Goal: Task Accomplishment & Management: Use online tool/utility

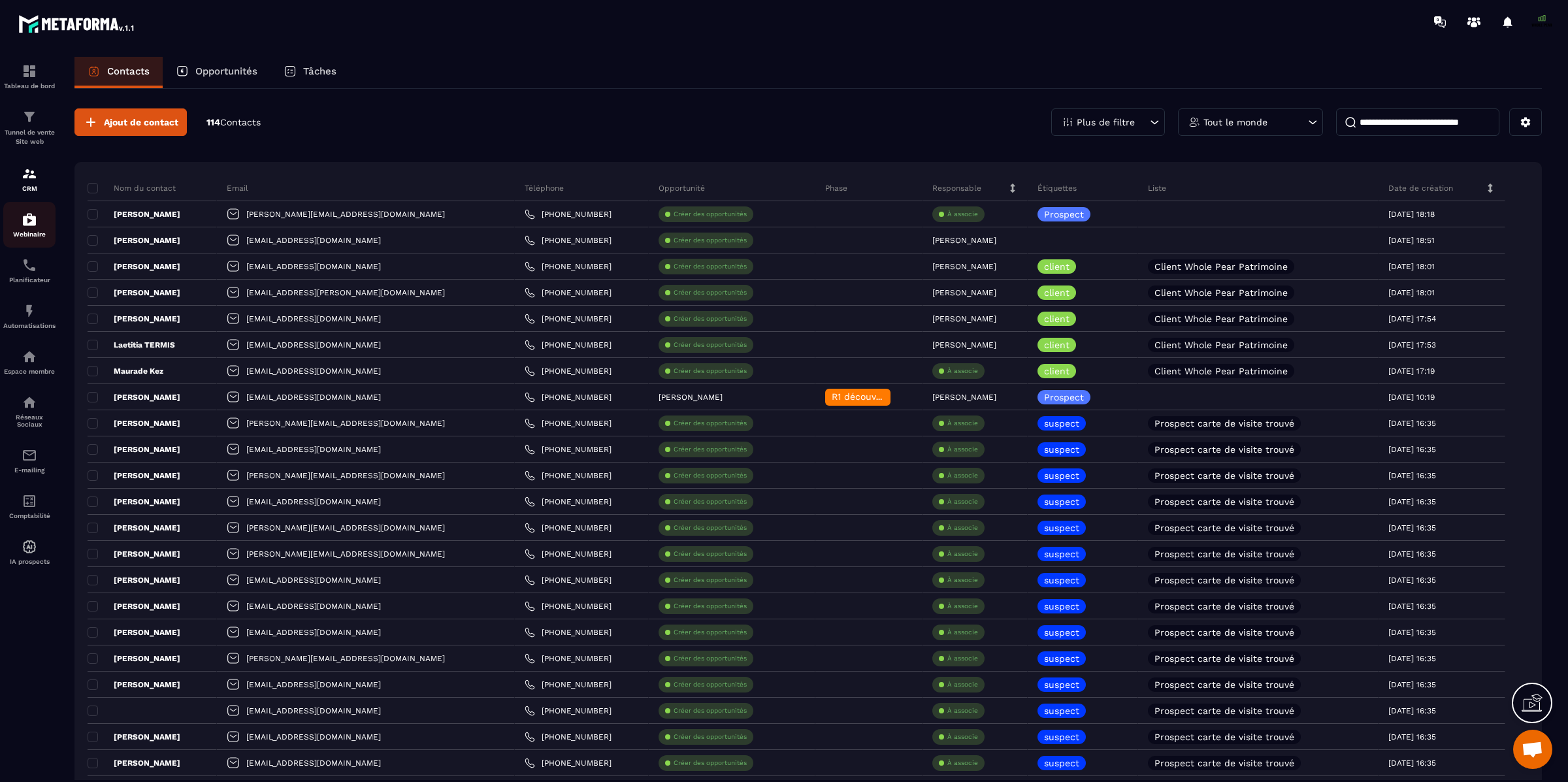
click at [27, 224] on img at bounding box center [29, 219] width 16 height 16
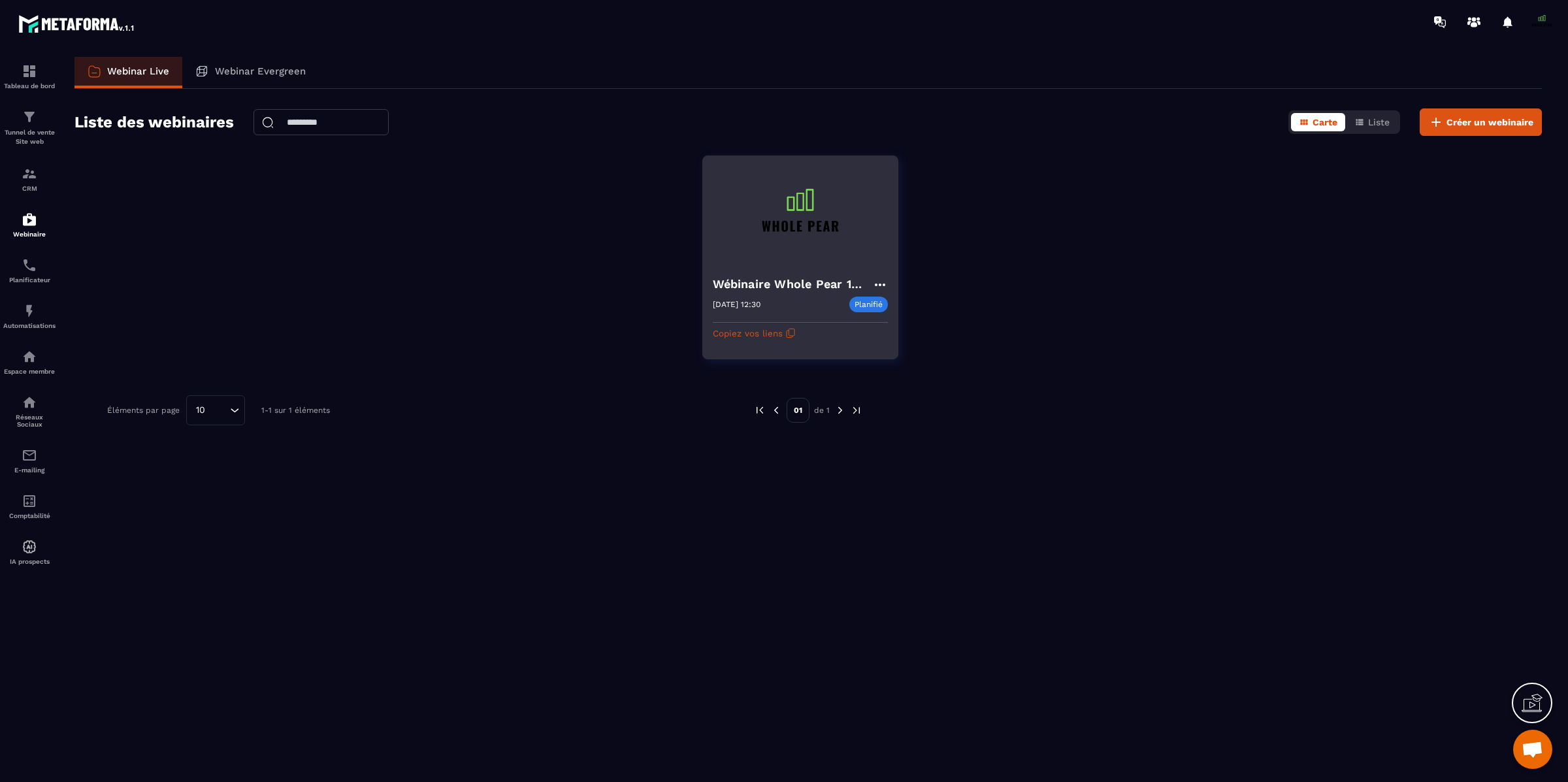
click at [881, 277] on icon at bounding box center [880, 284] width 16 height 16
click at [745, 337] on button "Copiez vos liens" at bounding box center [754, 333] width 83 height 21
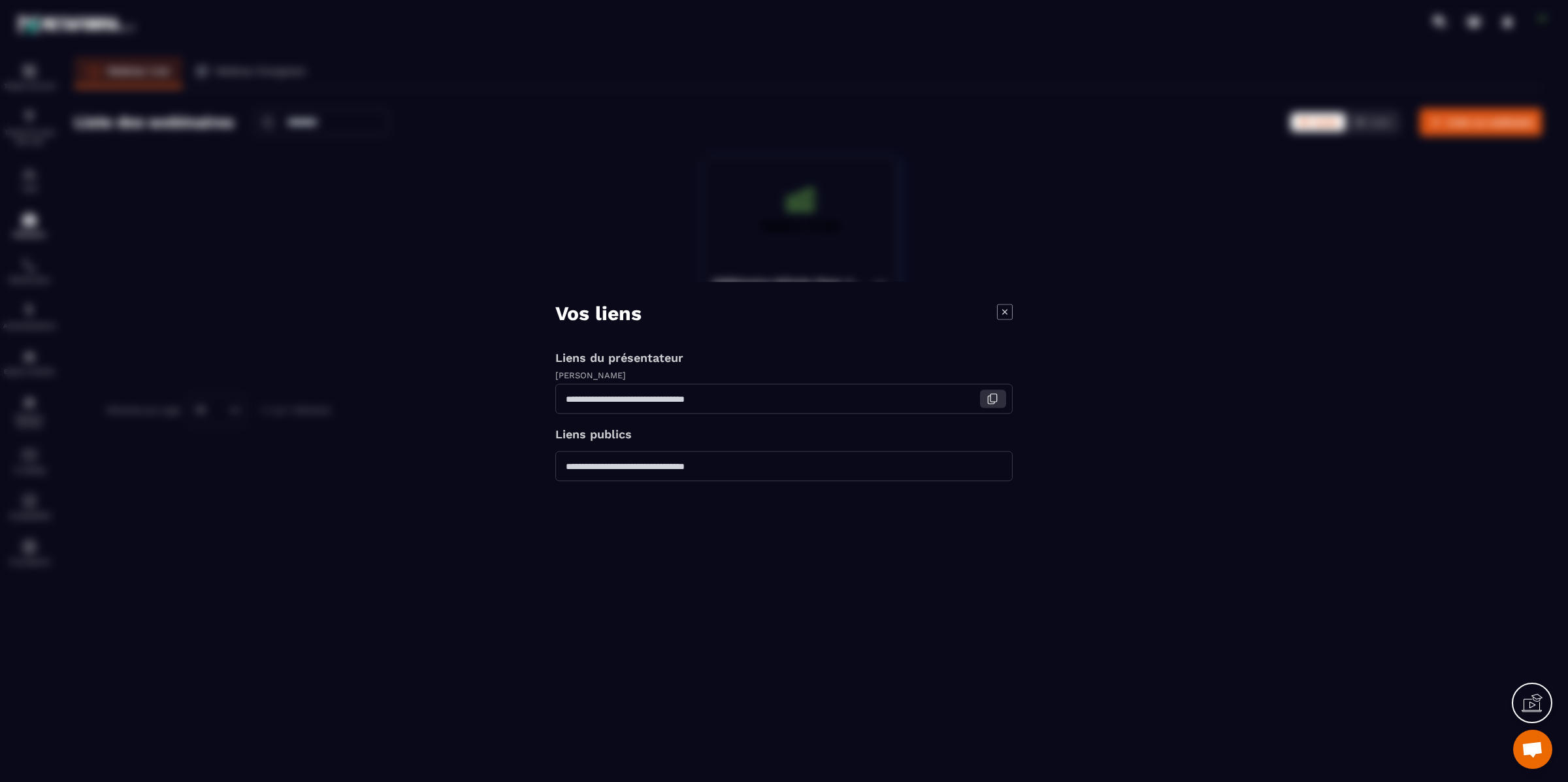
click at [993, 396] on icon "Modal window" at bounding box center [992, 398] width 12 height 12
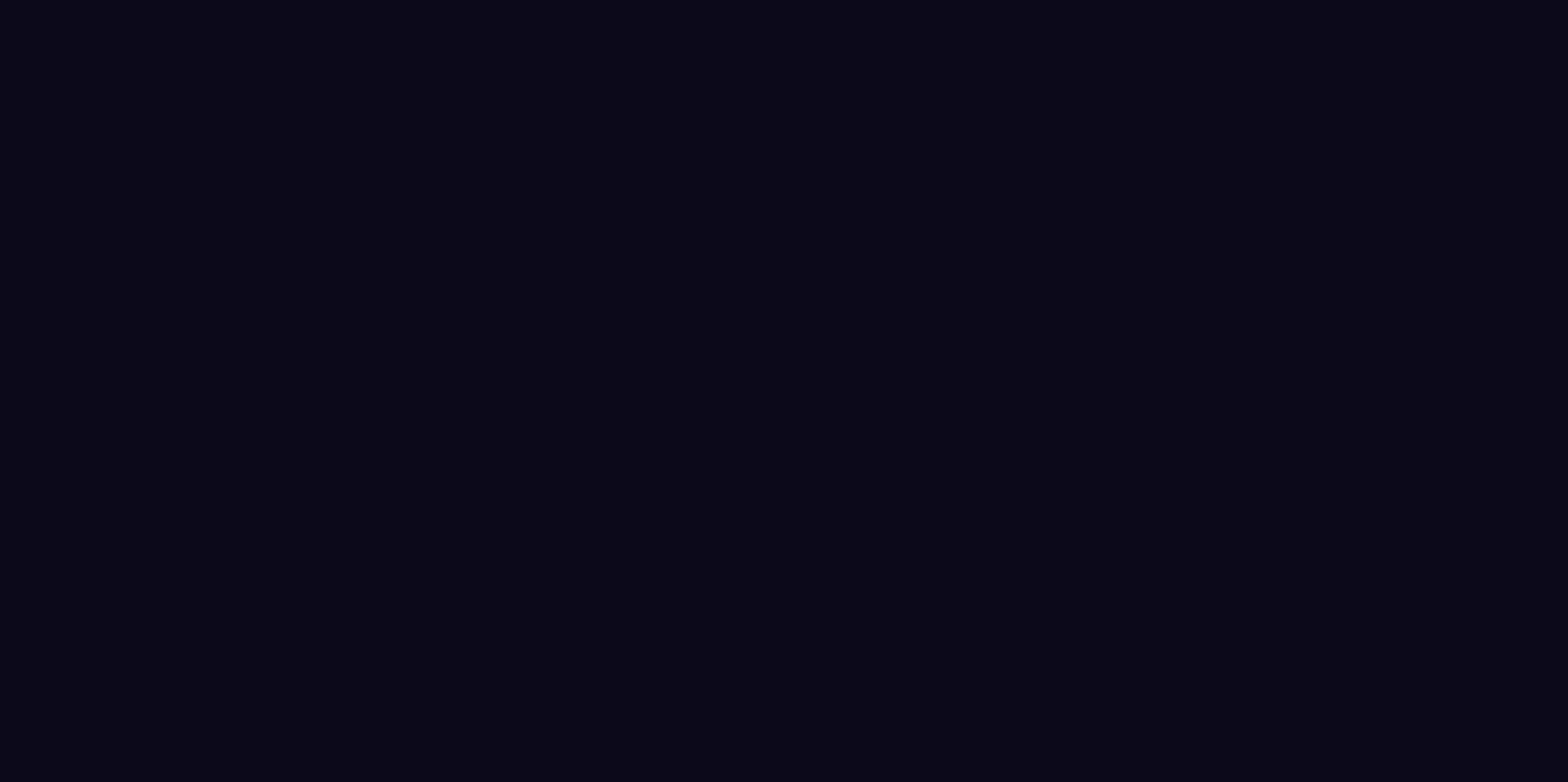
select select "****"
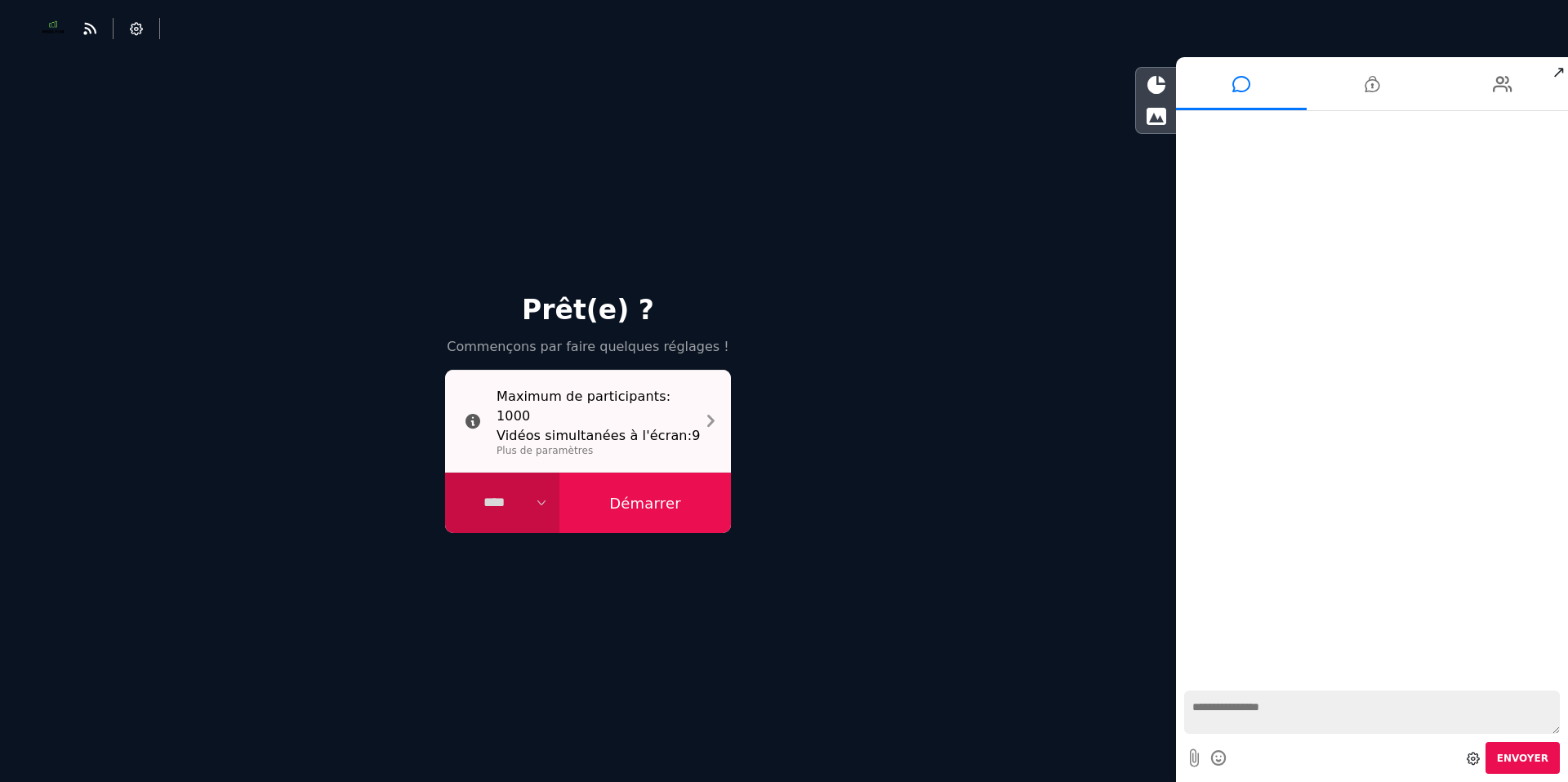
click at [711, 423] on icon at bounding box center [711, 421] width 8 height 21
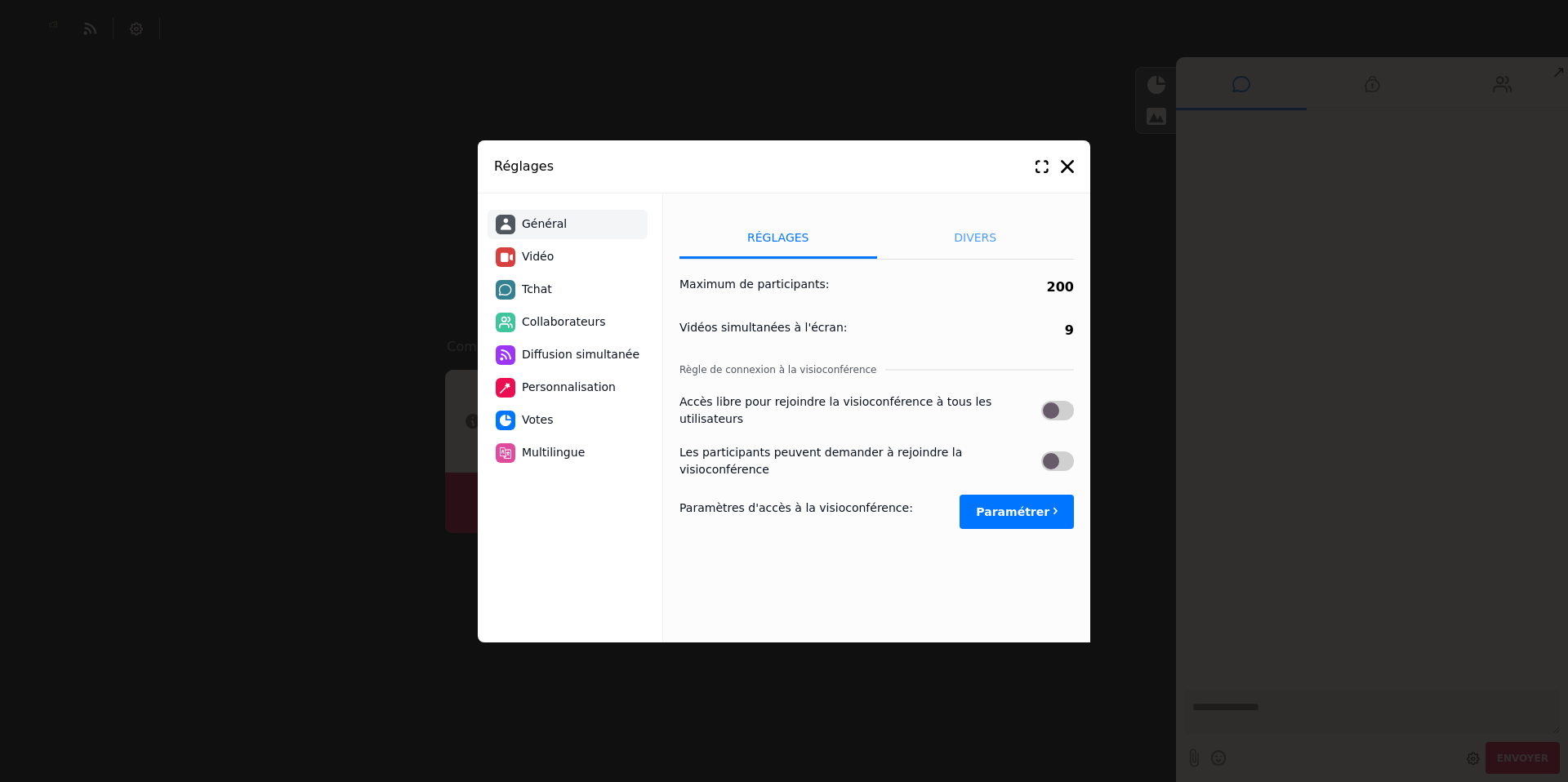
click at [965, 240] on li "Divers" at bounding box center [975, 238] width 197 height 41
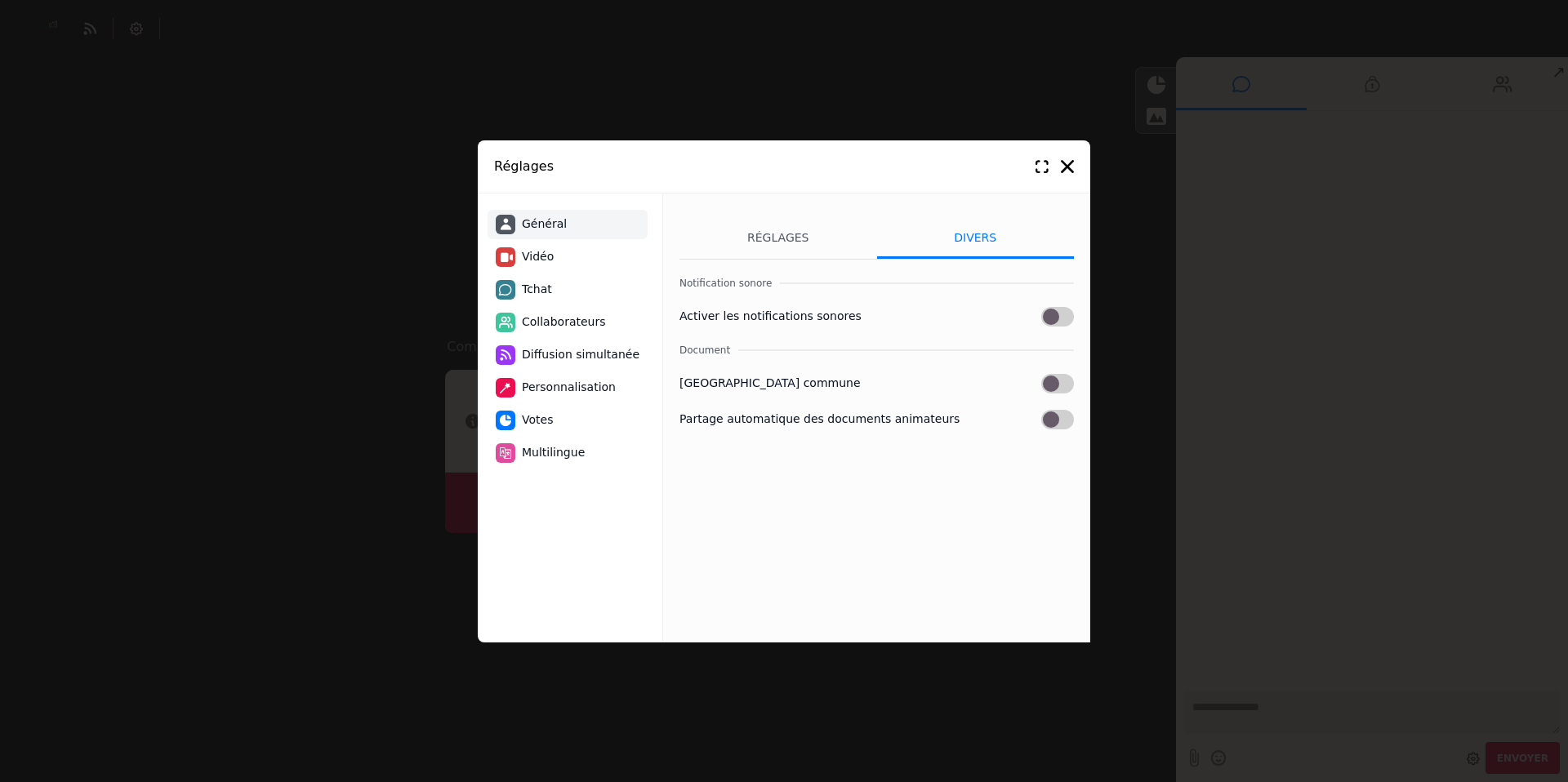
click at [517, 258] on li "Vidéo" at bounding box center [567, 257] width 160 height 29
select select "****"
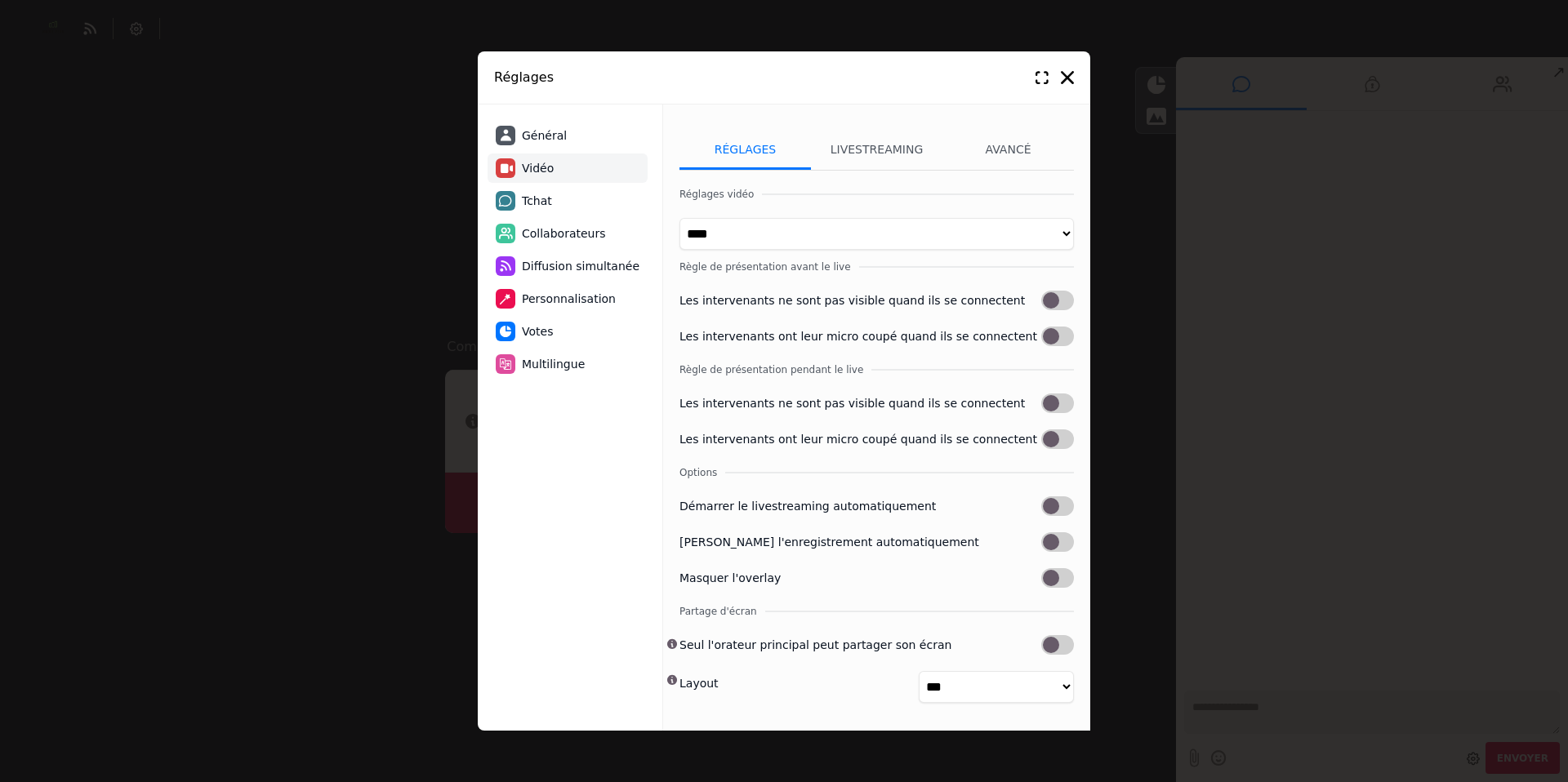
click at [730, 231] on select "**** **** *****" at bounding box center [877, 233] width 395 height 32
click at [680, 218] on select "**** **** *****" at bounding box center [877, 233] width 395 height 32
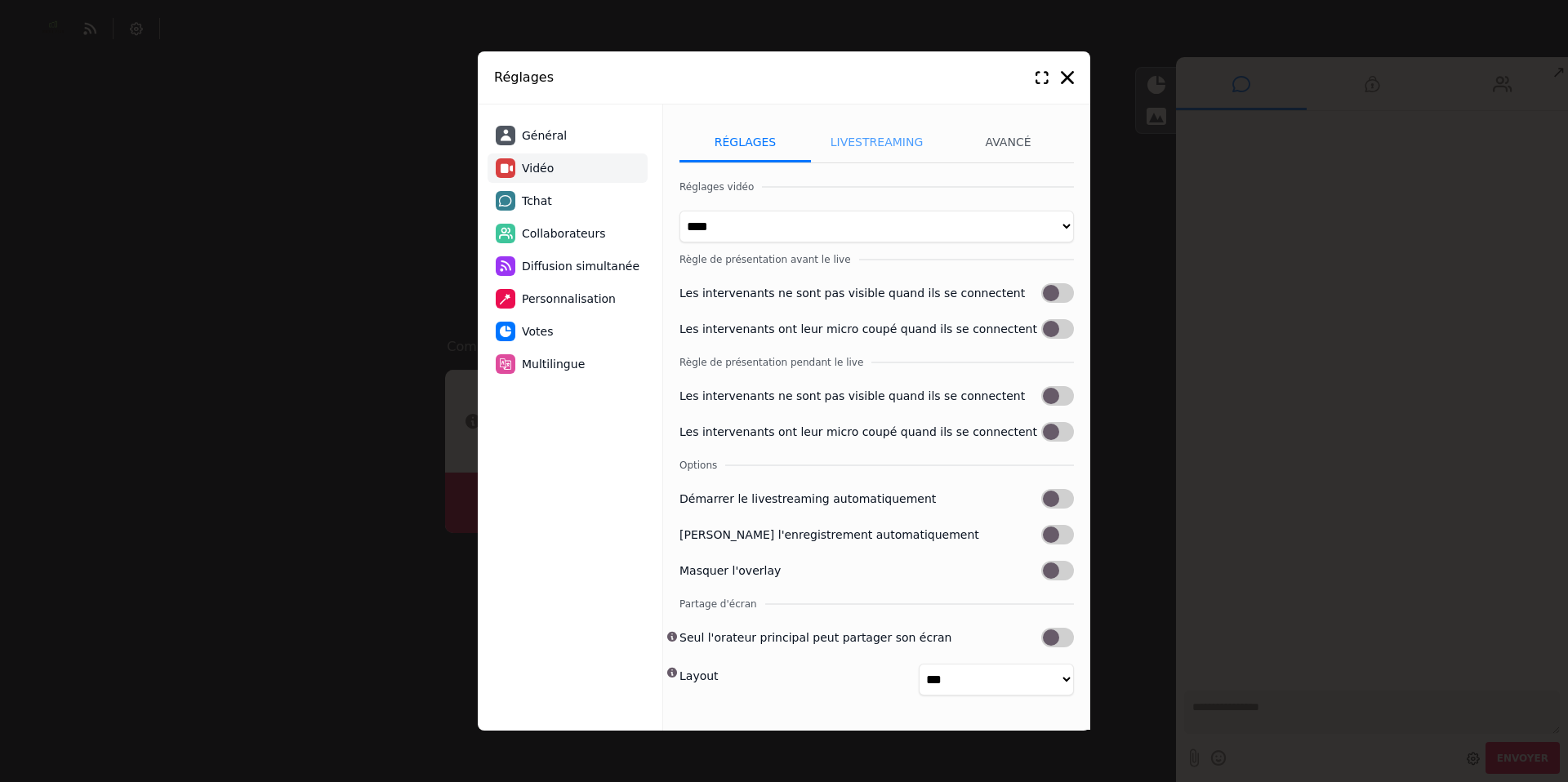
click at [848, 142] on li "Livestreaming" at bounding box center [877, 142] width 132 height 41
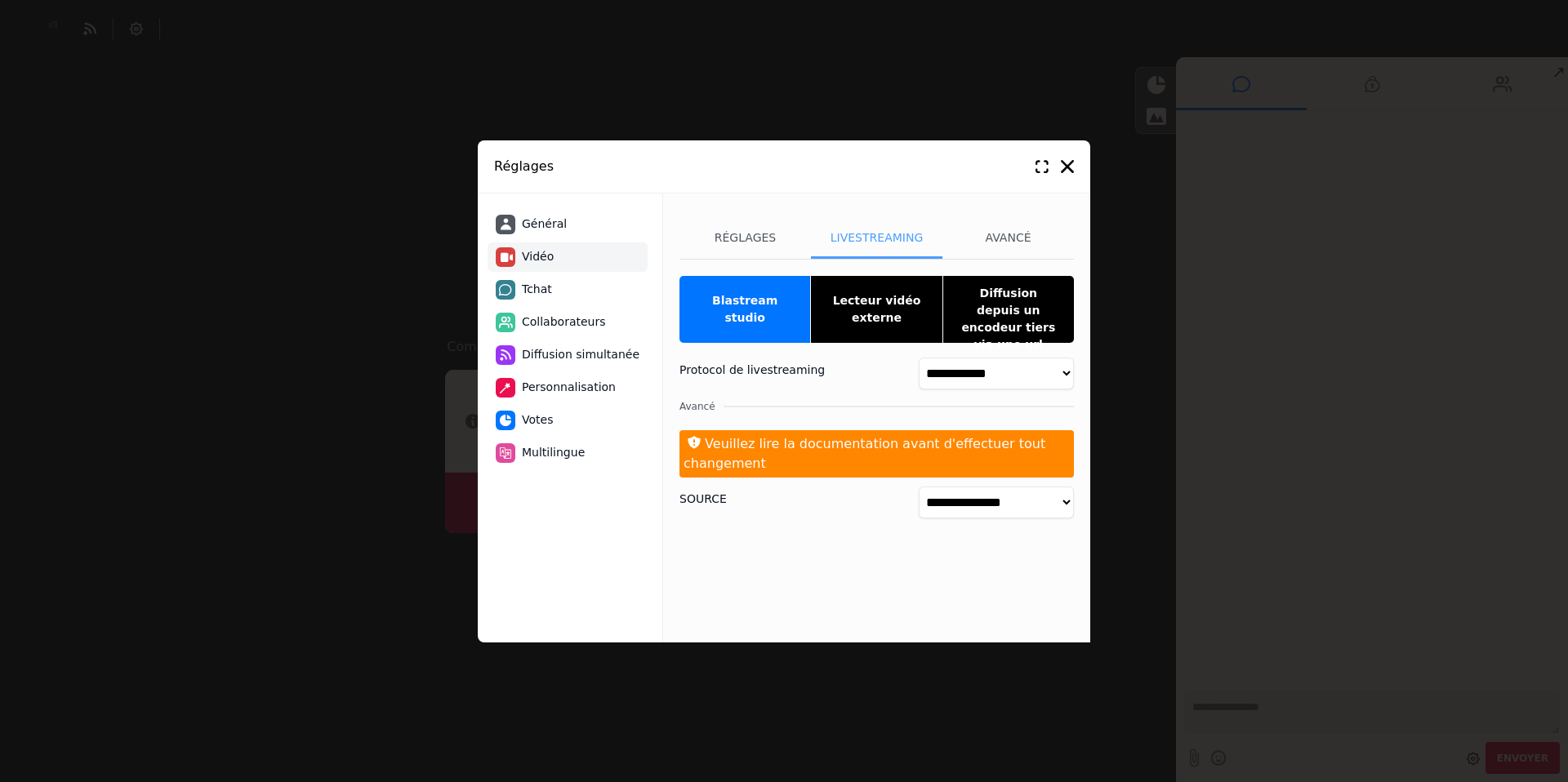
scroll to position [0, 0]
click at [1007, 236] on li "Avancé" at bounding box center [1009, 238] width 132 height 41
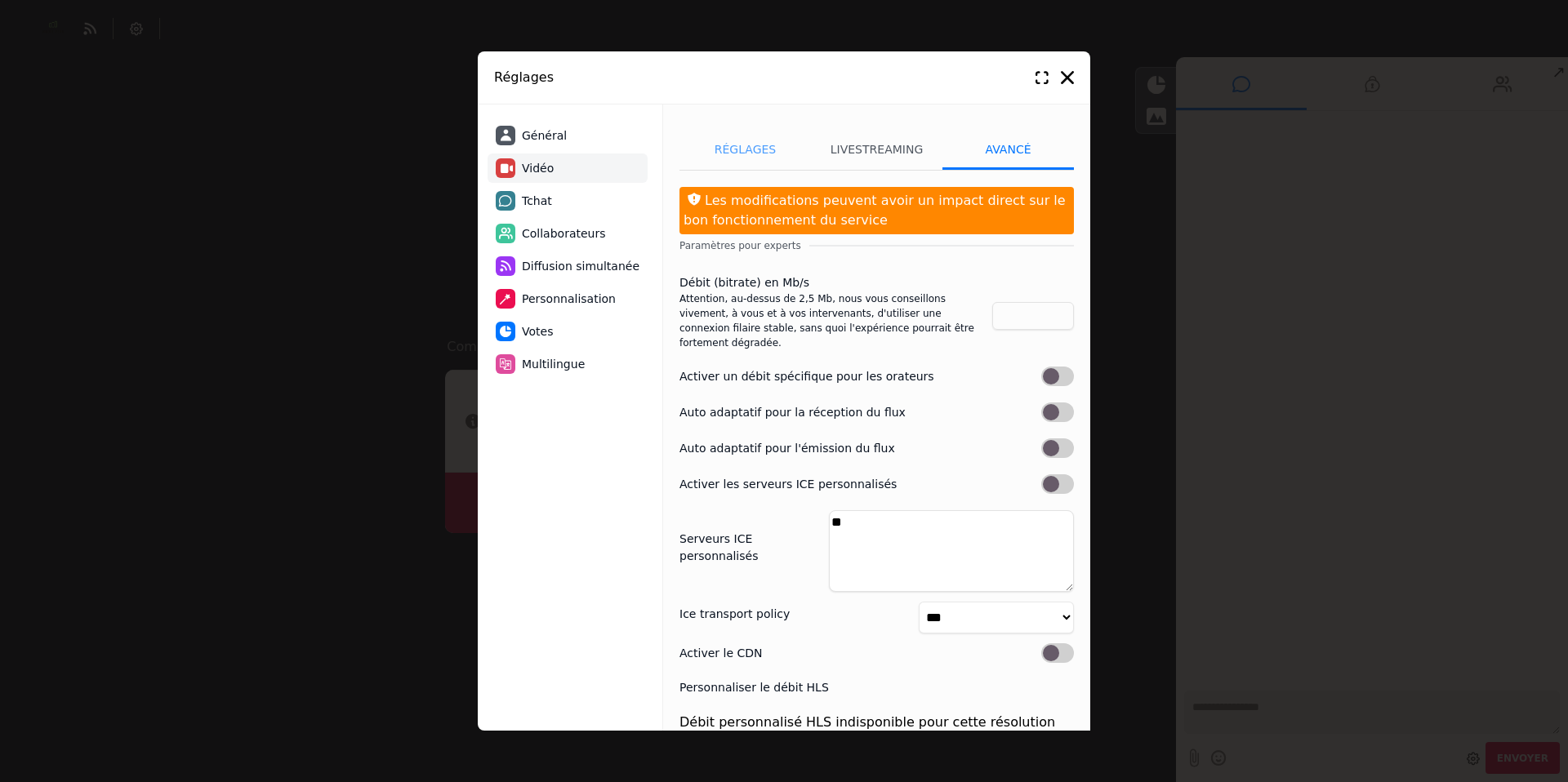
click at [732, 158] on li "Réglages" at bounding box center [746, 149] width 132 height 41
select select "****"
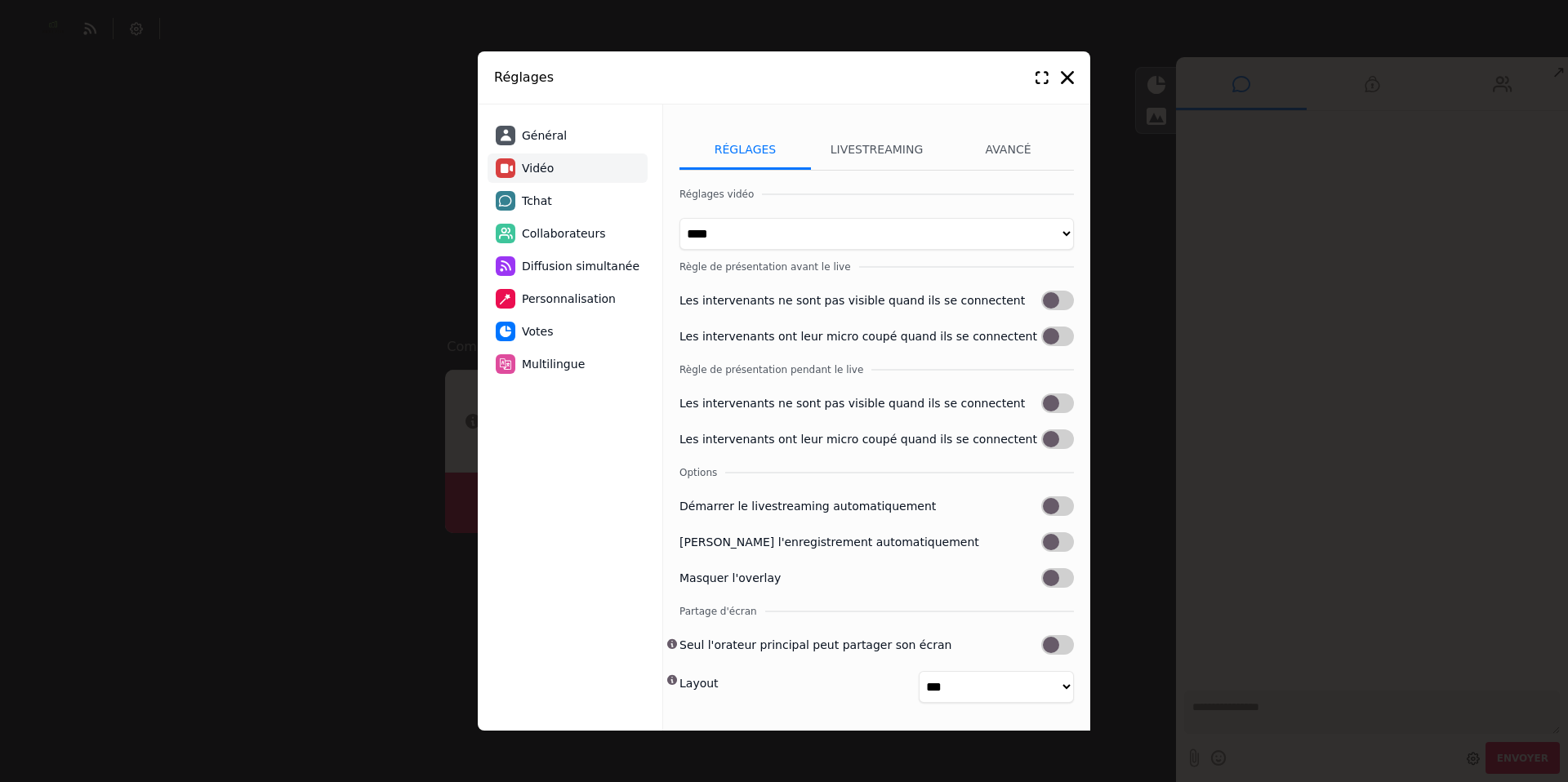
click at [535, 205] on span "Tchat" at bounding box center [536, 201] width 30 height 17
select select "**********"
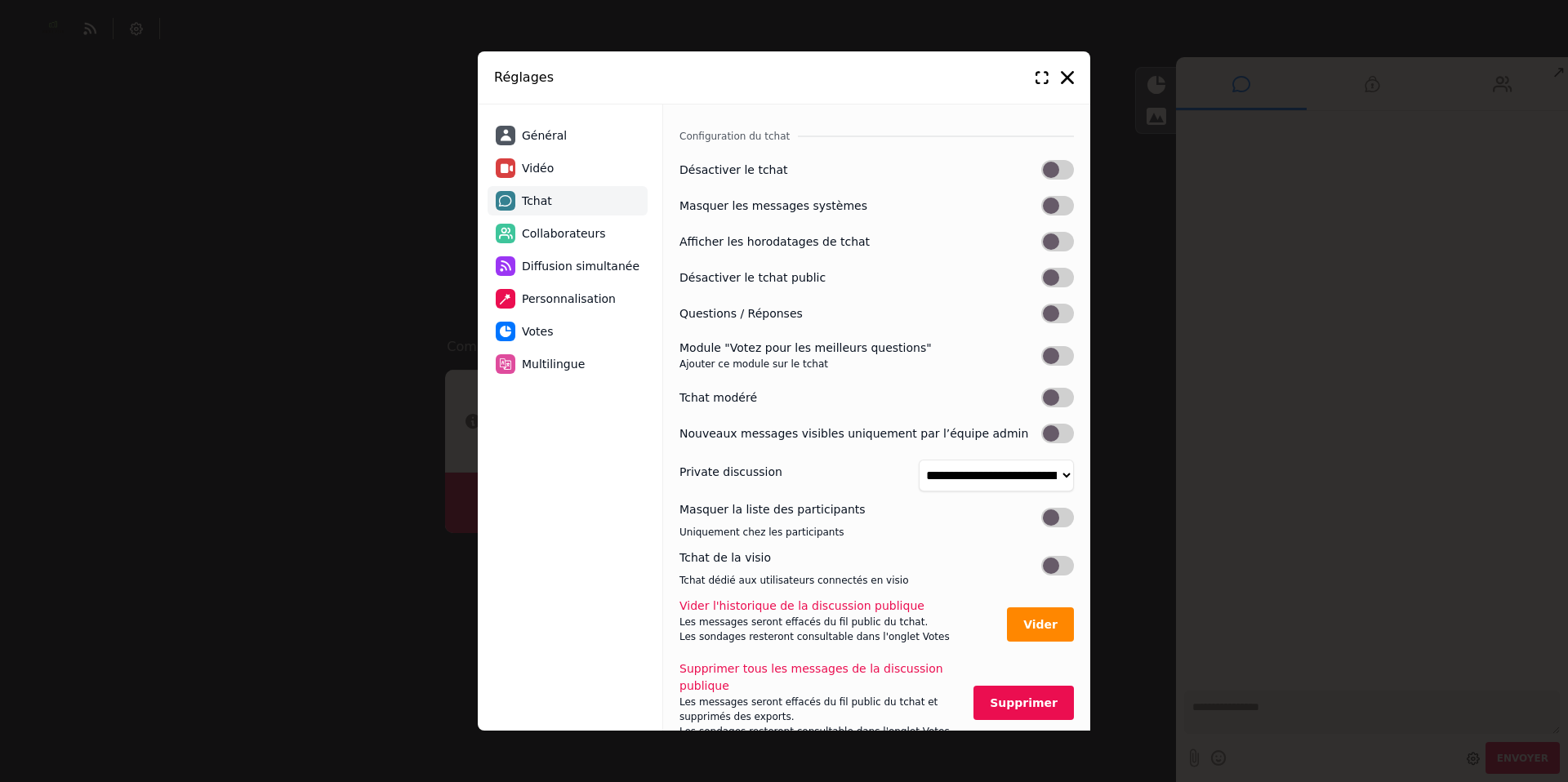
click at [1050, 312] on label at bounding box center [1057, 313] width 32 height 20
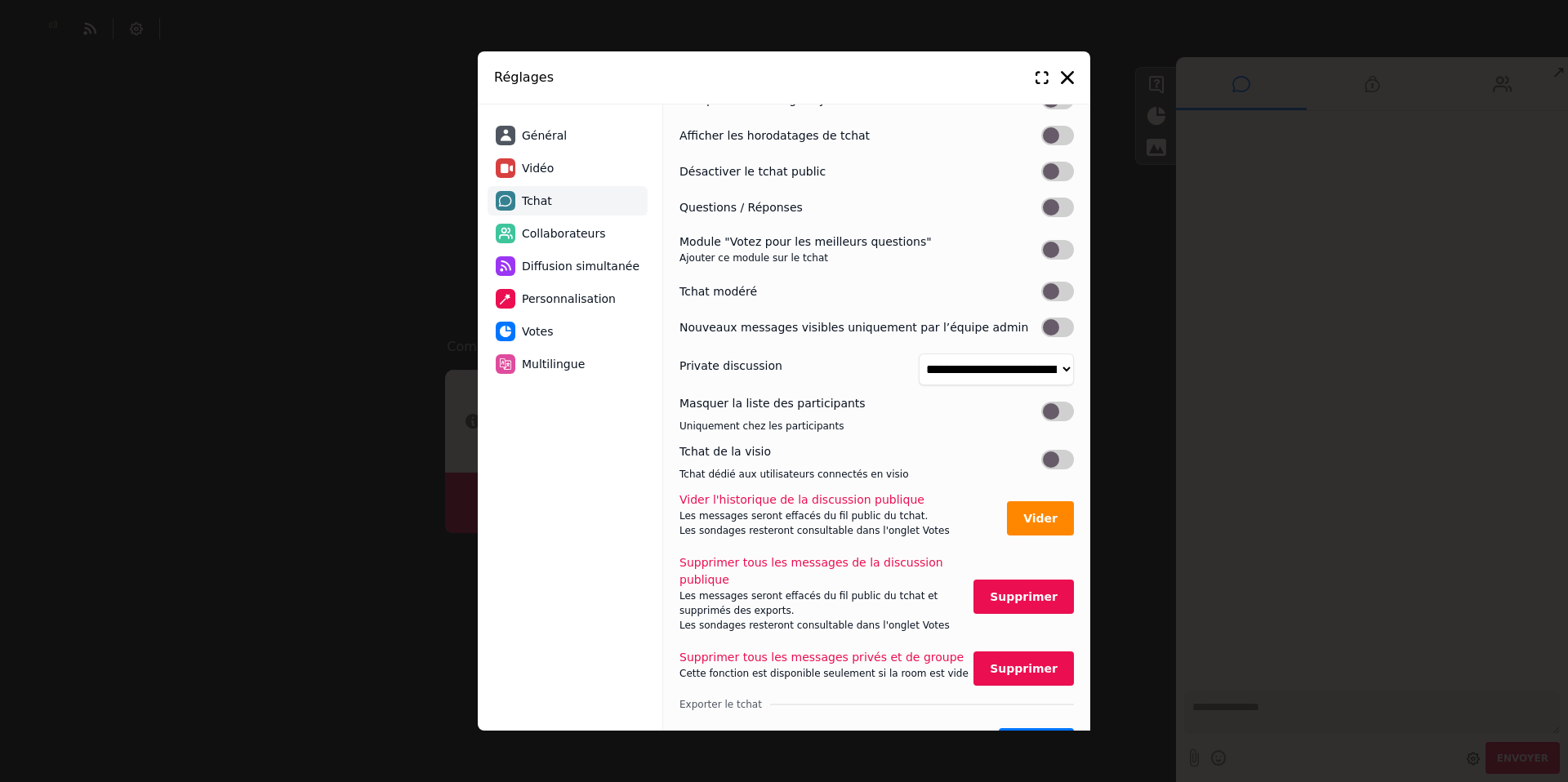
scroll to position [109, 0]
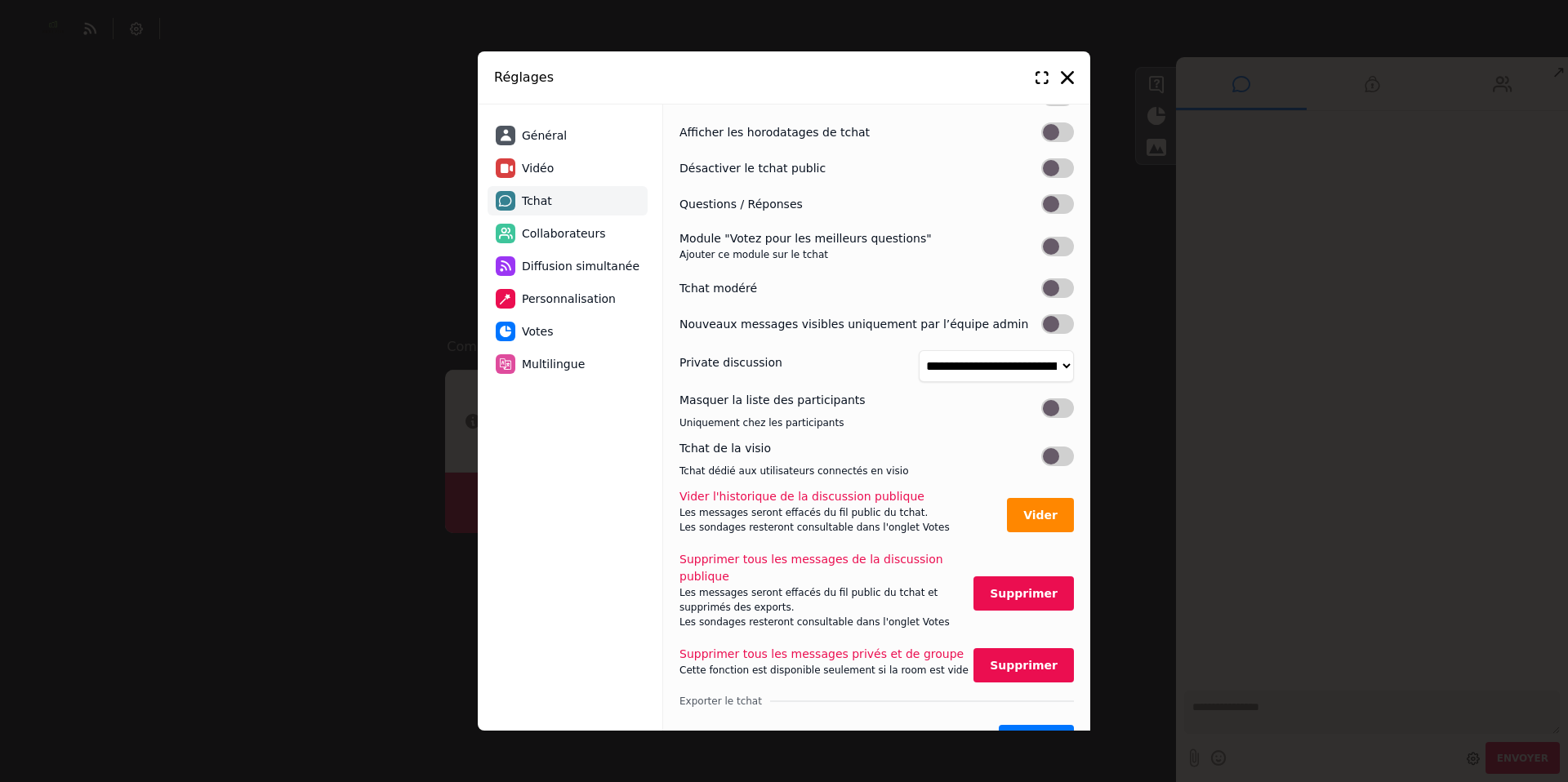
click at [1051, 406] on label at bounding box center [1057, 408] width 32 height 20
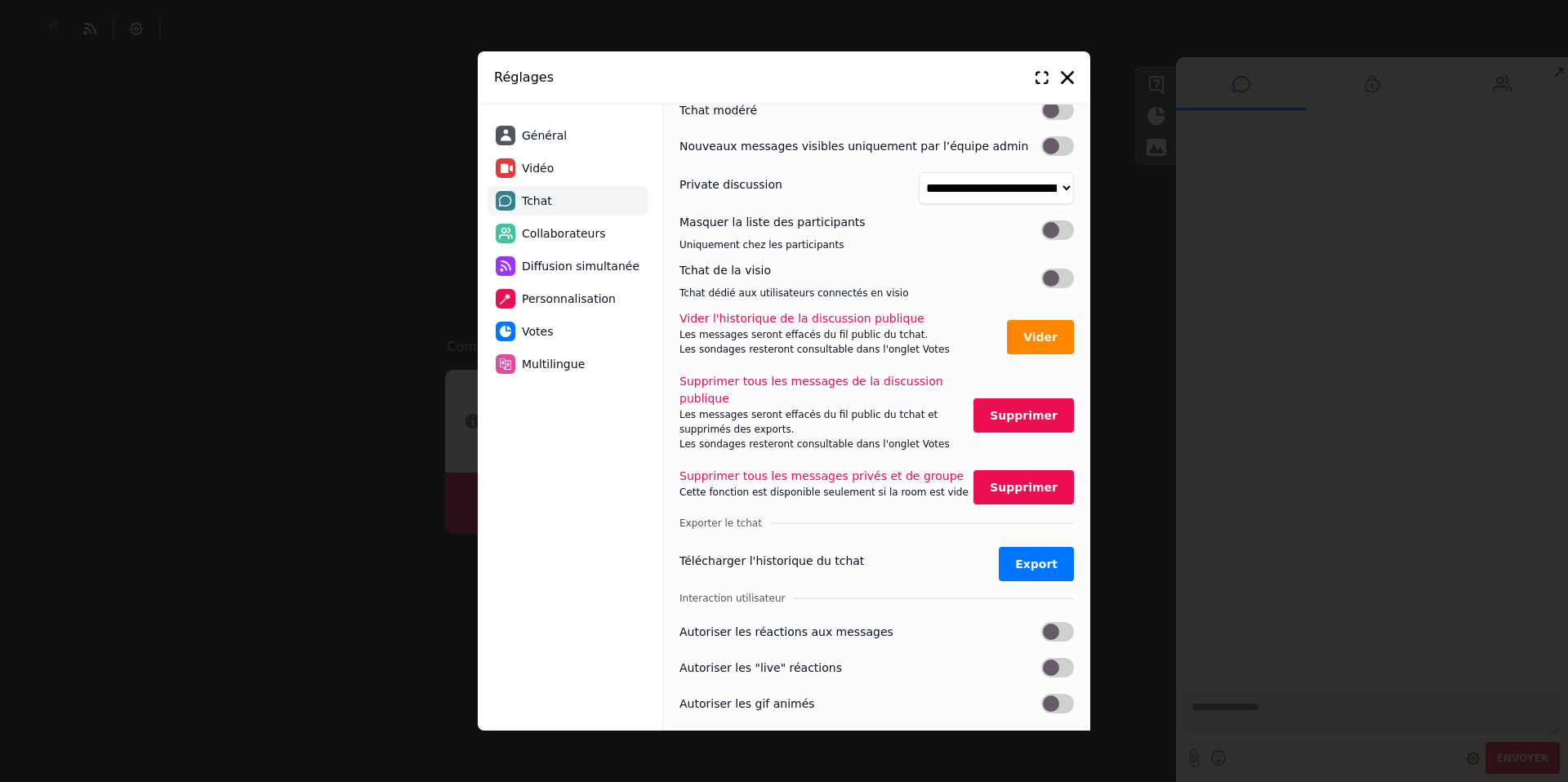
scroll to position [296, 0]
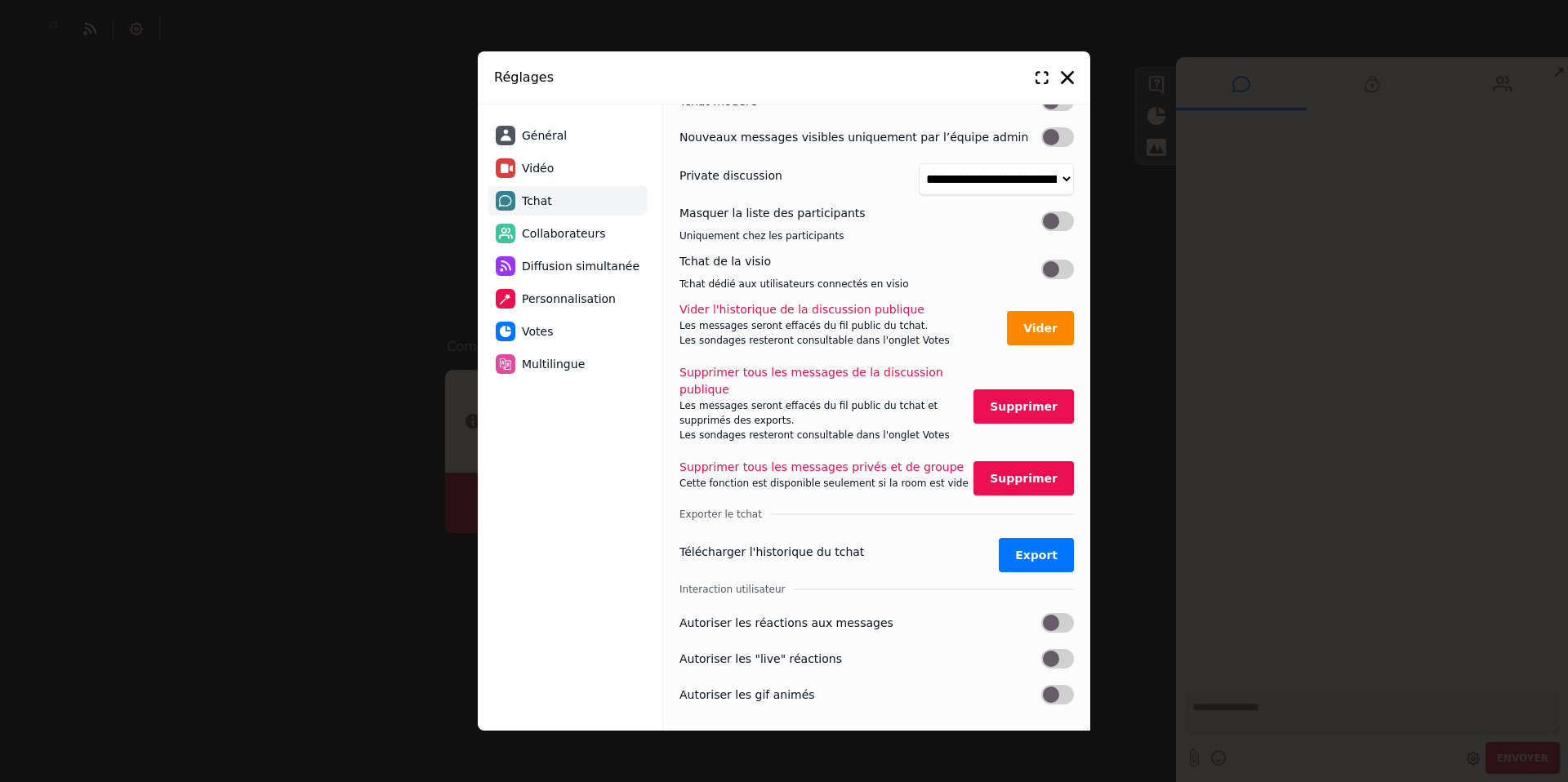
click at [1048, 613] on label at bounding box center [1057, 622] width 32 height 20
click at [1053, 649] on label at bounding box center [1057, 658] width 32 height 20
click at [1053, 685] on label at bounding box center [1057, 694] width 32 height 20
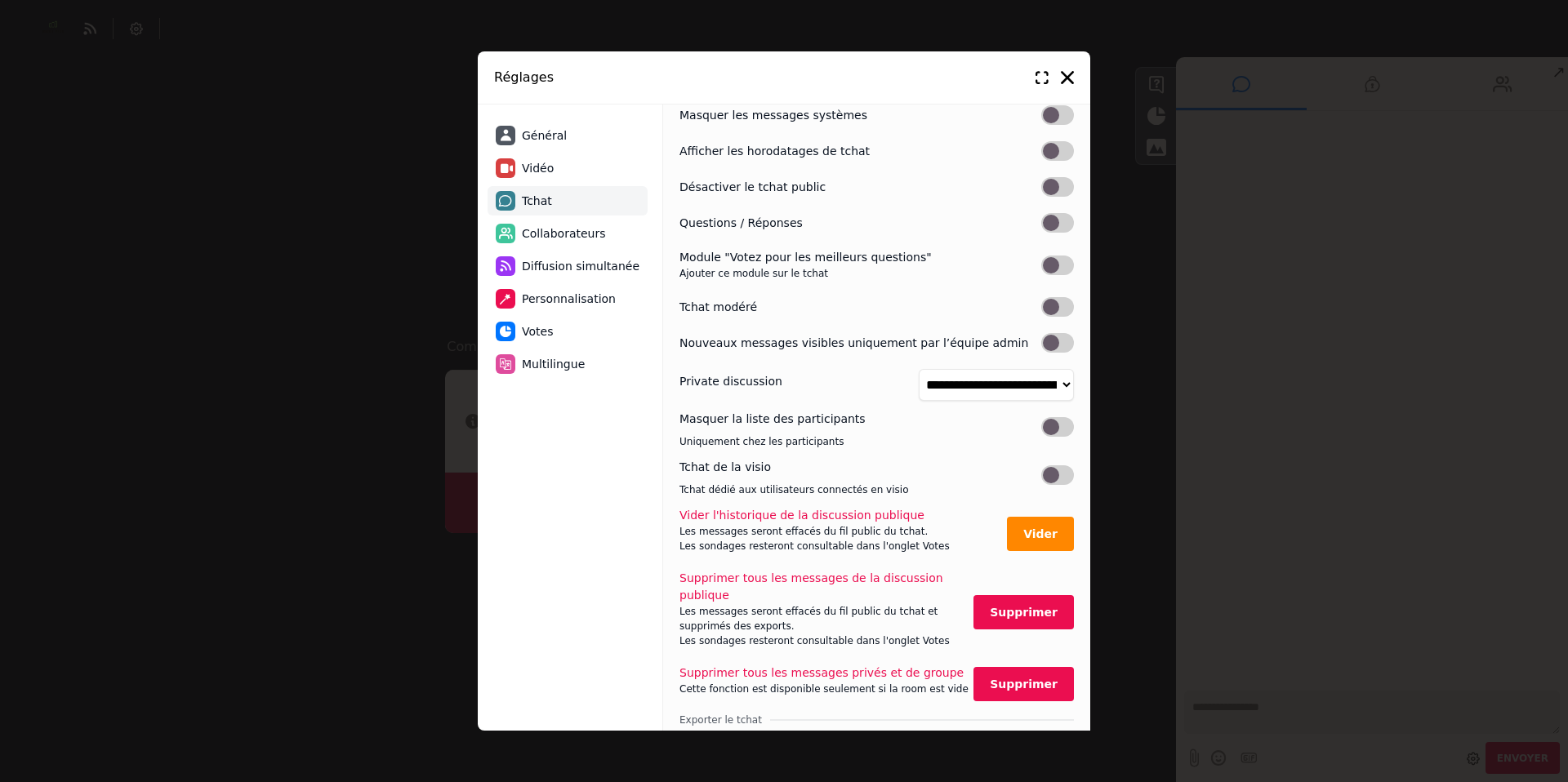
scroll to position [0, 0]
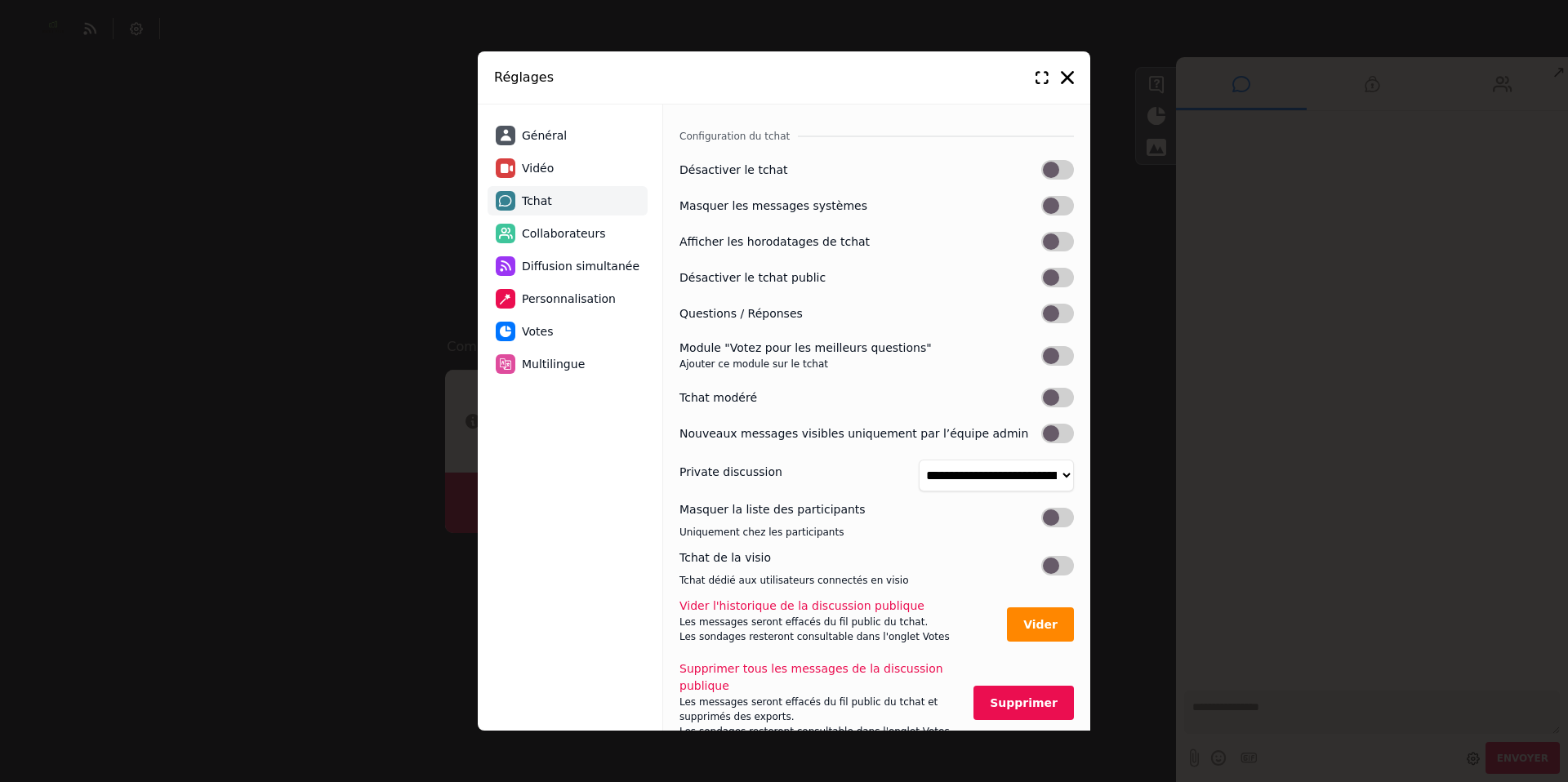
click at [577, 235] on span "Collaborateurs" at bounding box center [564, 234] width 84 height 17
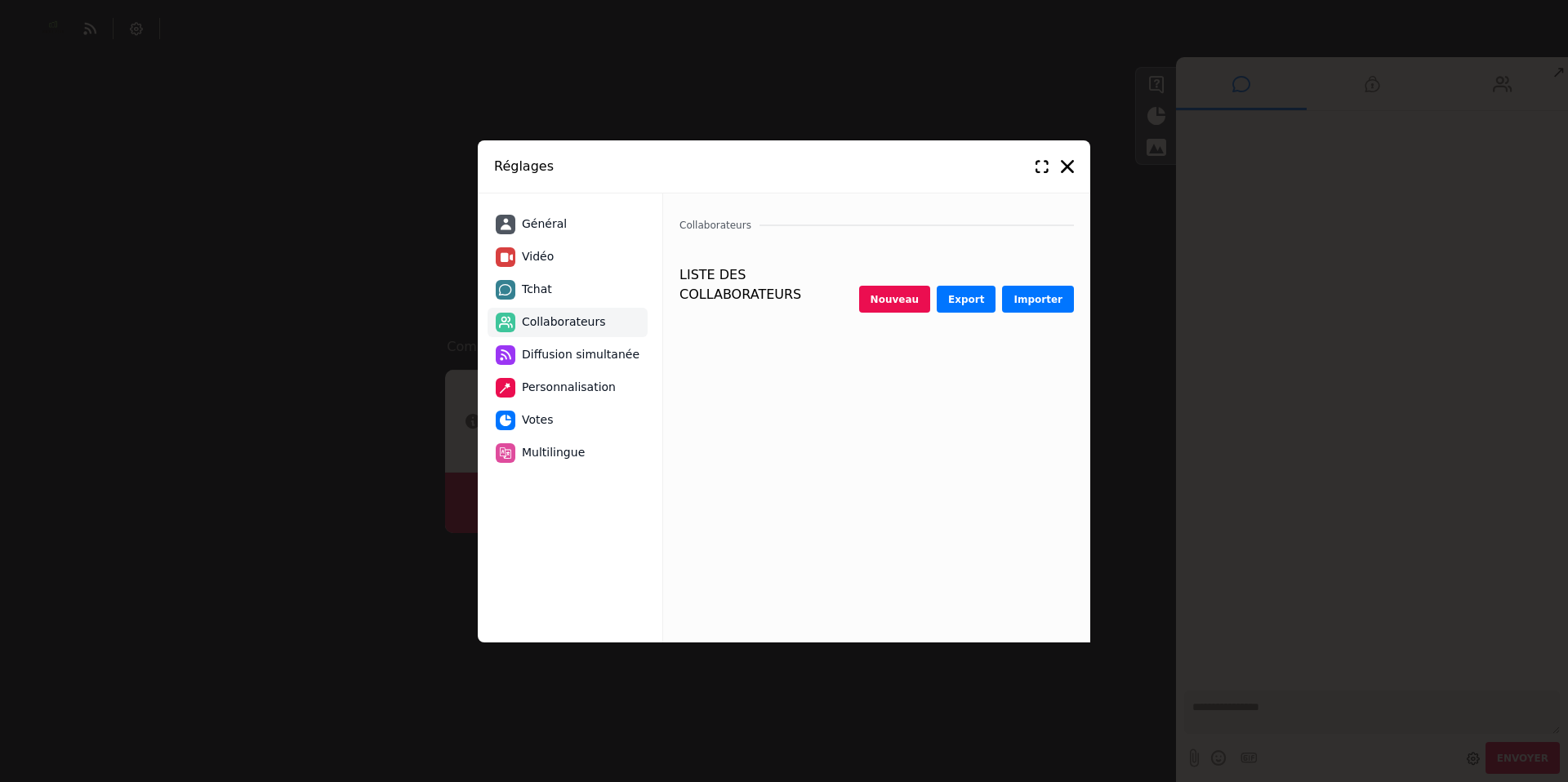
select select "********"
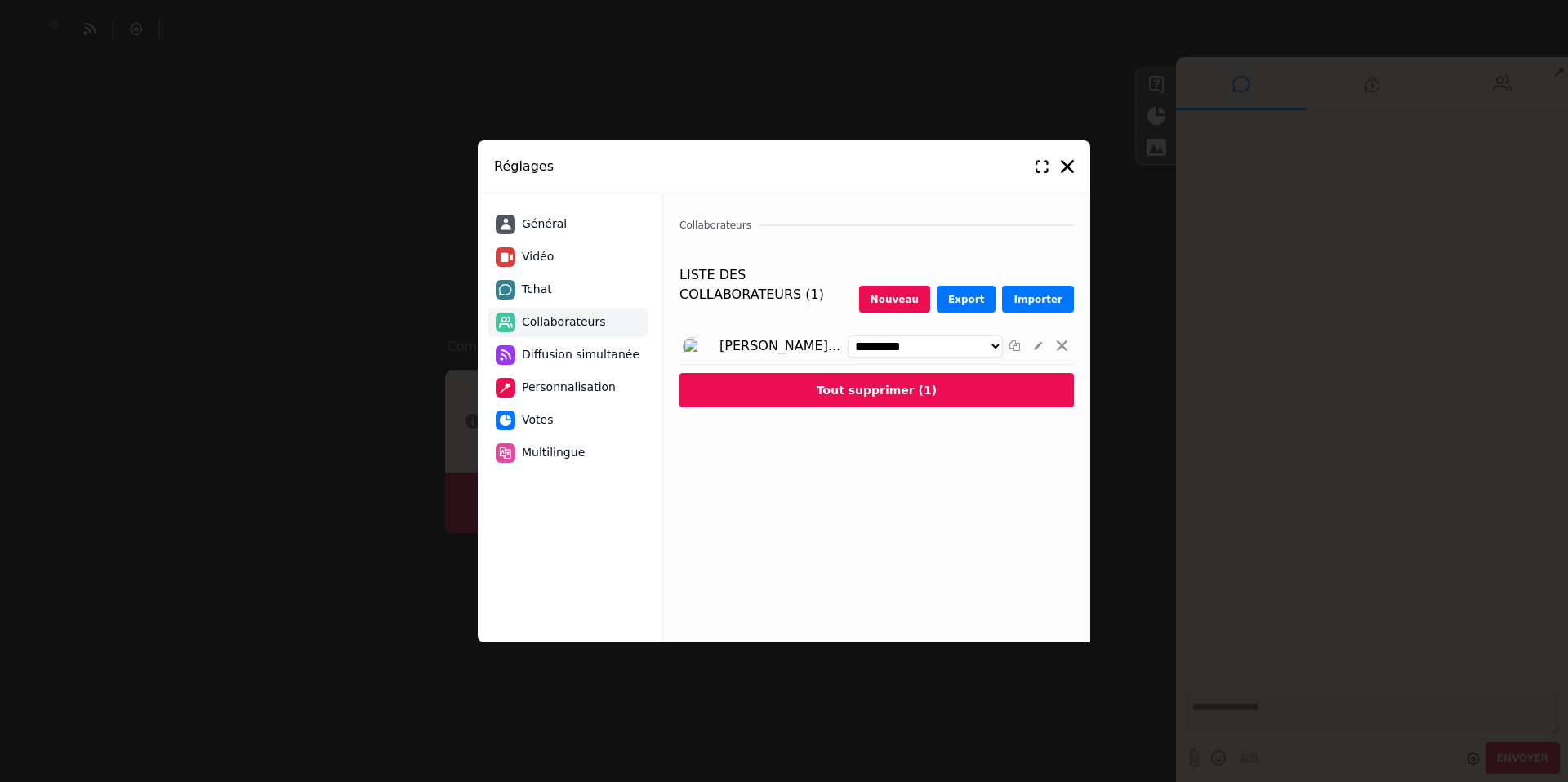
click at [558, 351] on span "Diffusion simultanée" at bounding box center [581, 354] width 118 height 17
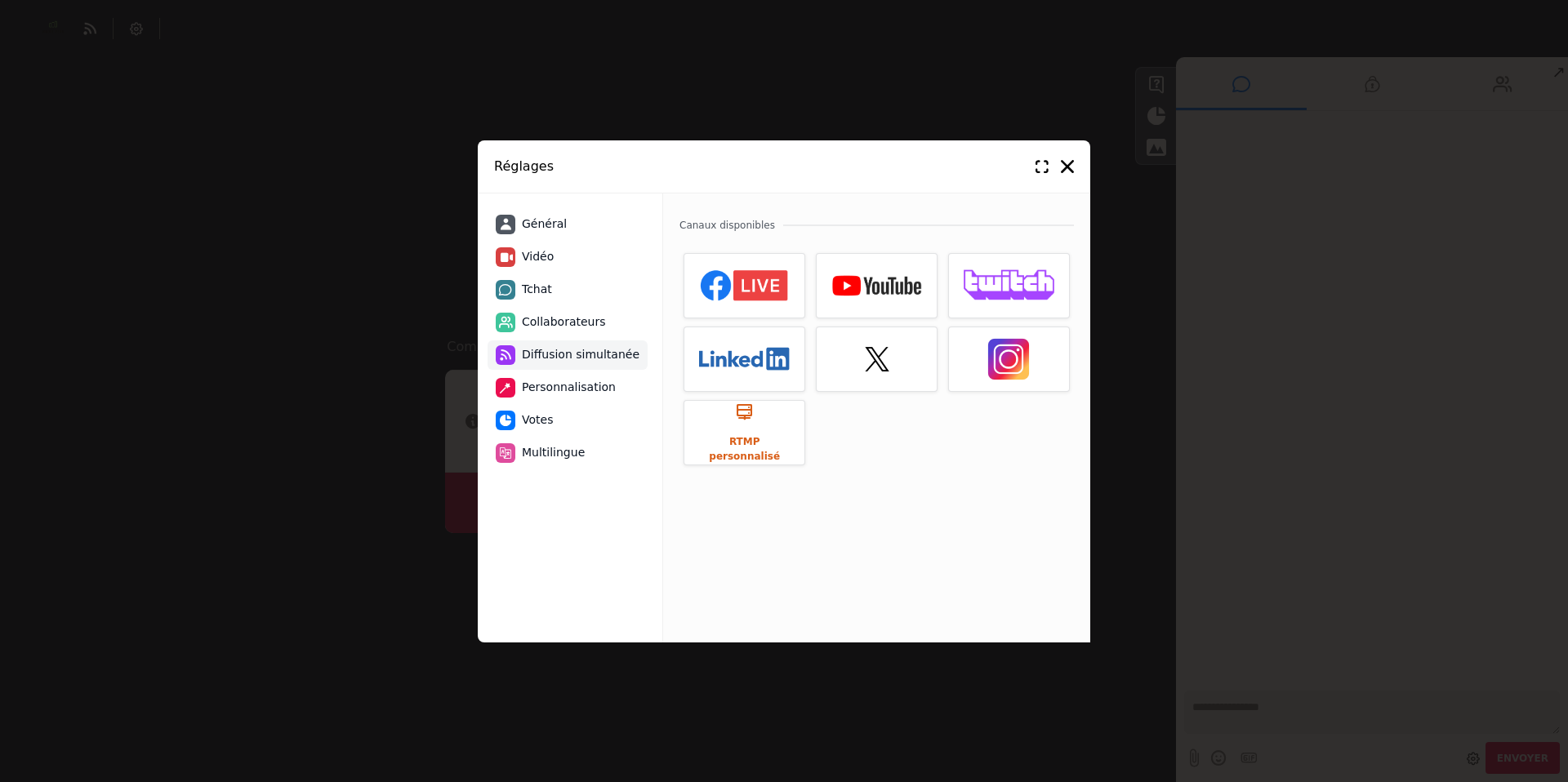
click at [555, 390] on span "Personnalisation" at bounding box center [569, 388] width 94 height 17
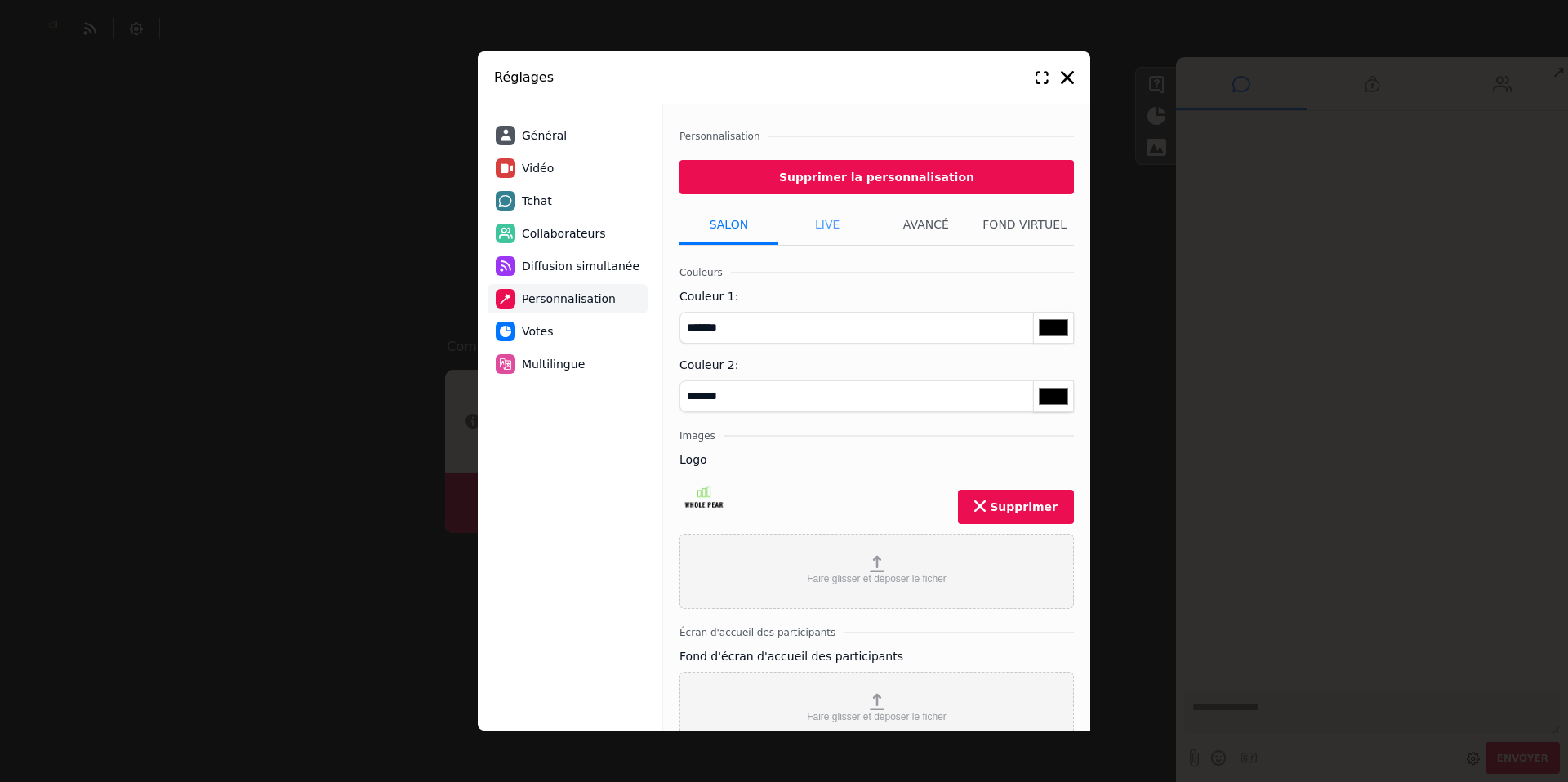
click at [819, 226] on li "Live" at bounding box center [828, 225] width 99 height 41
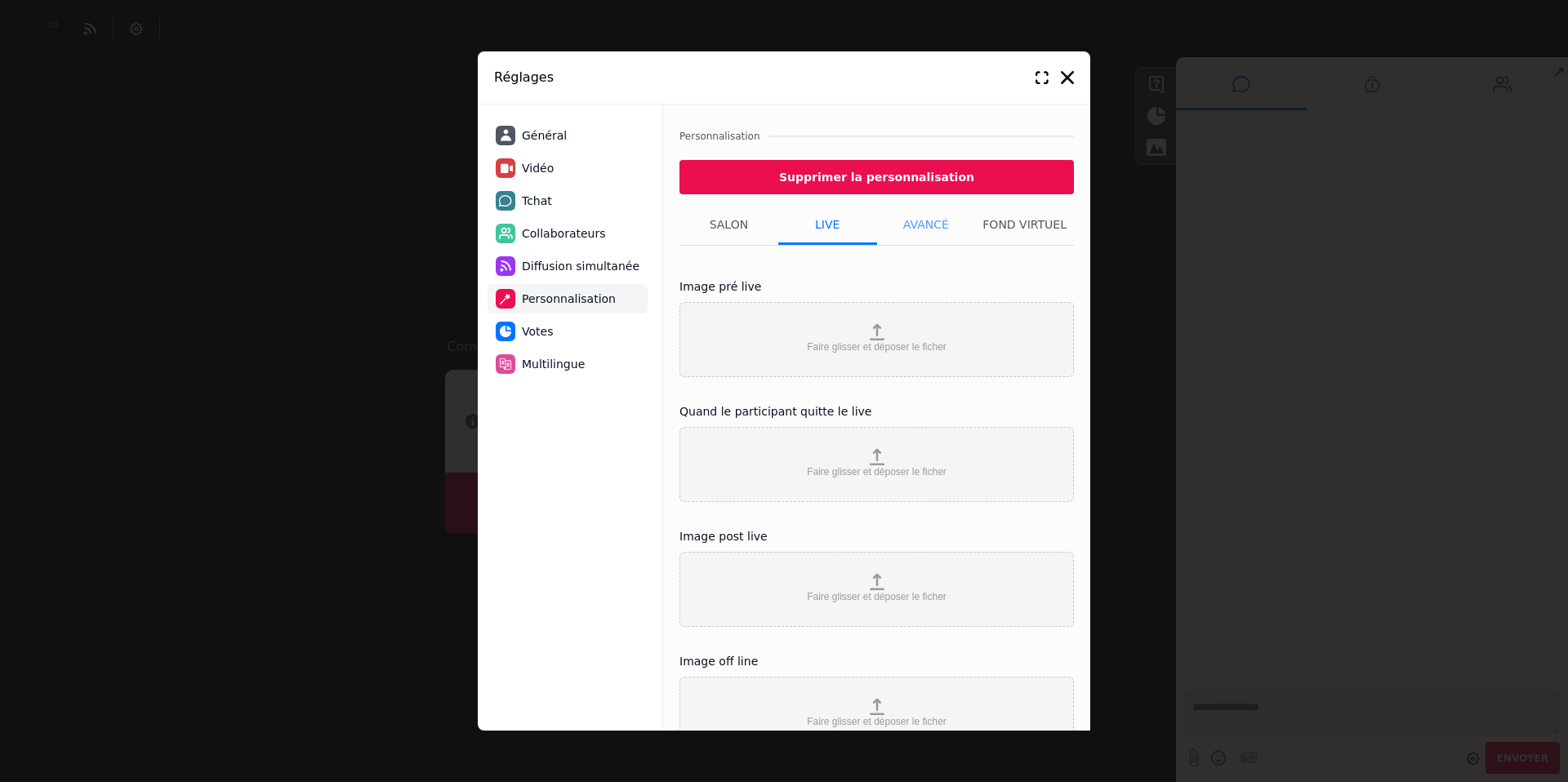
click at [917, 225] on li "Avancé" at bounding box center [927, 225] width 99 height 41
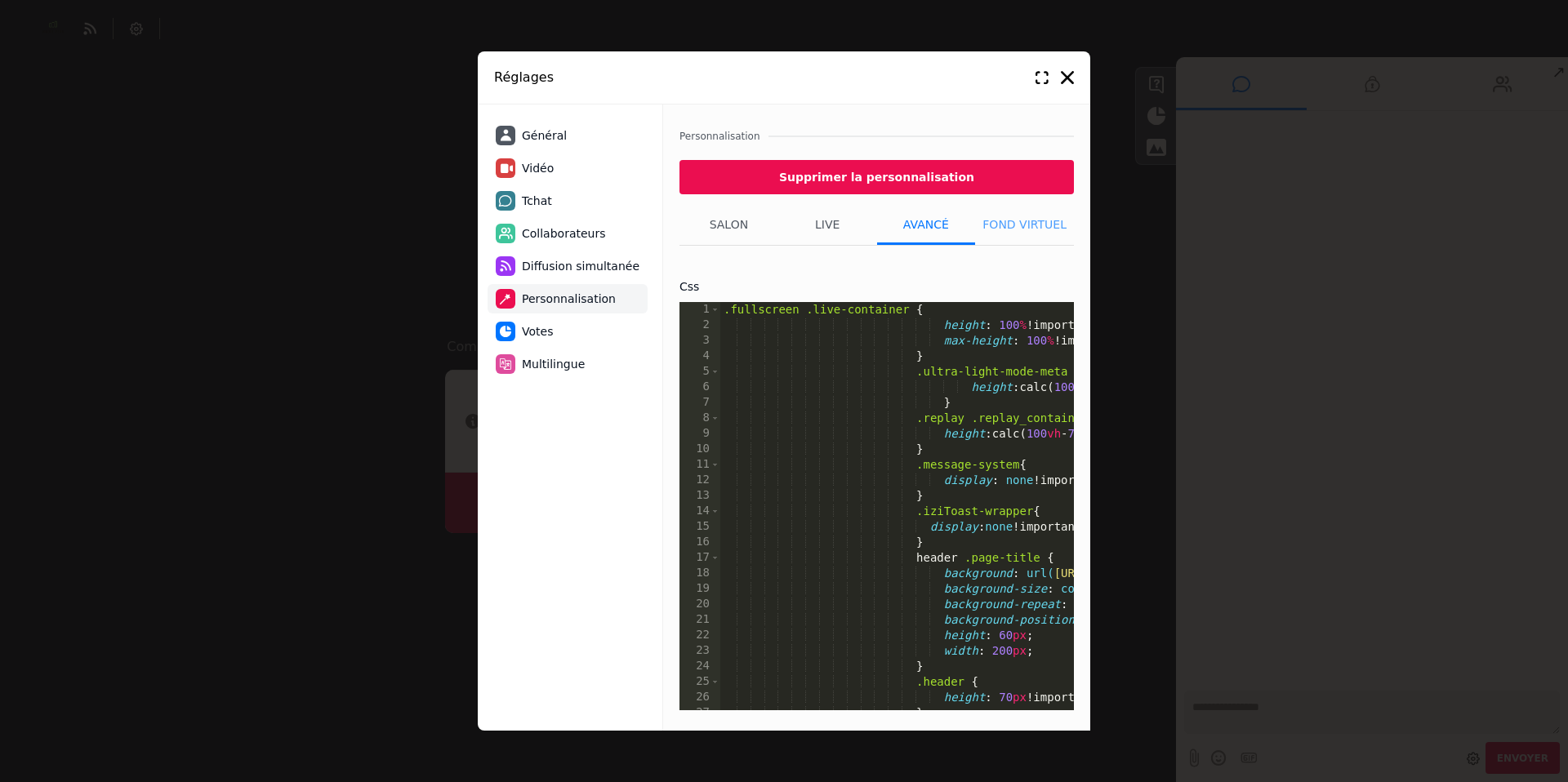
click at [997, 230] on li "Fond virtuel" at bounding box center [1025, 225] width 99 height 41
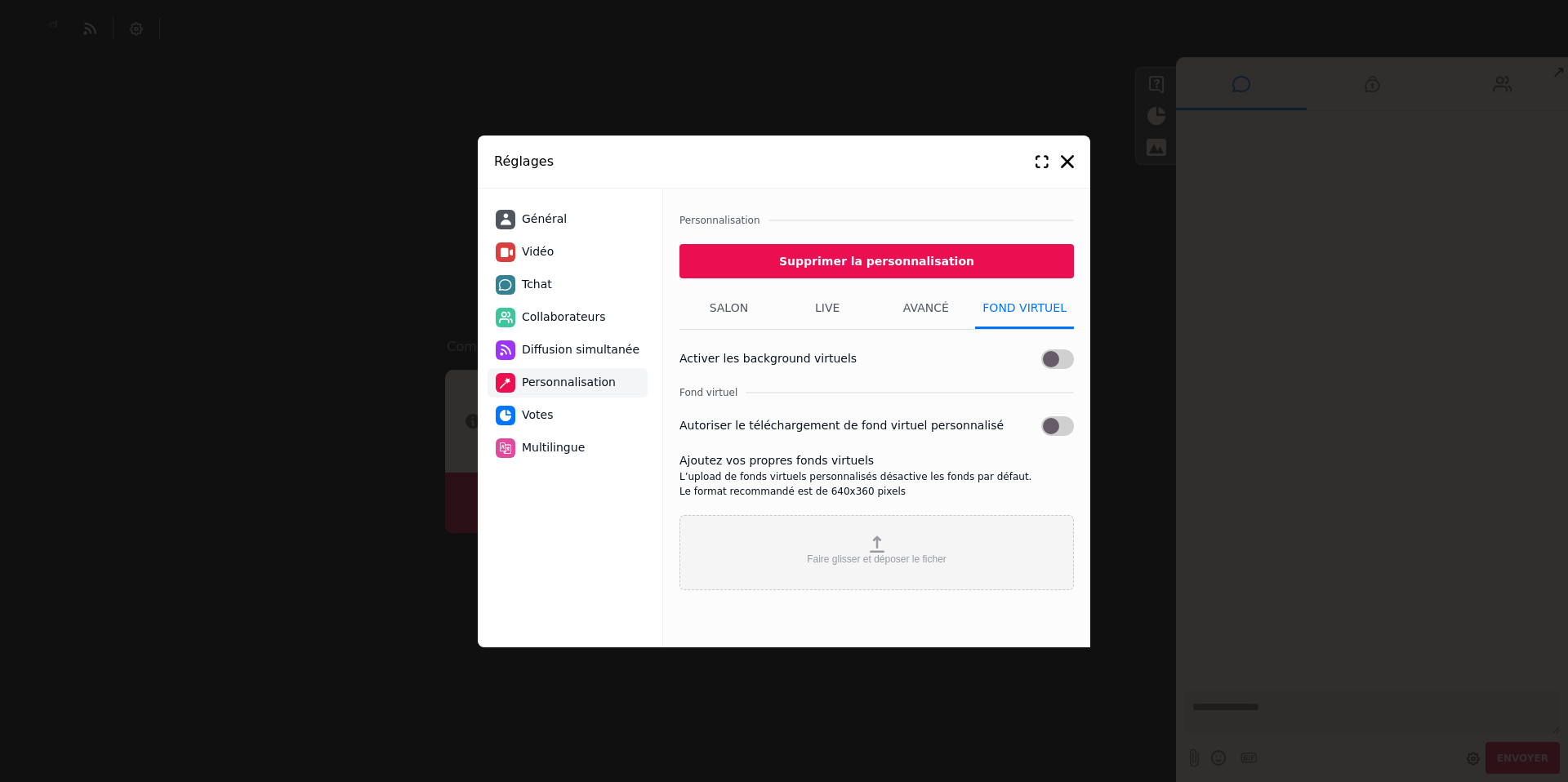
click at [532, 415] on span "Votes" at bounding box center [537, 415] width 31 height 17
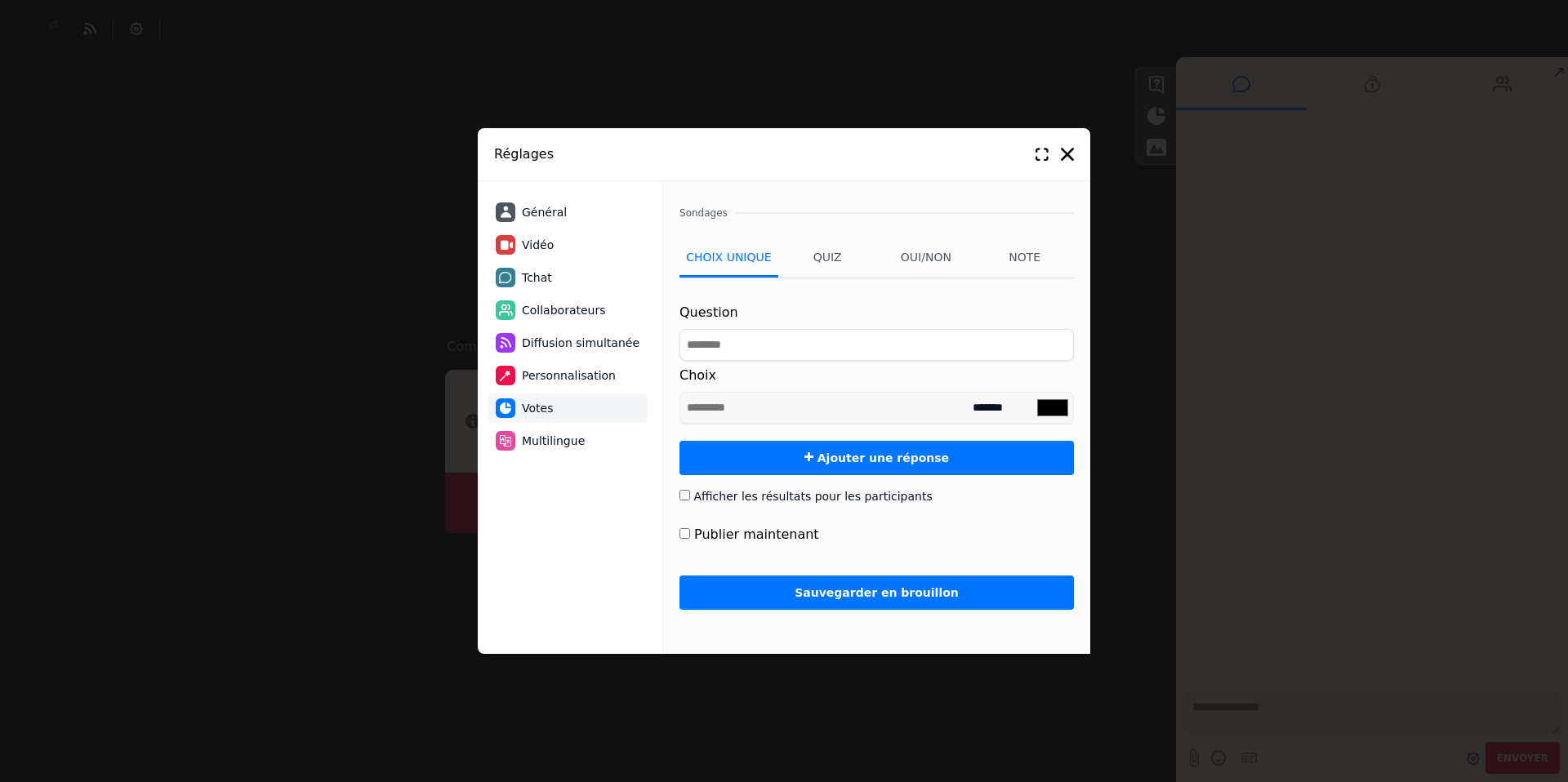
click at [541, 444] on span "Multilingue" at bounding box center [553, 441] width 63 height 17
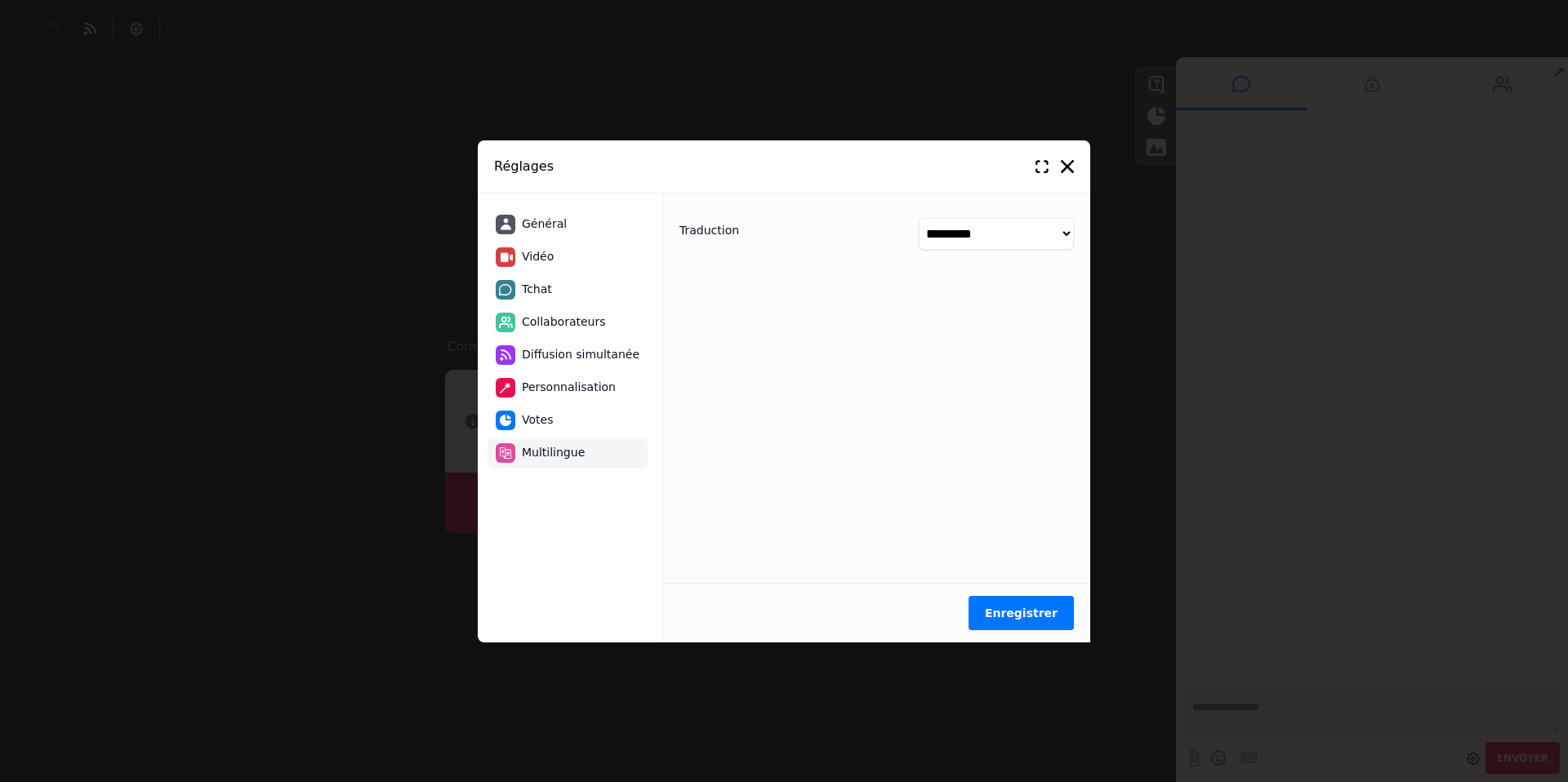
click at [542, 382] on span "Personnalisation" at bounding box center [569, 388] width 94 height 17
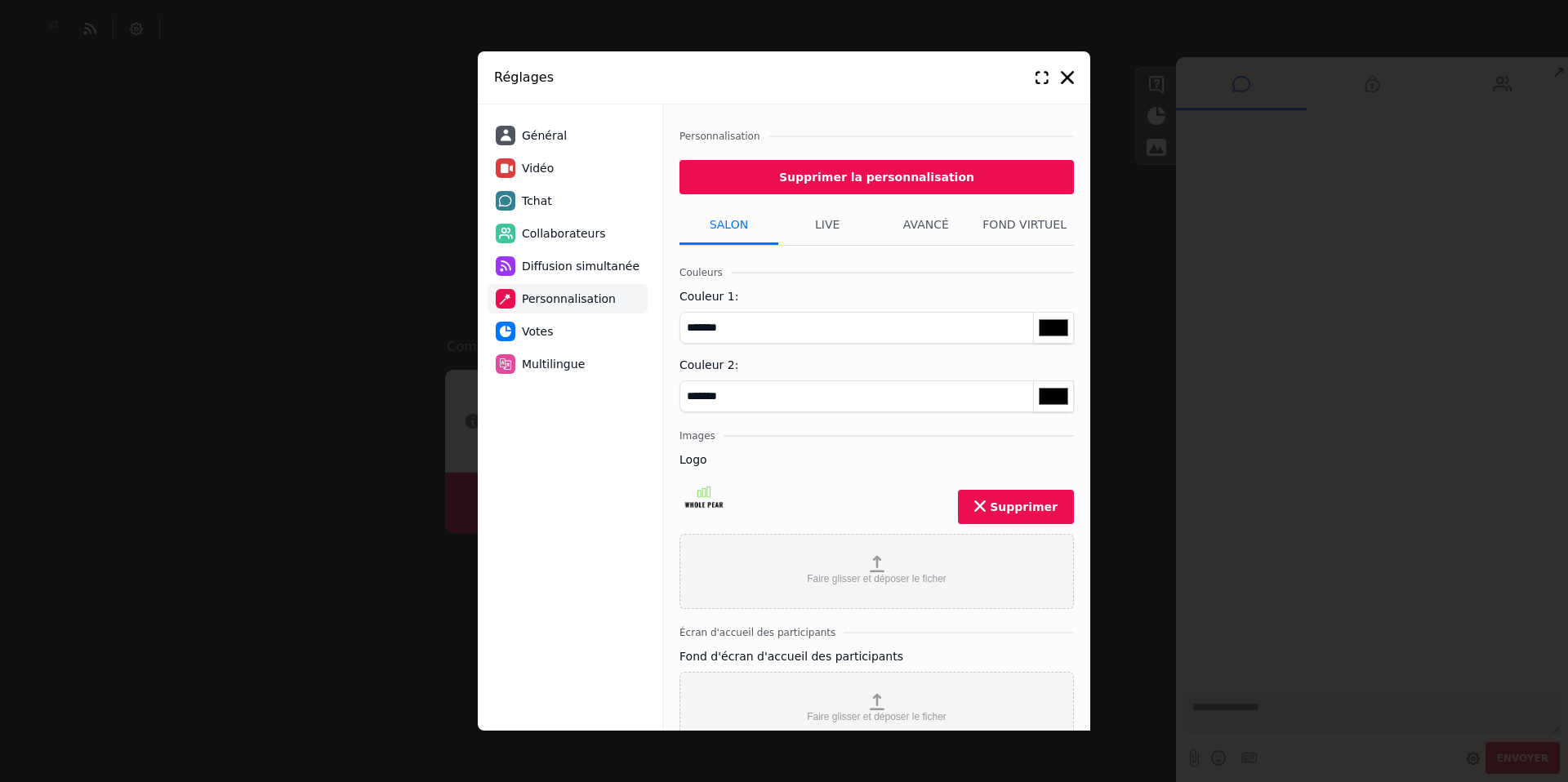
click at [549, 269] on span "Diffusion simultanée" at bounding box center [581, 266] width 118 height 17
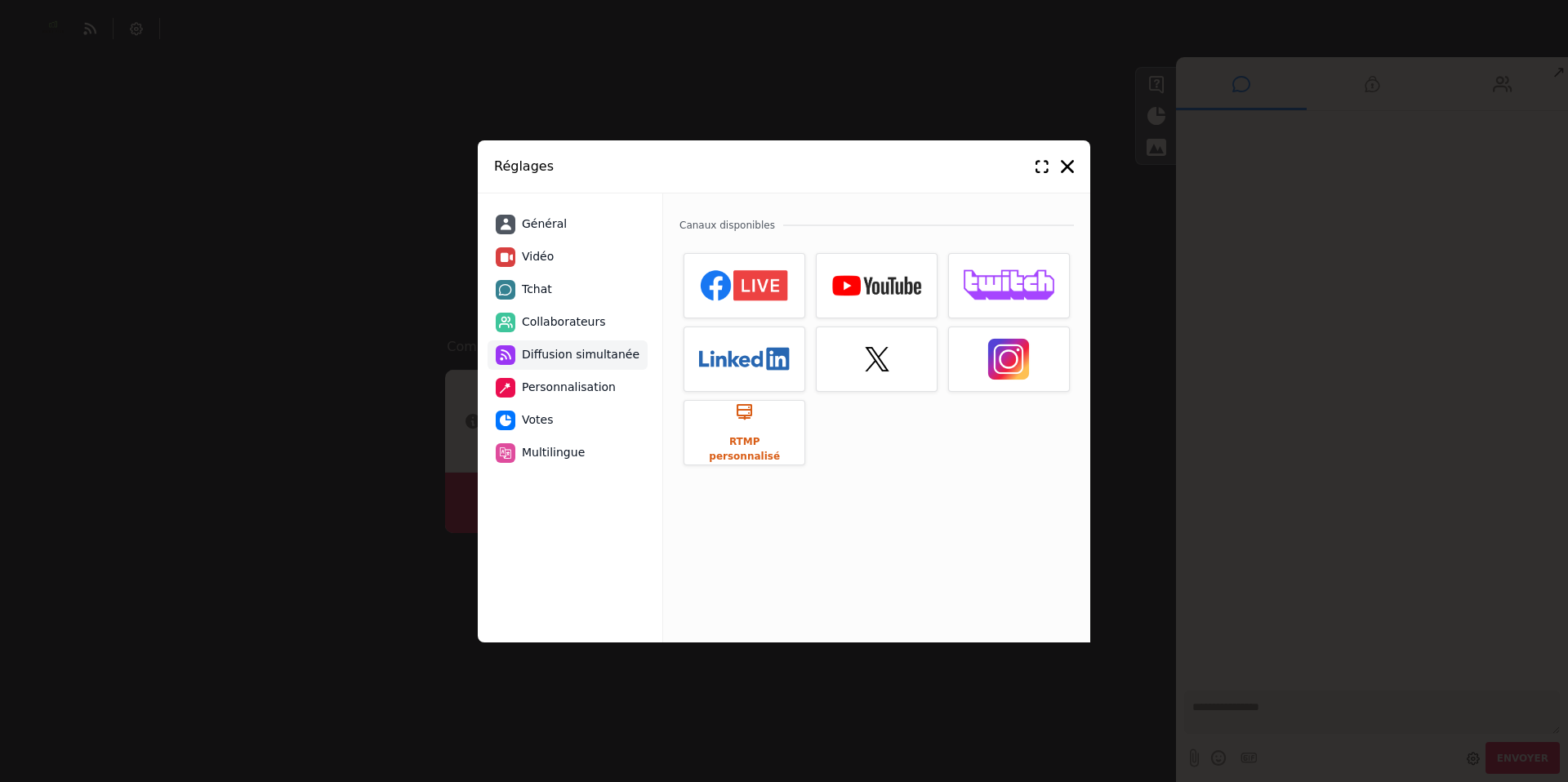
click at [535, 258] on span "Vidéo" at bounding box center [537, 257] width 32 height 17
select select "****"
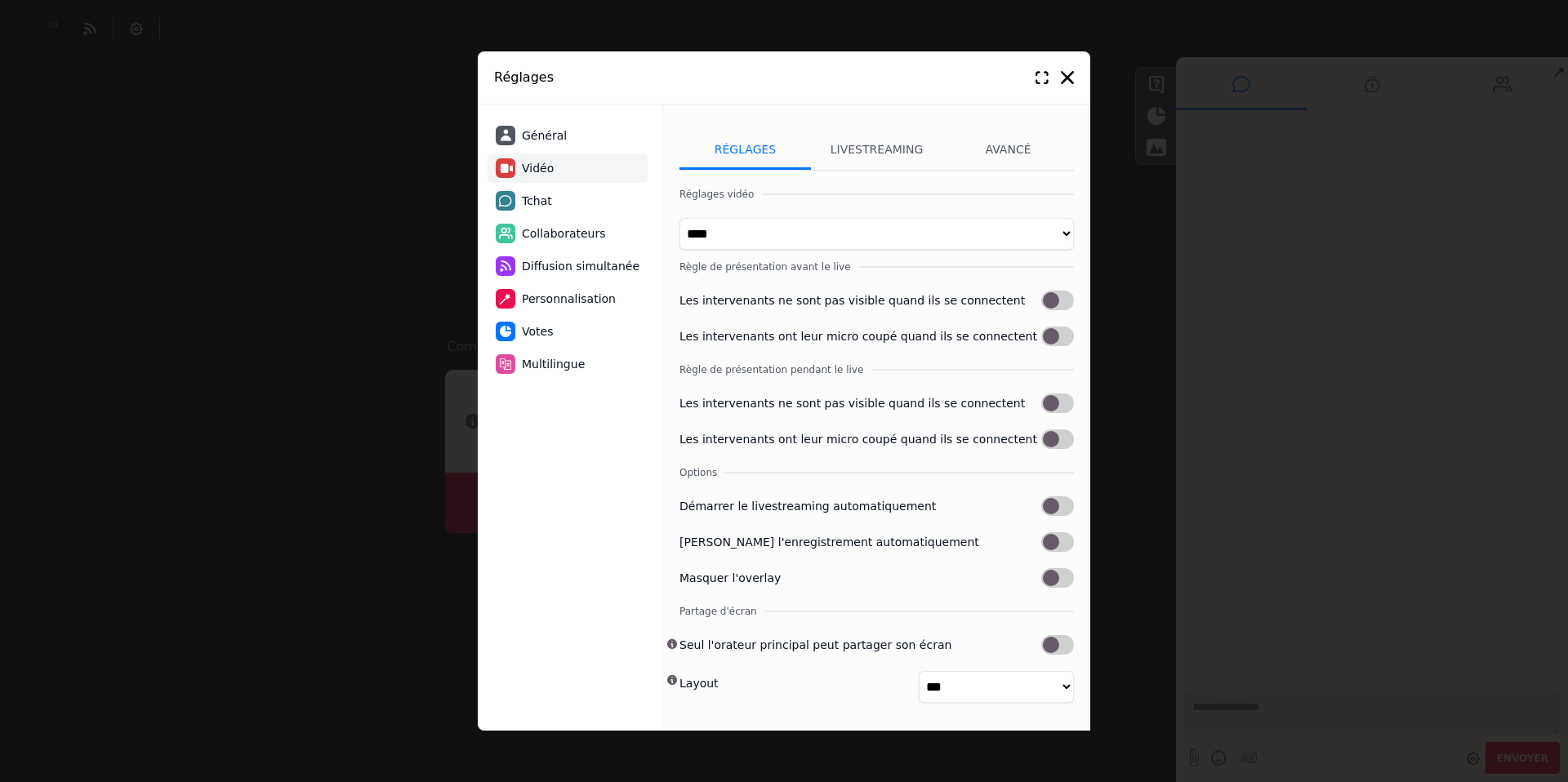
click at [536, 137] on span "Général" at bounding box center [544, 136] width 45 height 17
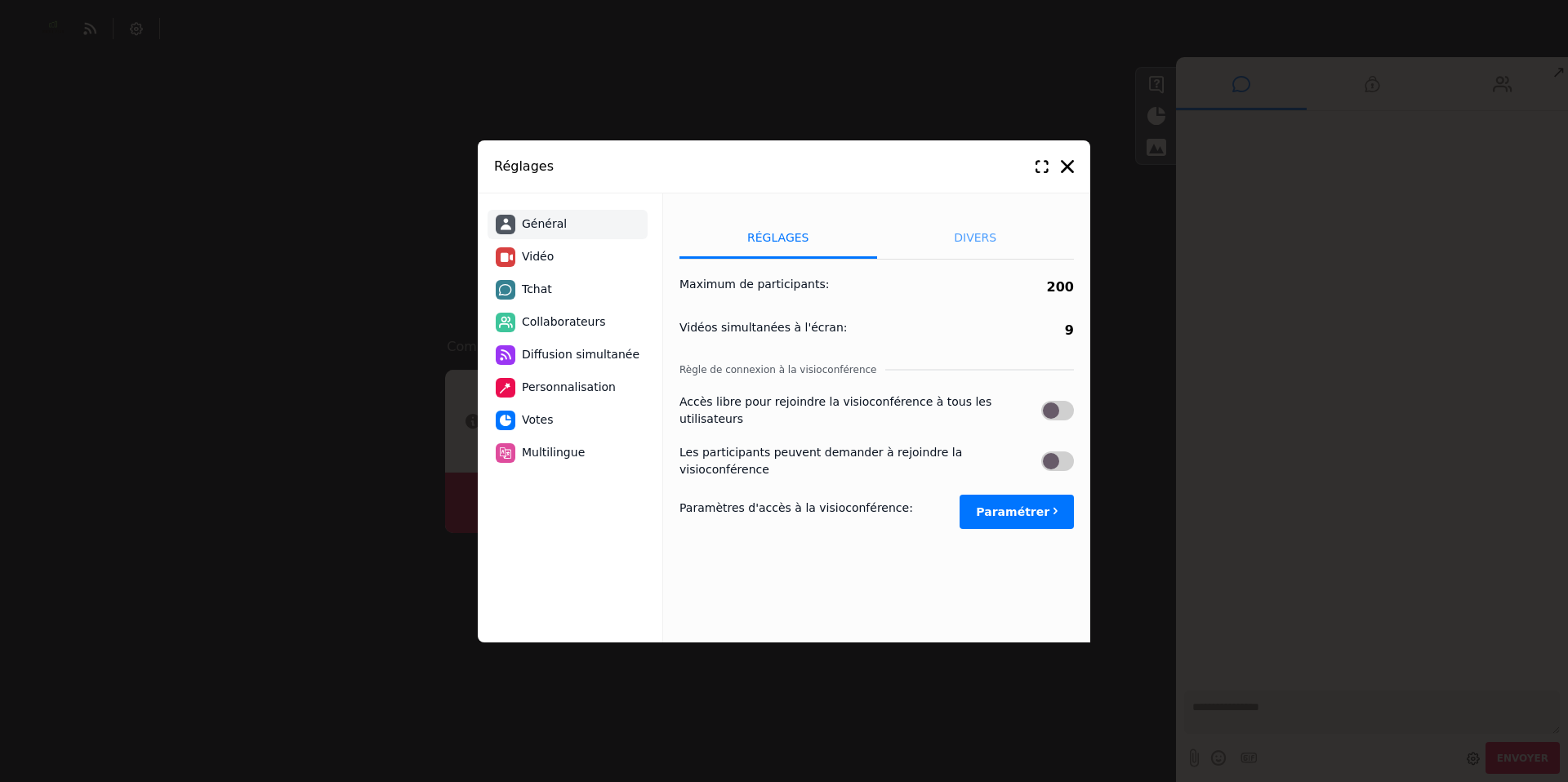
click at [944, 237] on li "Divers" at bounding box center [975, 238] width 197 height 41
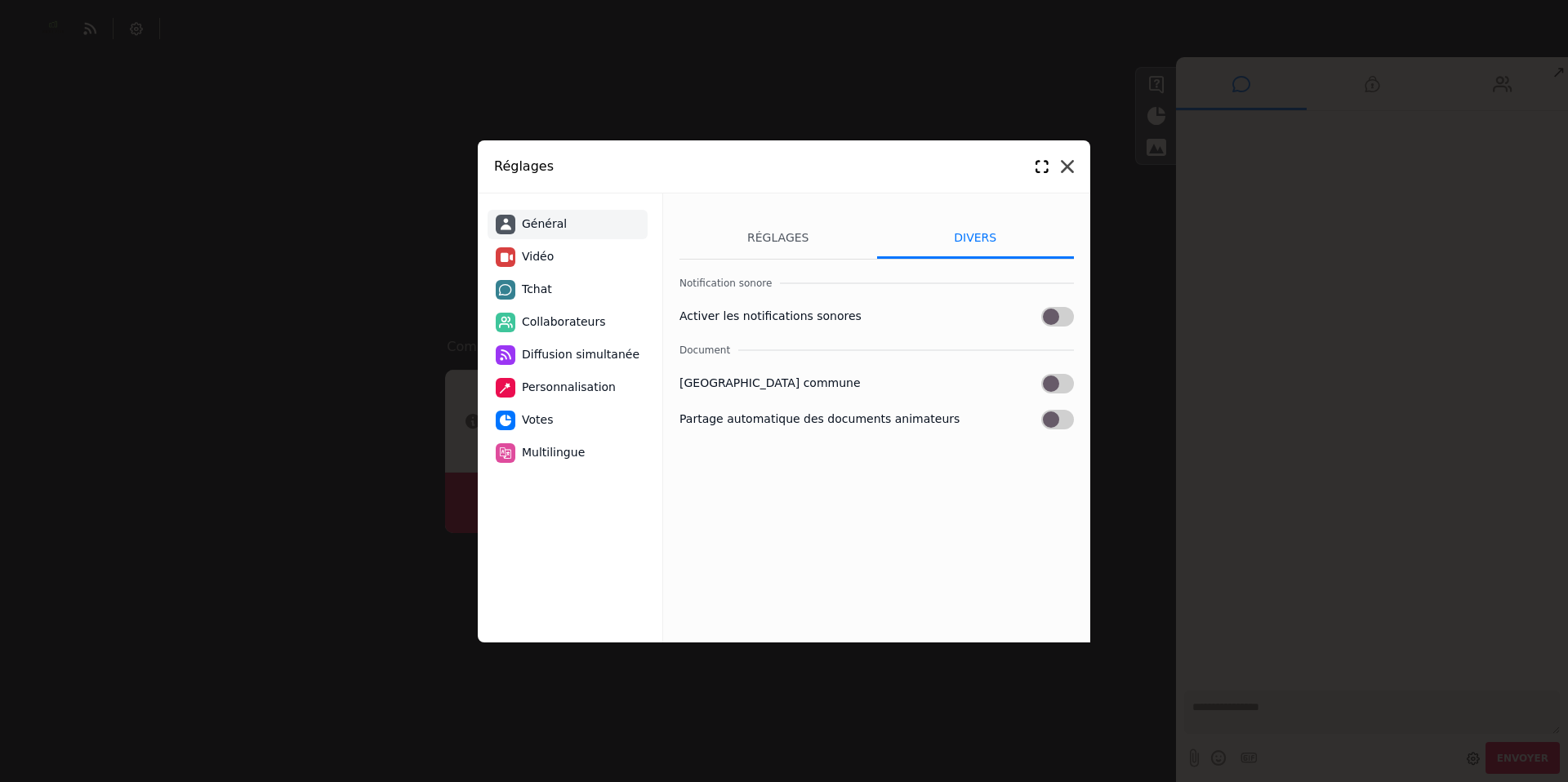
click at [1068, 170] on icon at bounding box center [1067, 166] width 13 height 13
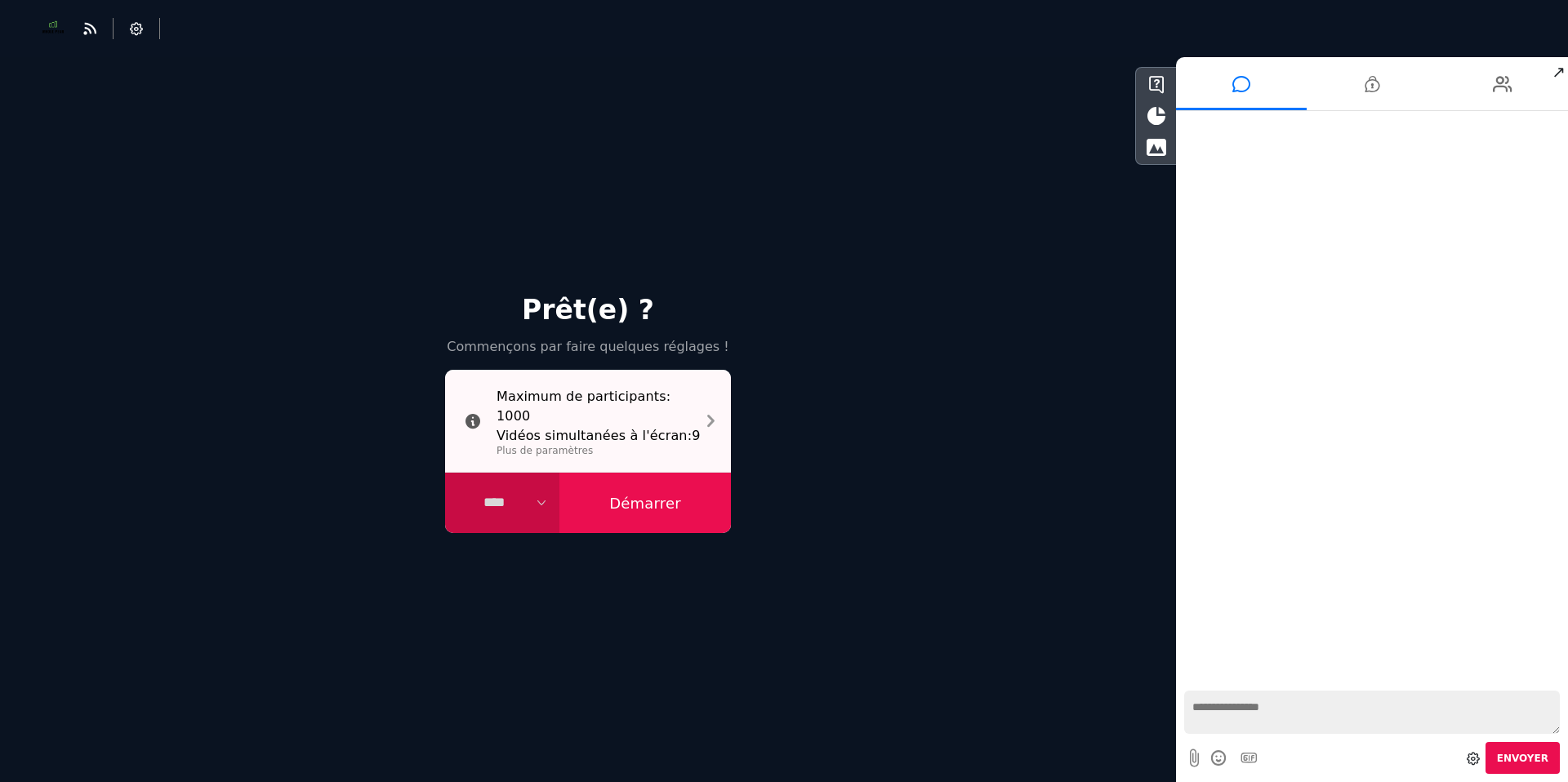
click at [711, 417] on icon at bounding box center [711, 421] width 8 height 21
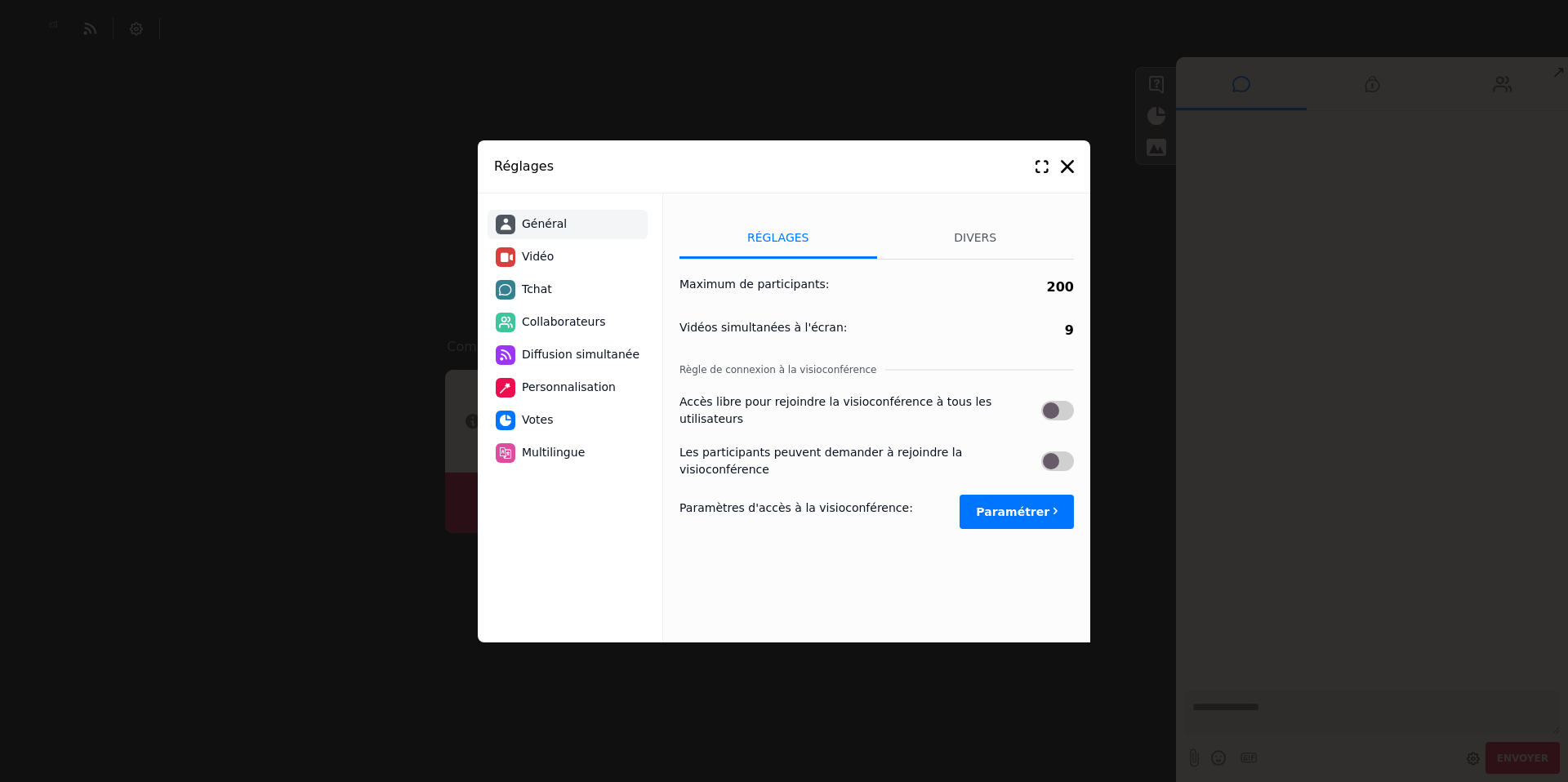
click at [535, 255] on span "Vidéo" at bounding box center [537, 257] width 32 height 17
select select "****"
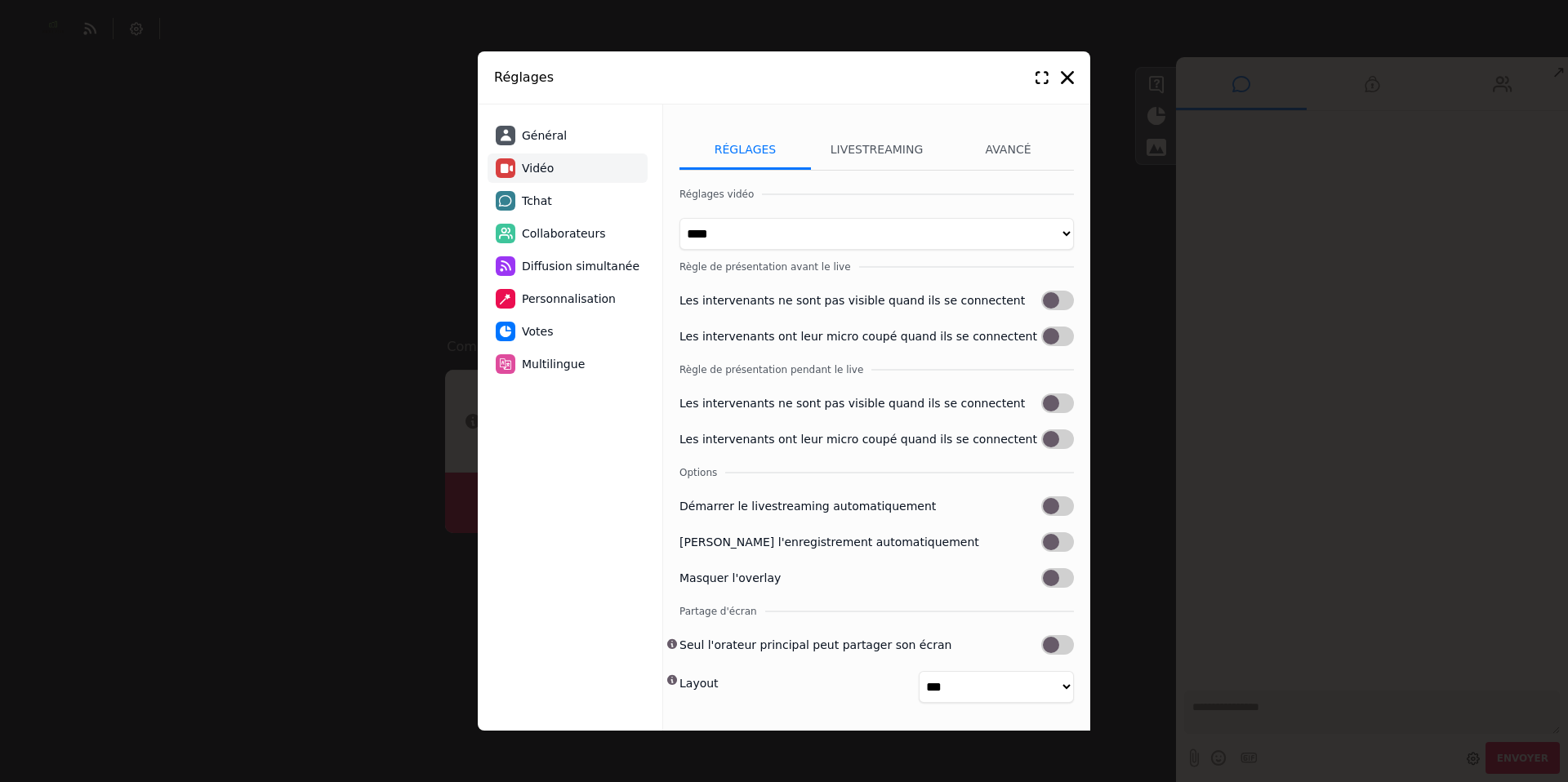
click at [535, 193] on span "Tchat" at bounding box center [536, 201] width 30 height 17
select select "**********"
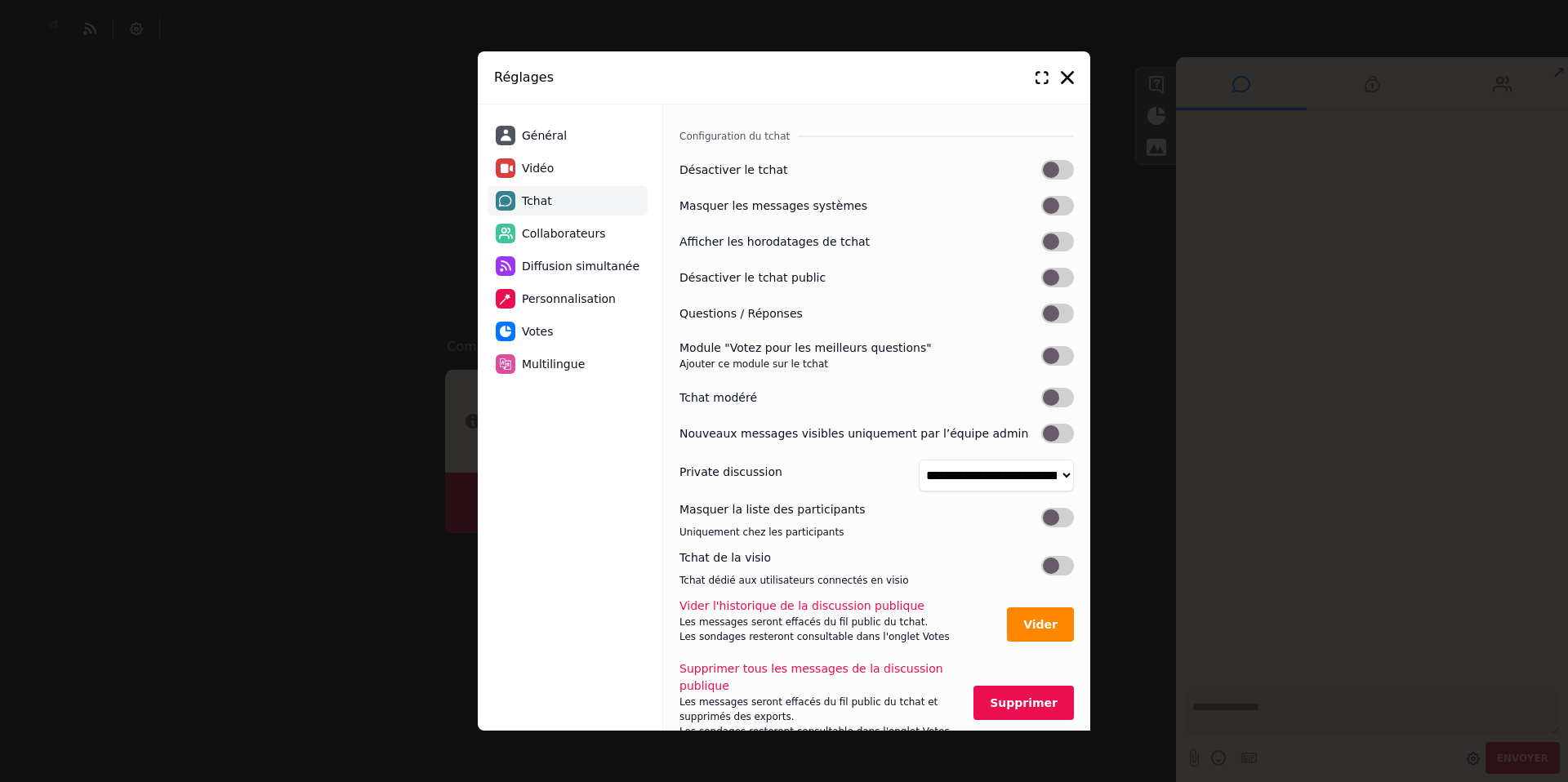
click at [551, 234] on span "Collaborateurs" at bounding box center [564, 234] width 84 height 17
select select "********"
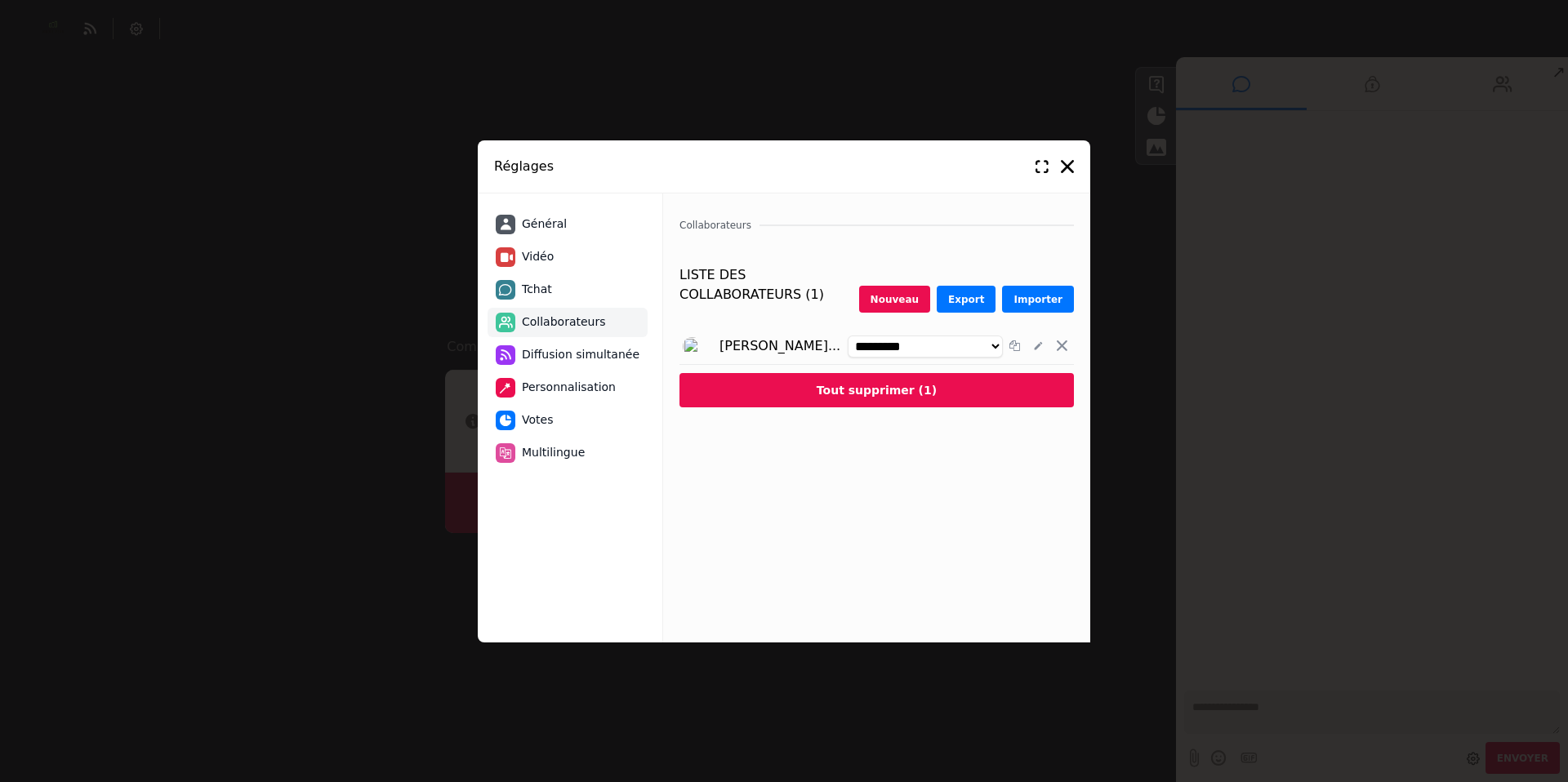
click at [542, 291] on span "Tchat" at bounding box center [536, 289] width 30 height 17
select select "**********"
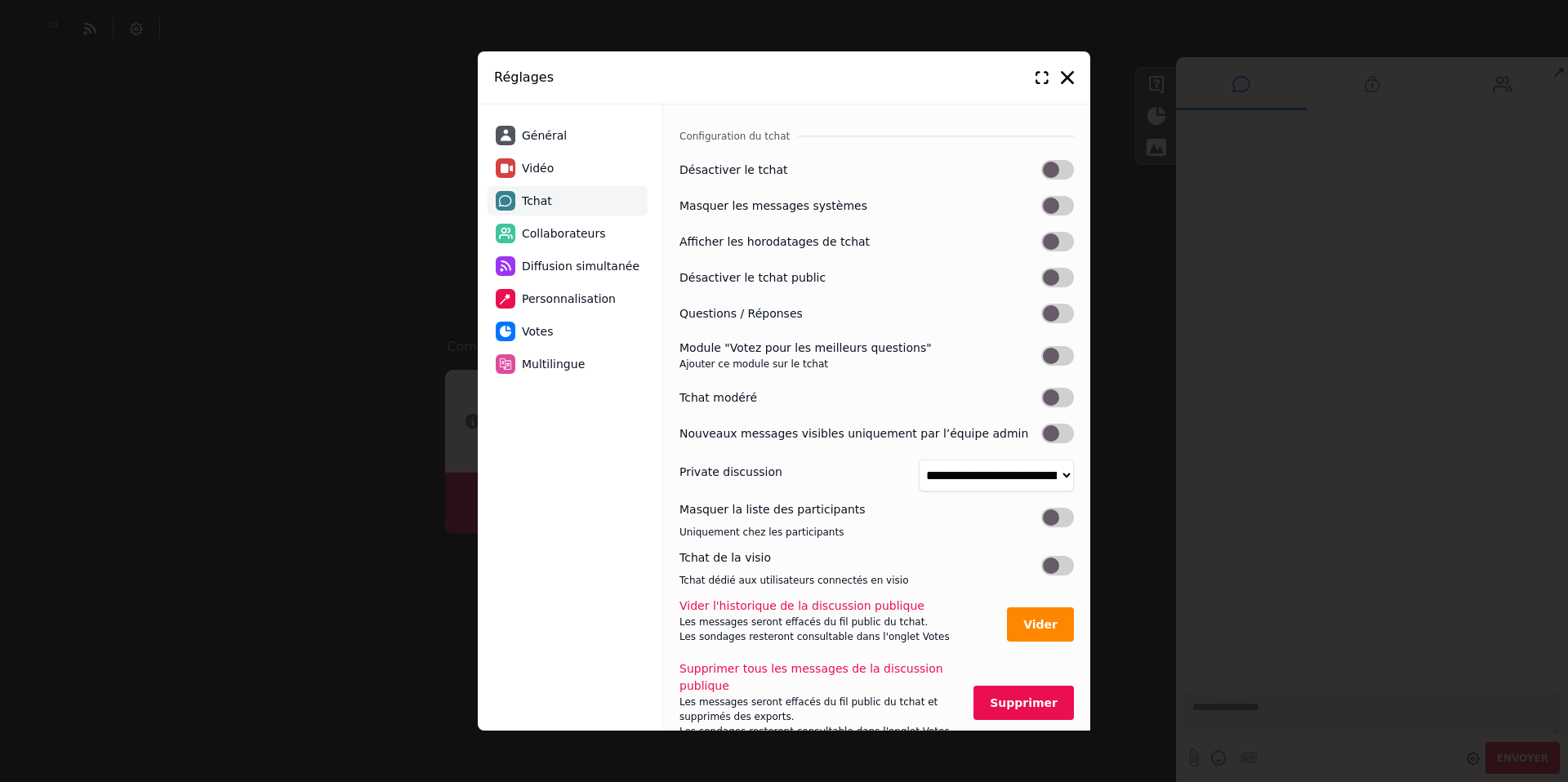
click at [549, 235] on span "Collaborateurs" at bounding box center [564, 234] width 84 height 17
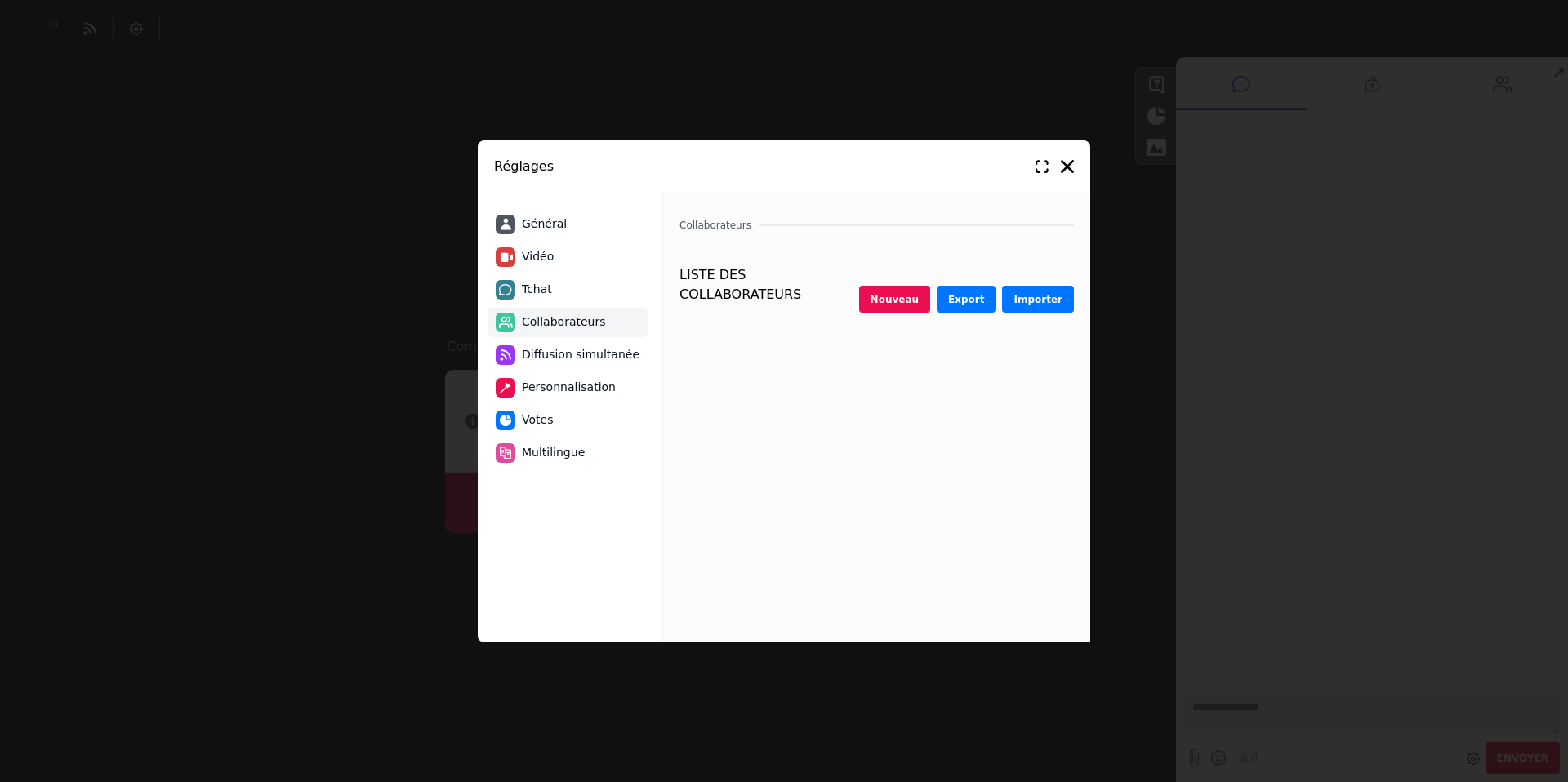
select select "********"
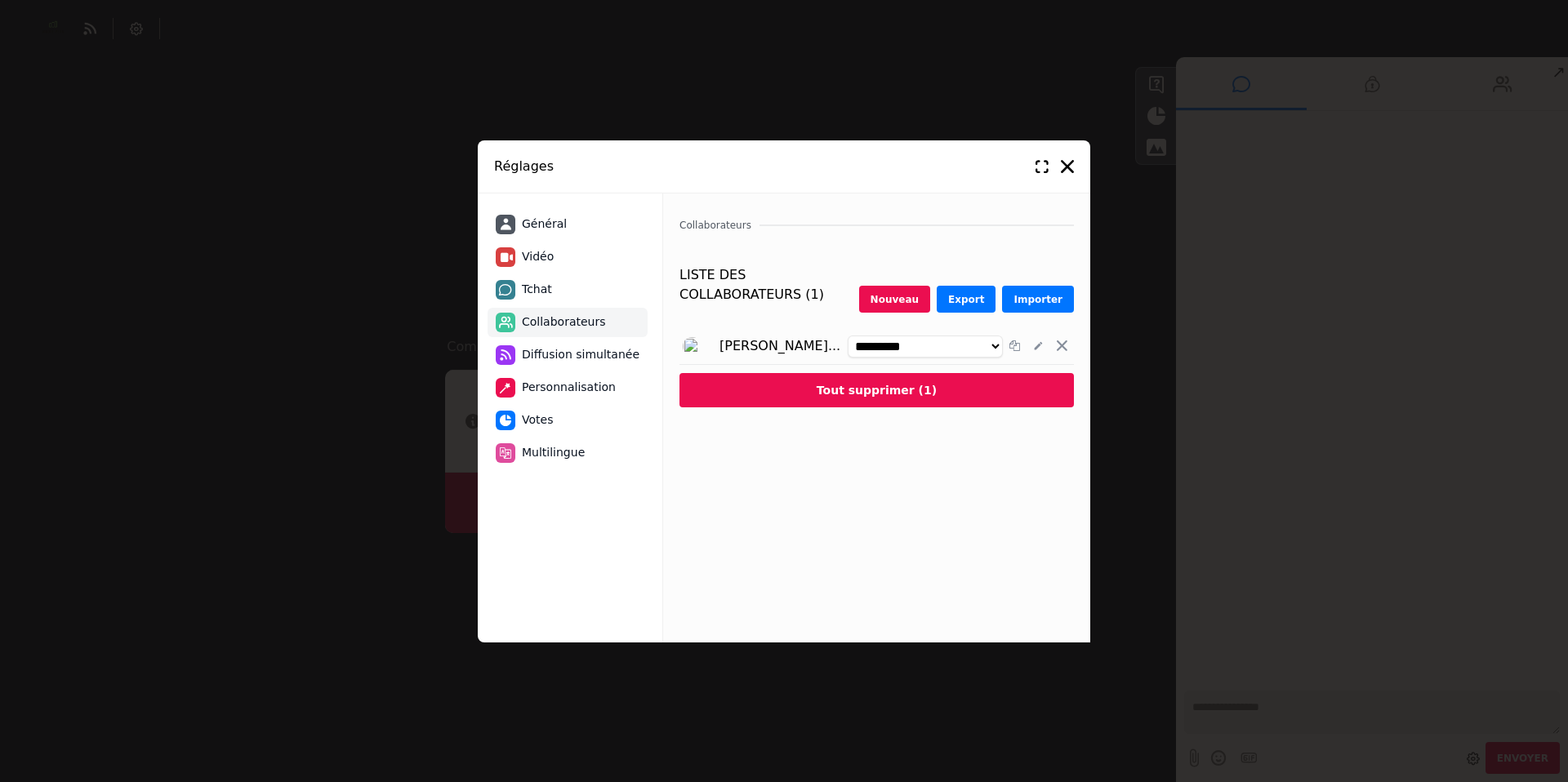
click at [549, 351] on span "Diffusion simultanée" at bounding box center [581, 354] width 118 height 17
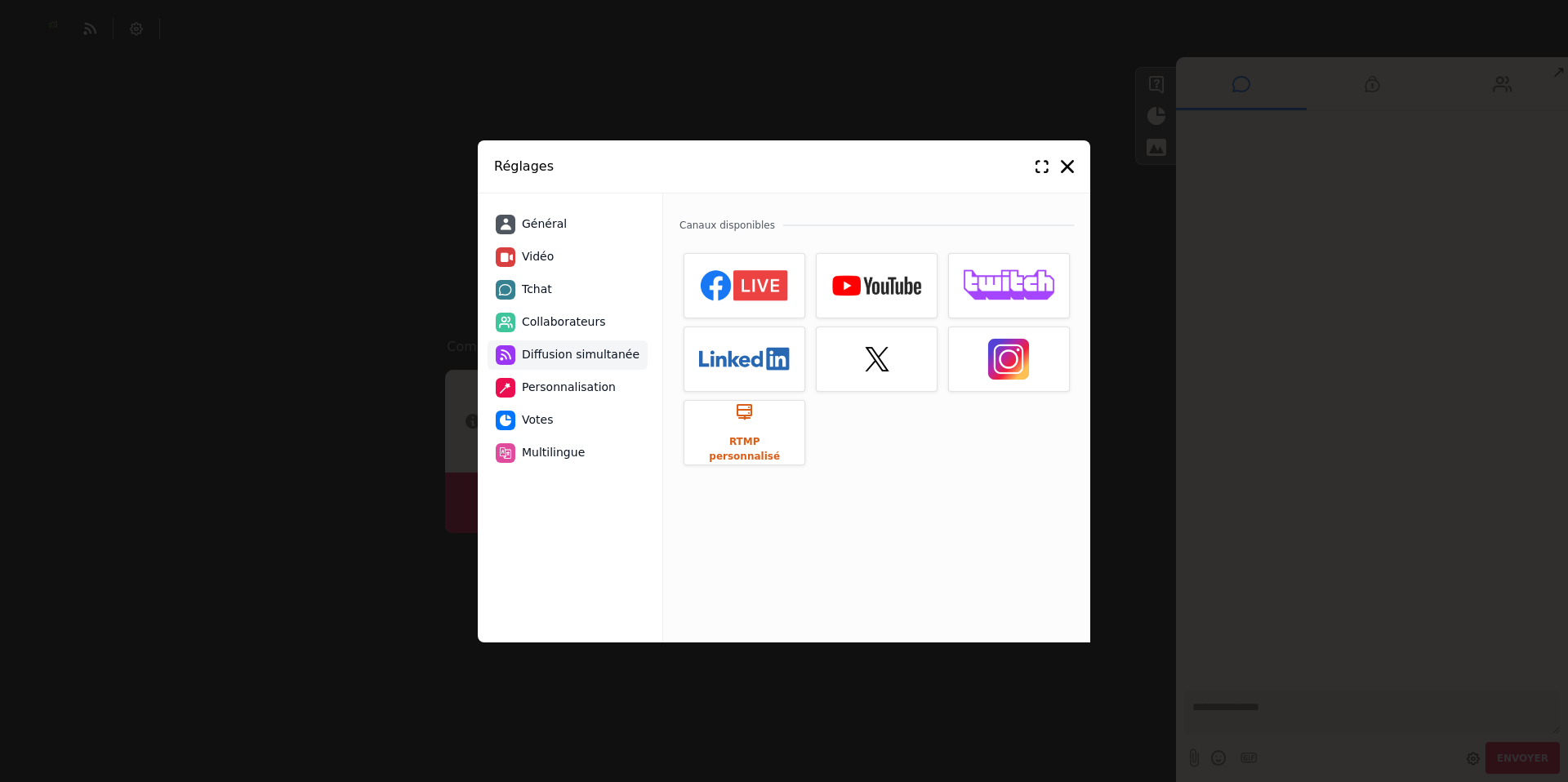
click at [550, 385] on span "Personnalisation" at bounding box center [569, 388] width 94 height 17
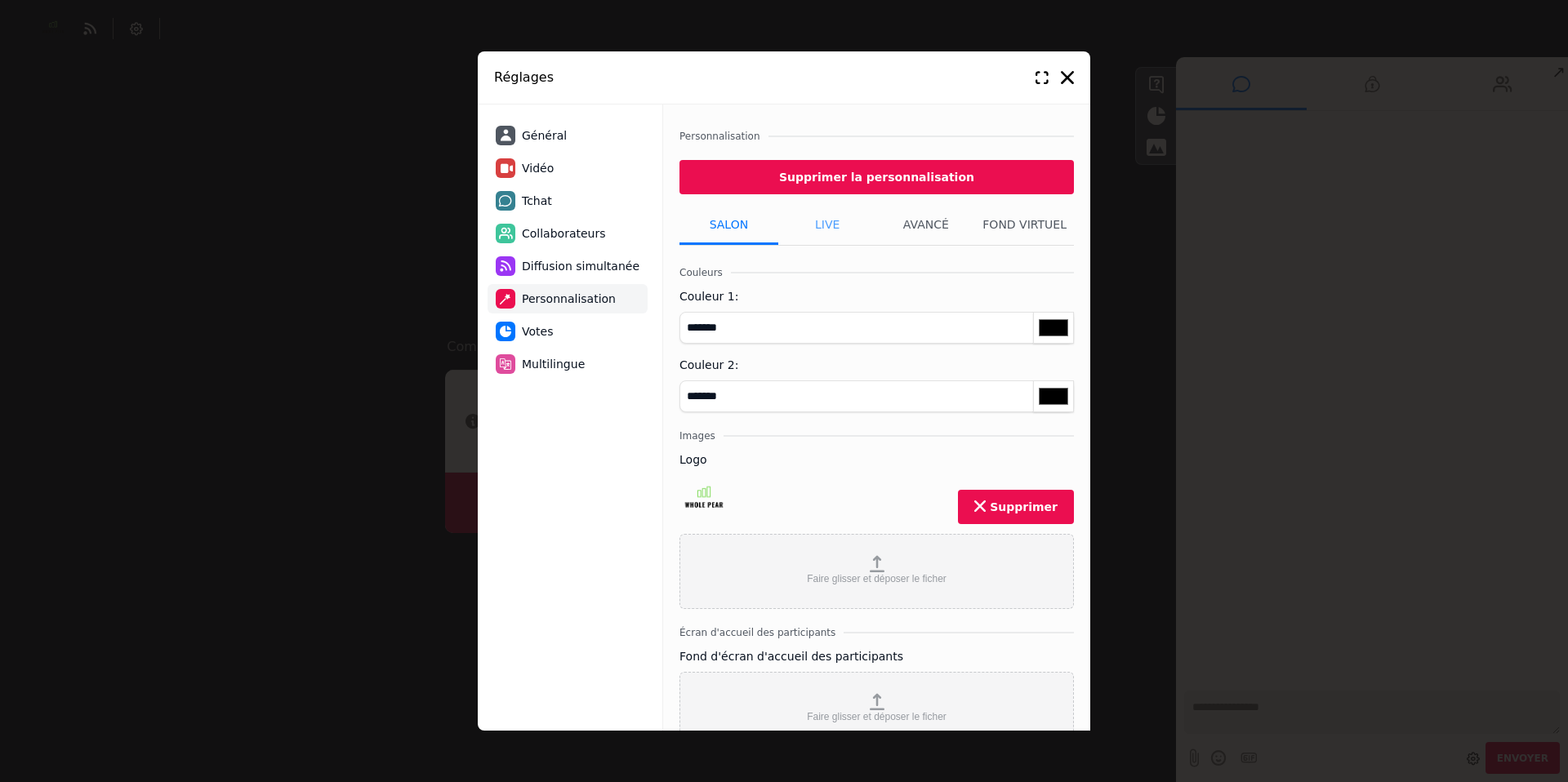
click at [822, 226] on li "Live" at bounding box center [828, 225] width 99 height 41
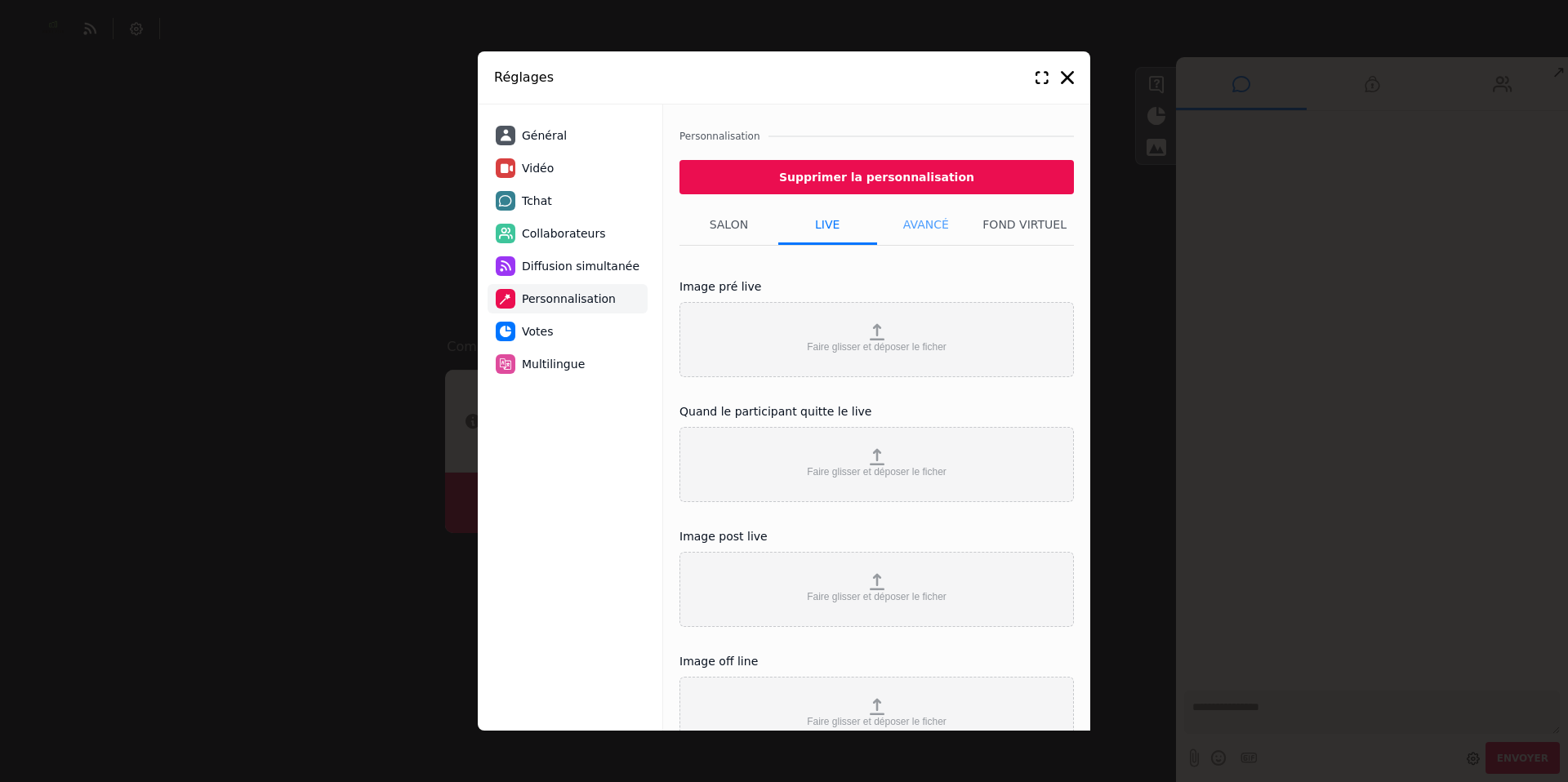
click at [918, 221] on li "Avancé" at bounding box center [927, 225] width 99 height 41
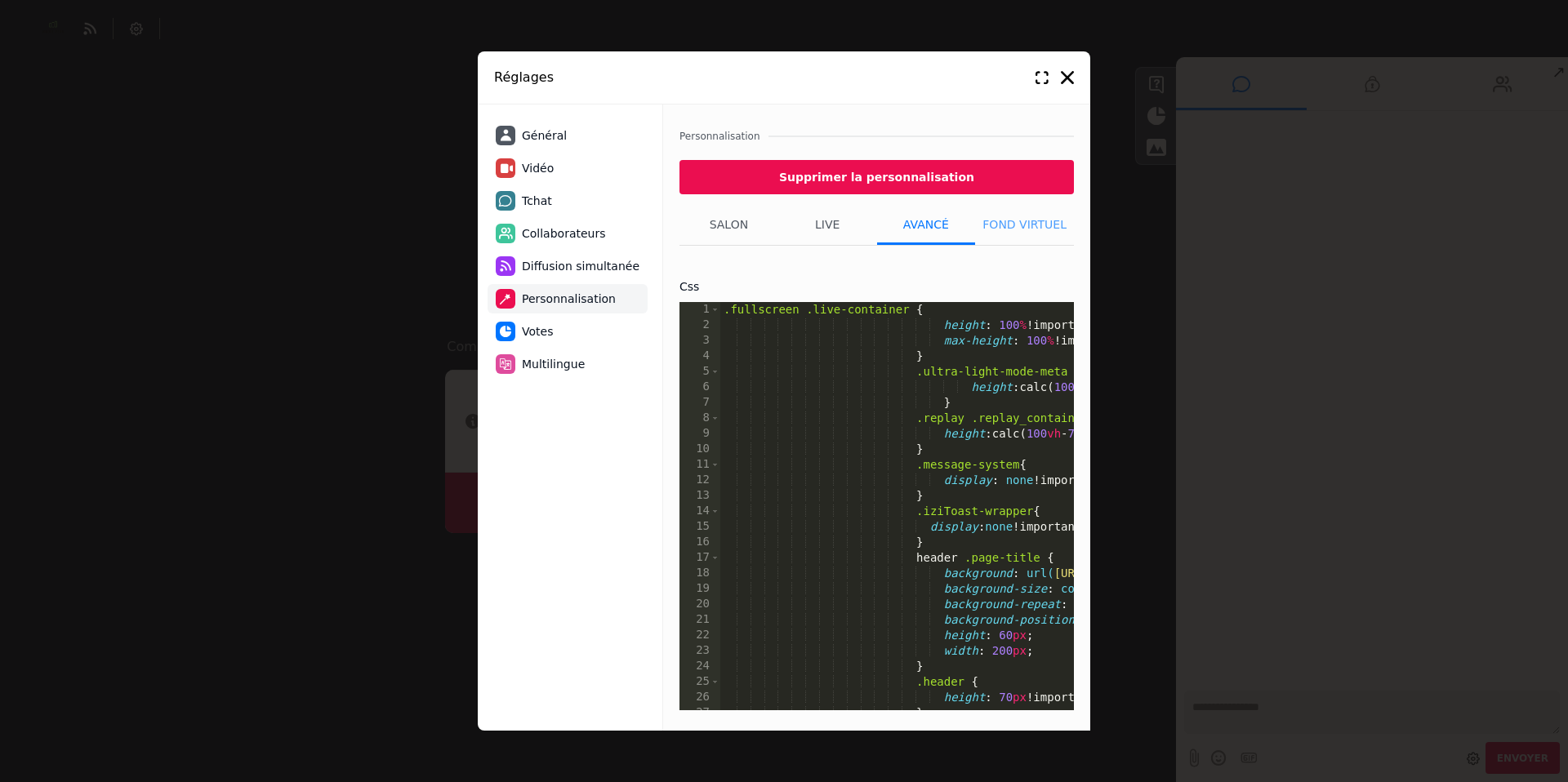
click at [1011, 220] on li "Fond virtuel" at bounding box center [1025, 225] width 99 height 41
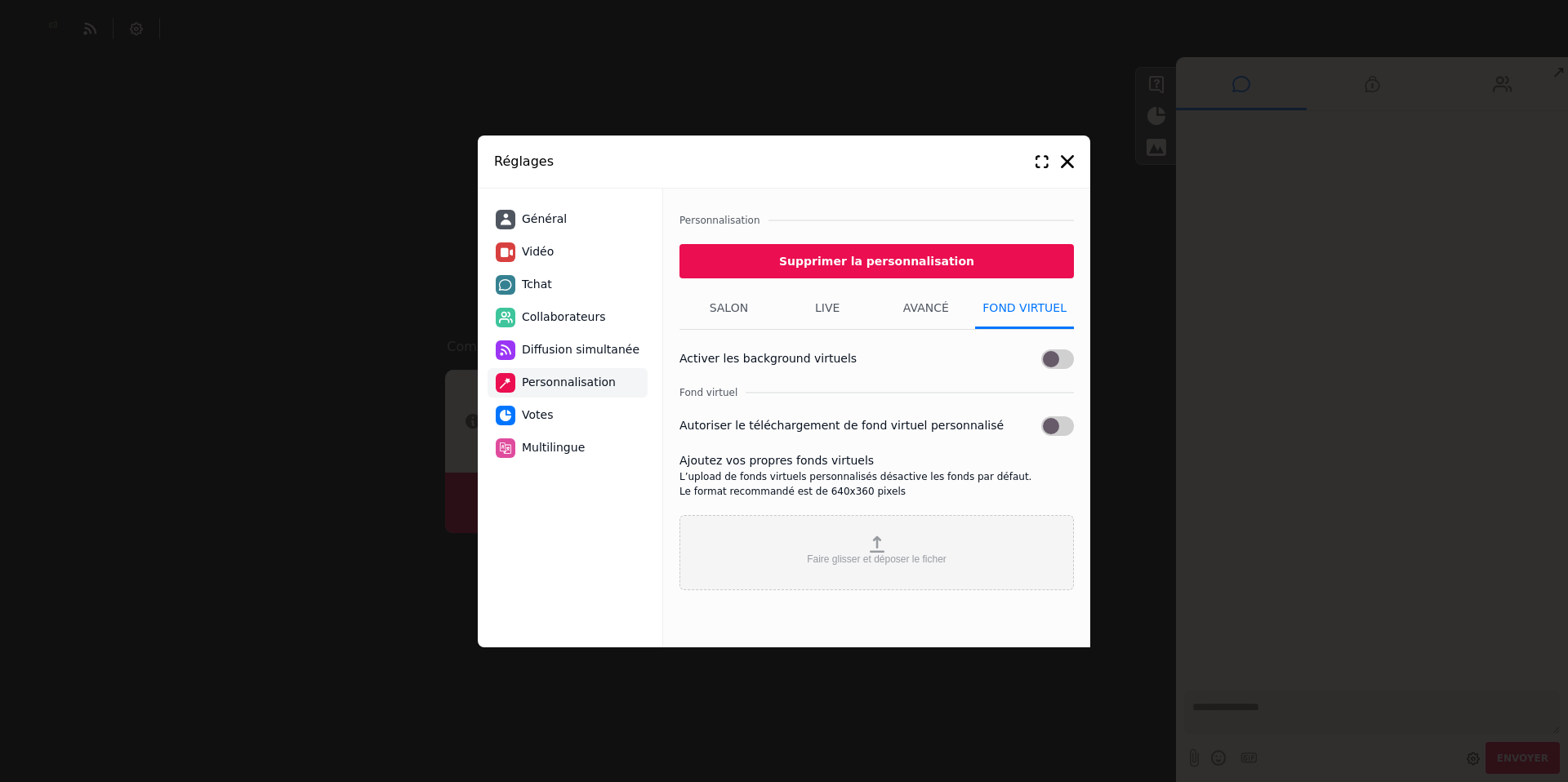
click at [536, 220] on span "Général" at bounding box center [544, 219] width 45 height 17
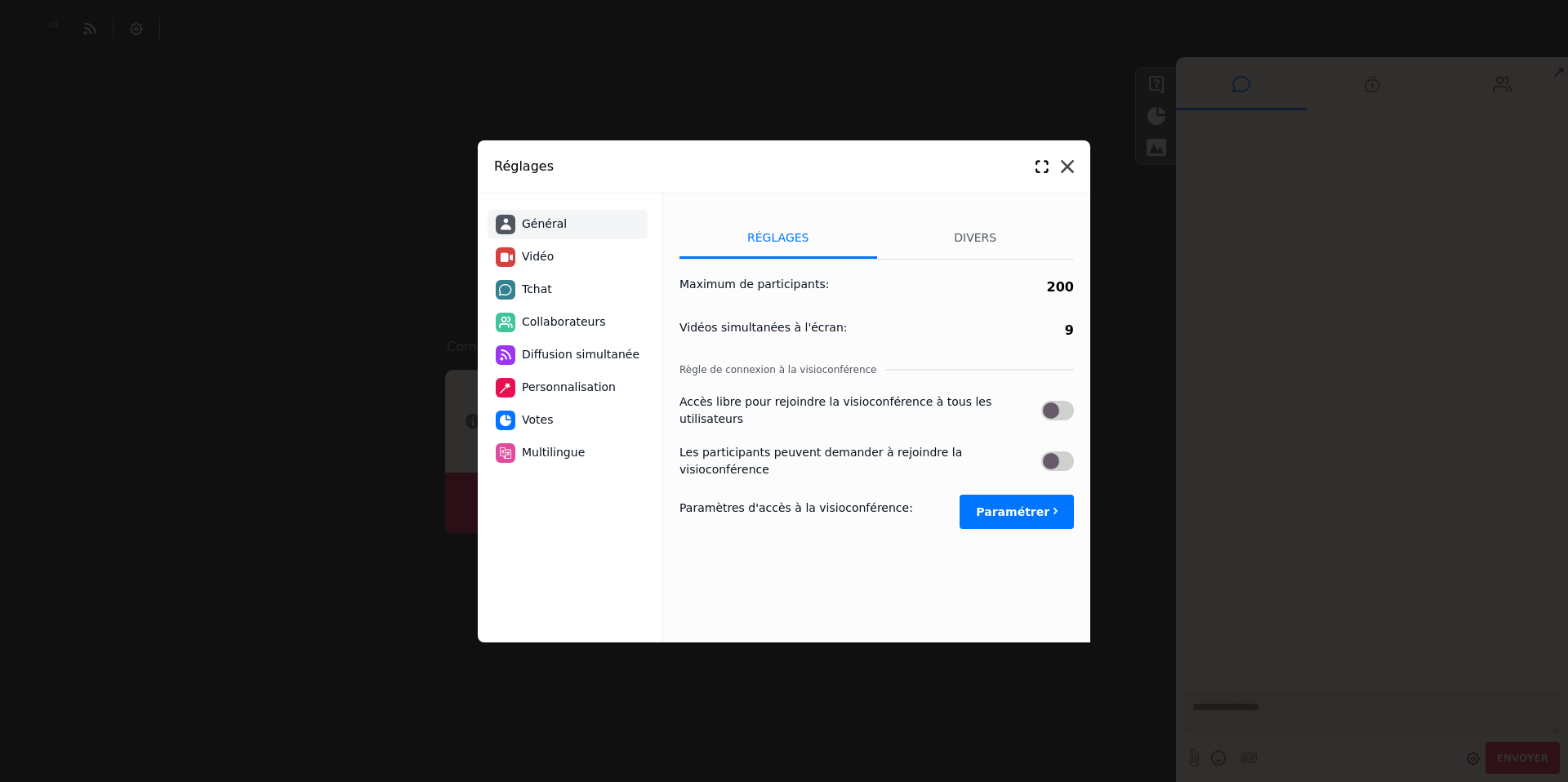
click at [1068, 167] on icon at bounding box center [1067, 166] width 13 height 13
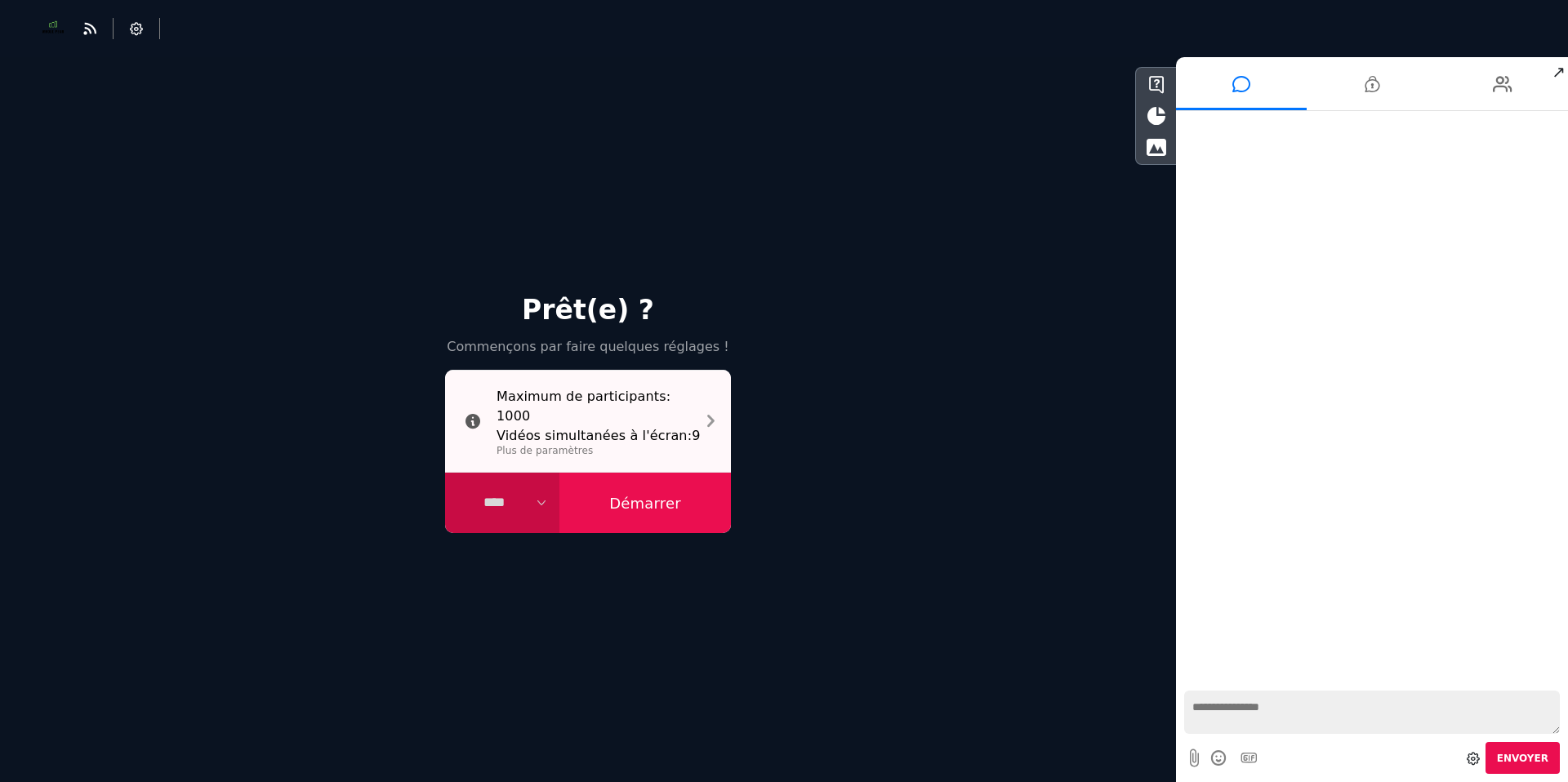
click at [707, 420] on icon at bounding box center [711, 421] width 8 height 21
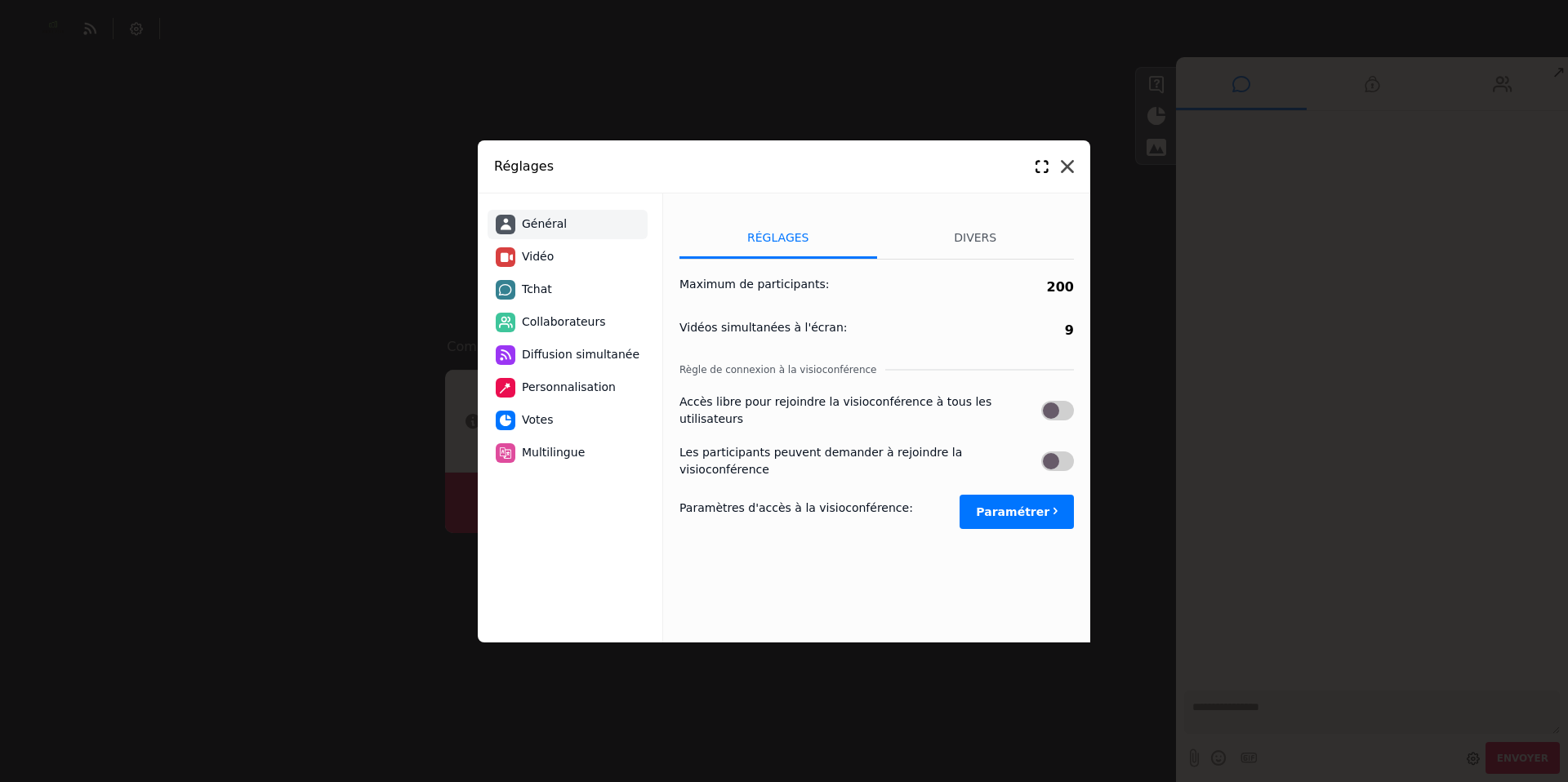
click at [1066, 161] on icon at bounding box center [1067, 166] width 13 height 13
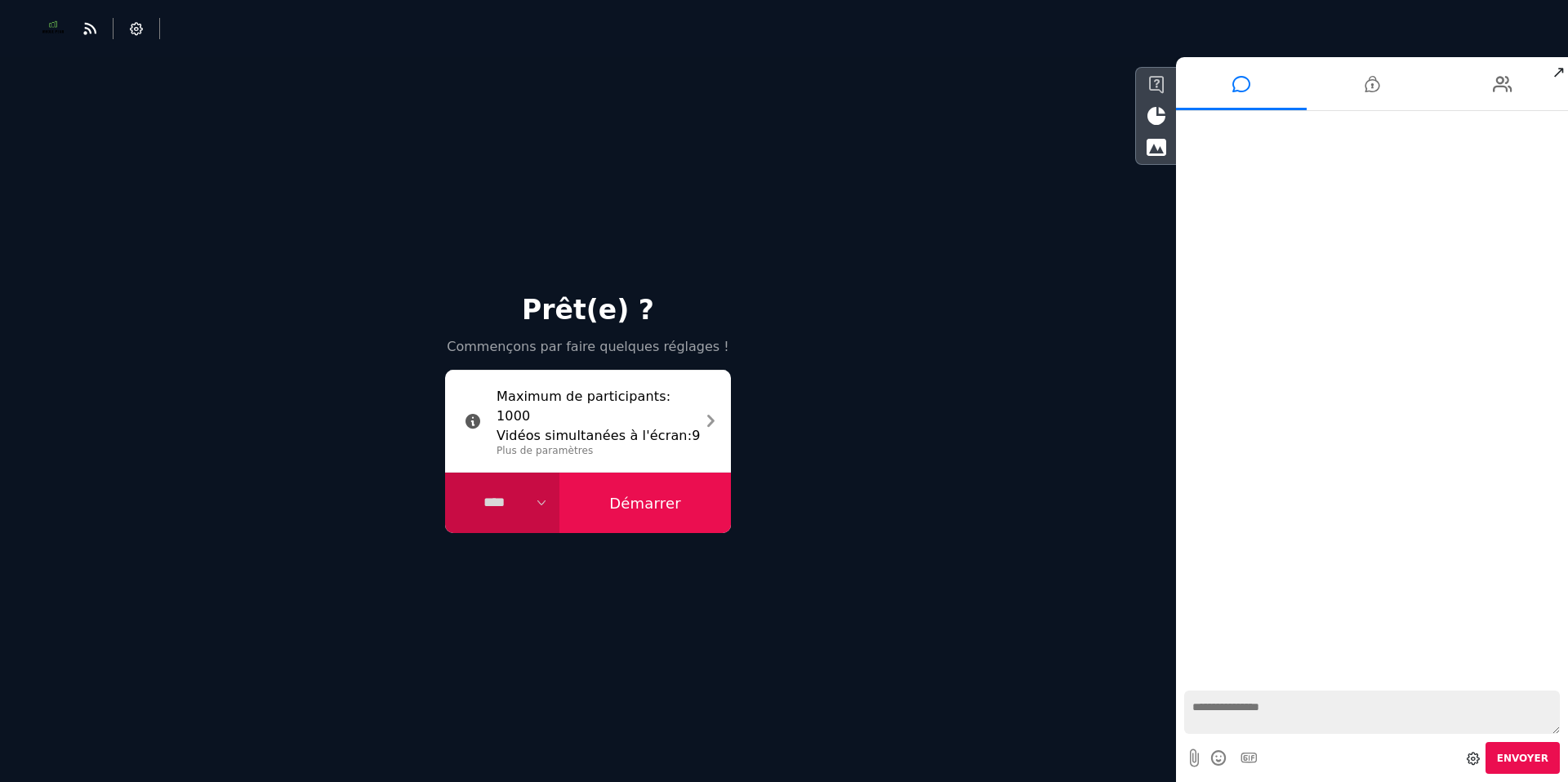
click at [1156, 84] on icon at bounding box center [1156, 85] width 15 height 18
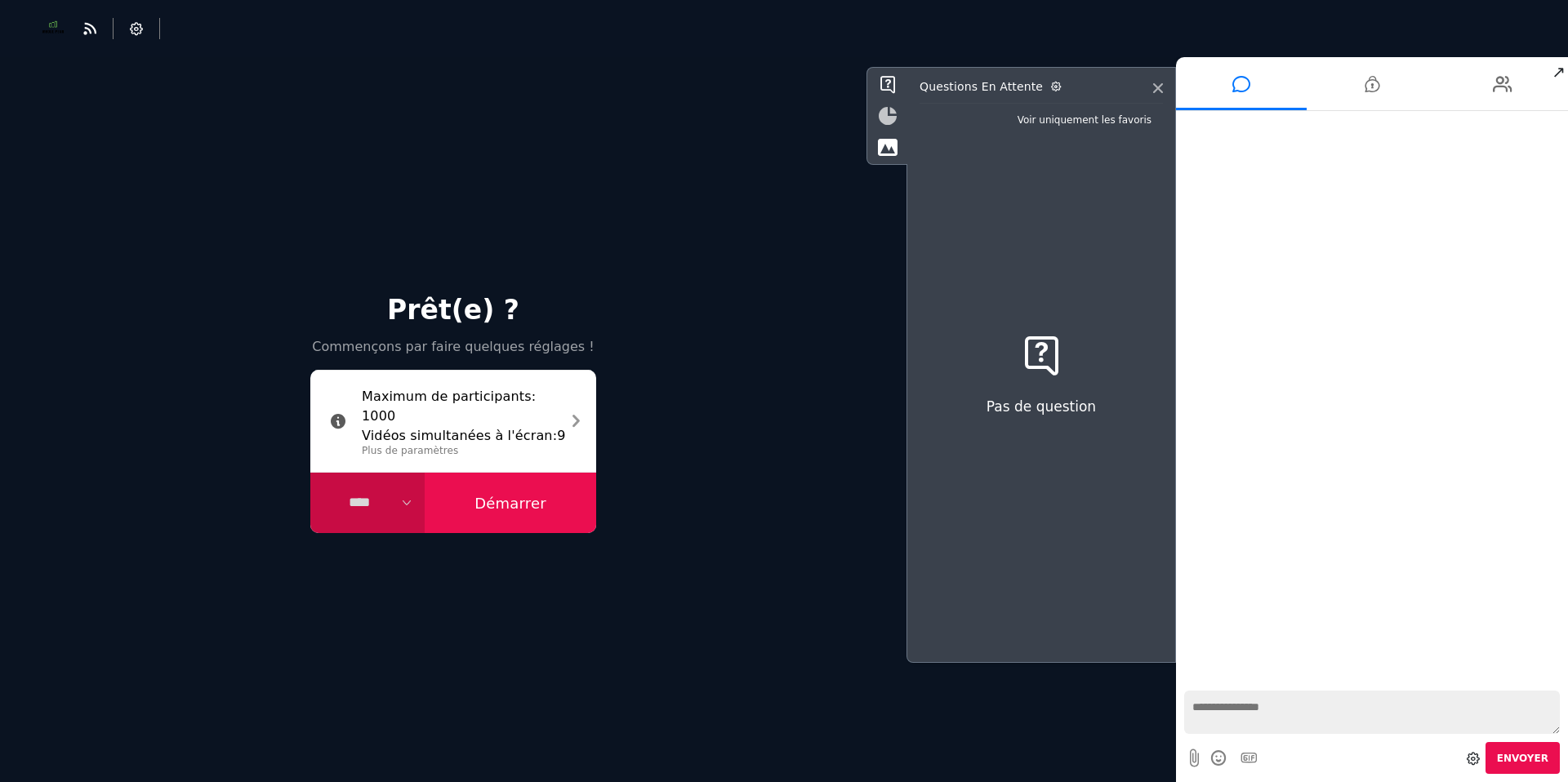
click at [887, 120] on icon at bounding box center [887, 115] width 18 height 18
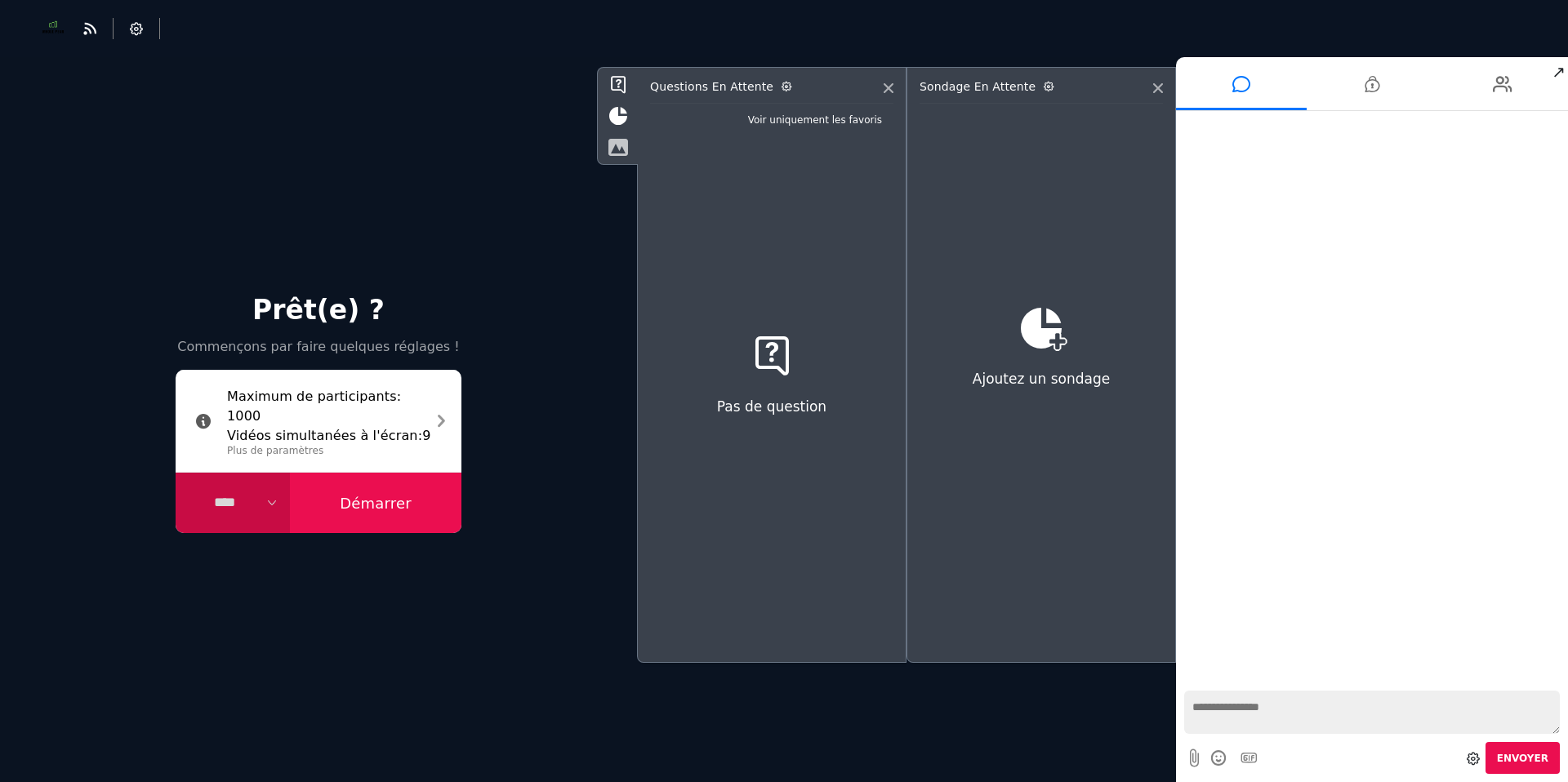
click at [617, 150] on icon at bounding box center [617, 147] width 20 height 18
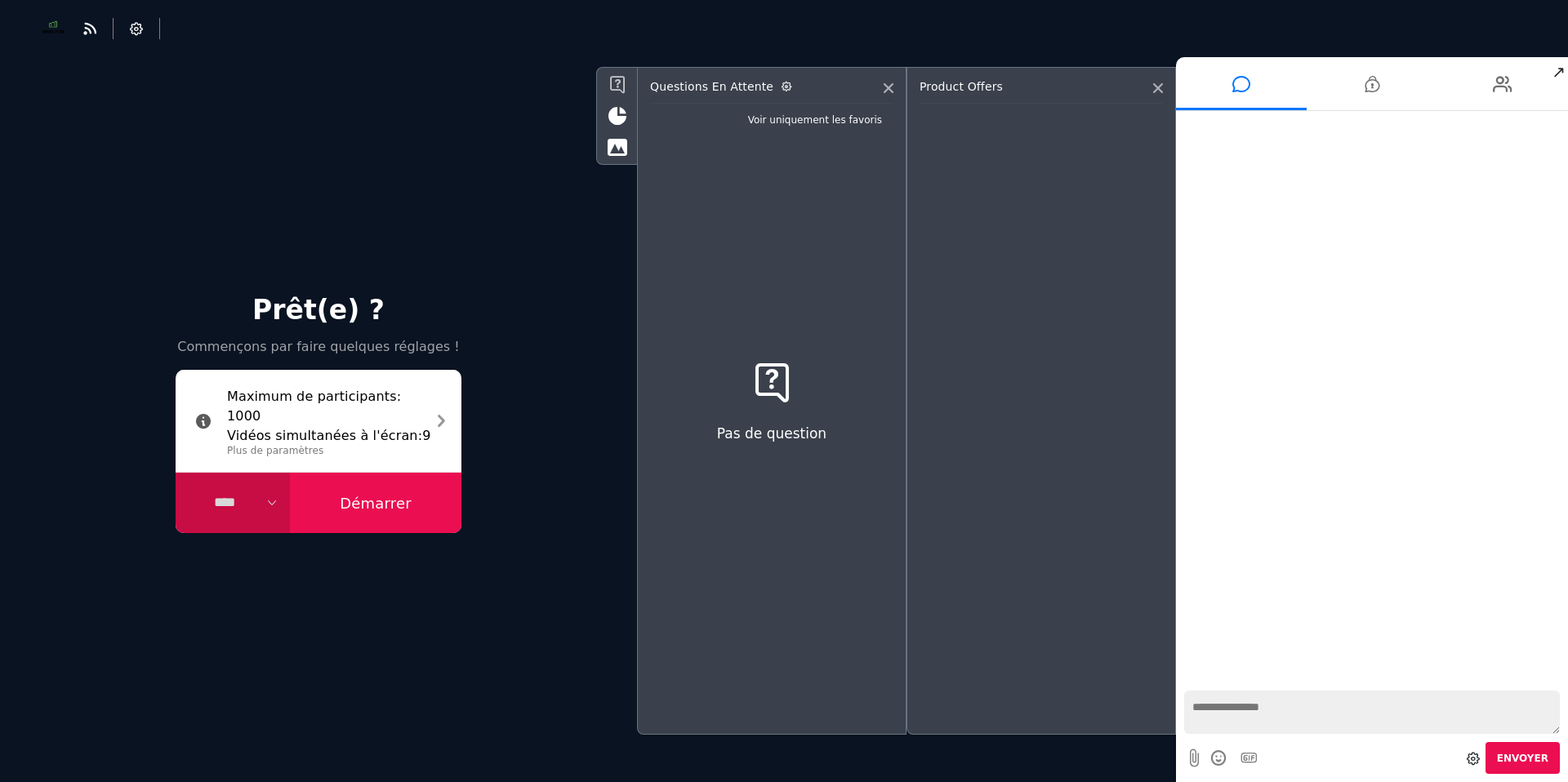
click at [610, 78] on icon at bounding box center [617, 85] width 15 height 18
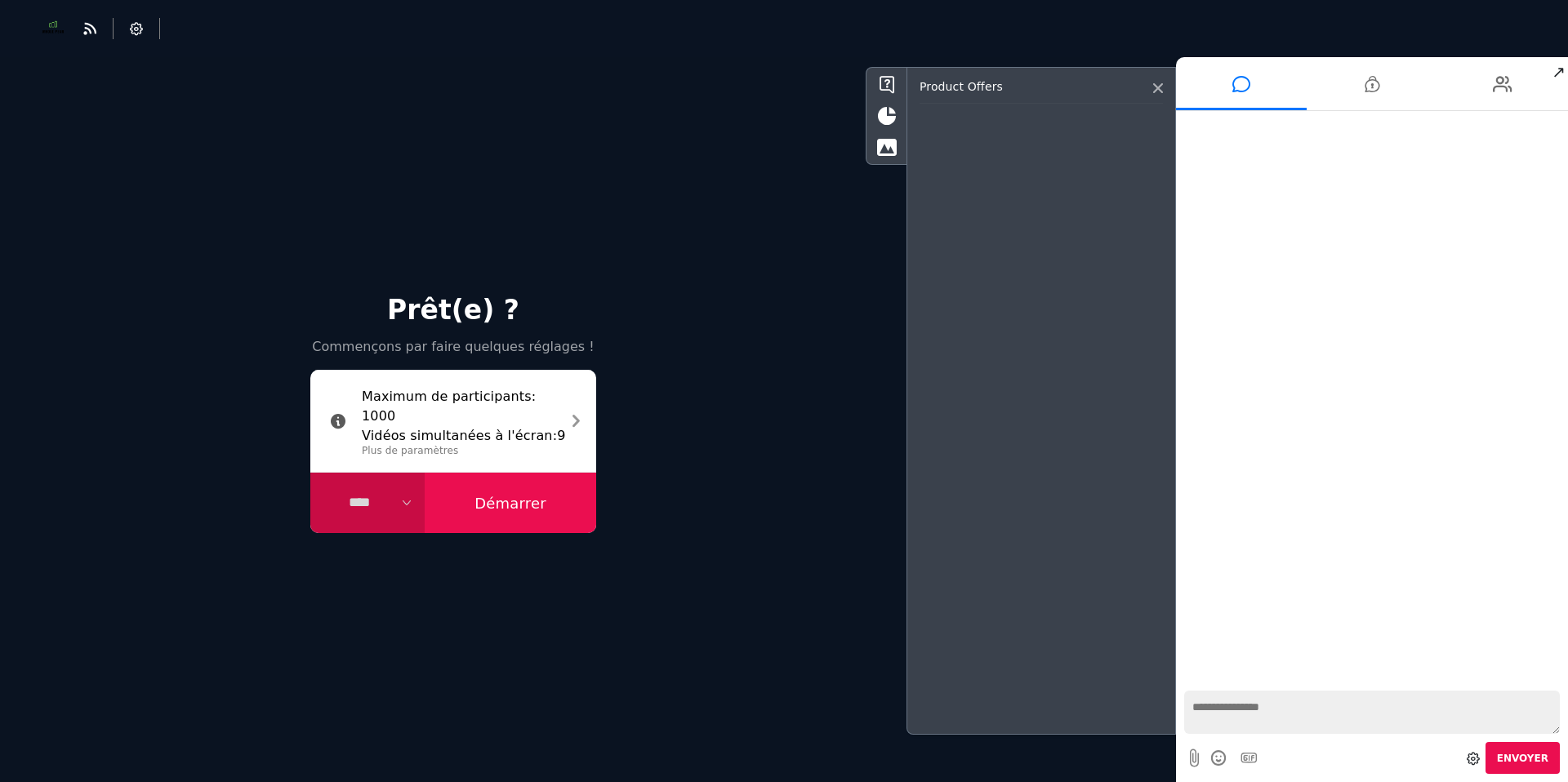
click at [1151, 89] on div "Product offers" at bounding box center [1041, 92] width 243 height 24
click at [1160, 89] on icon at bounding box center [1157, 88] width 9 height 9
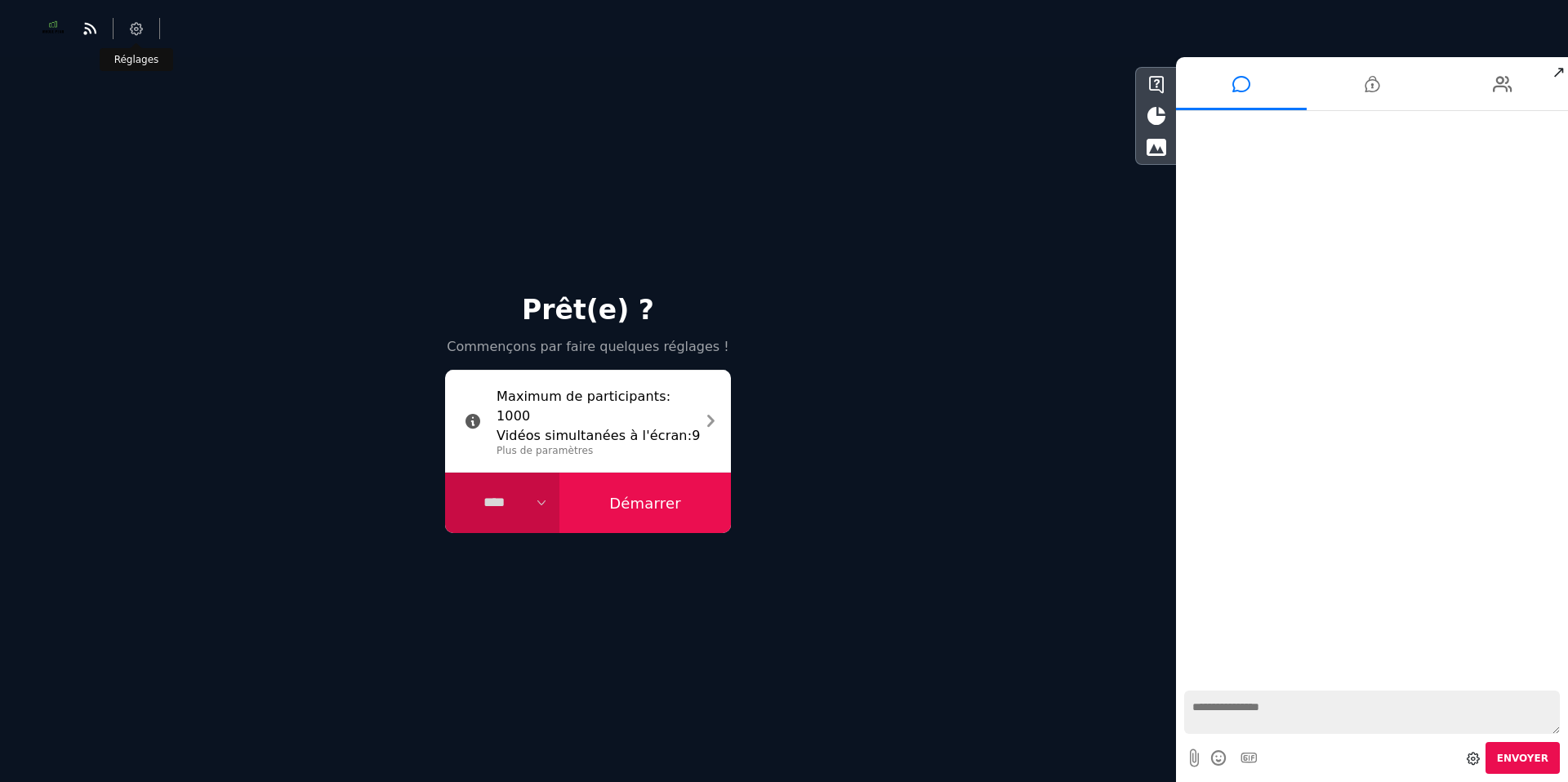
click at [138, 35] on li at bounding box center [137, 28] width 47 height 21
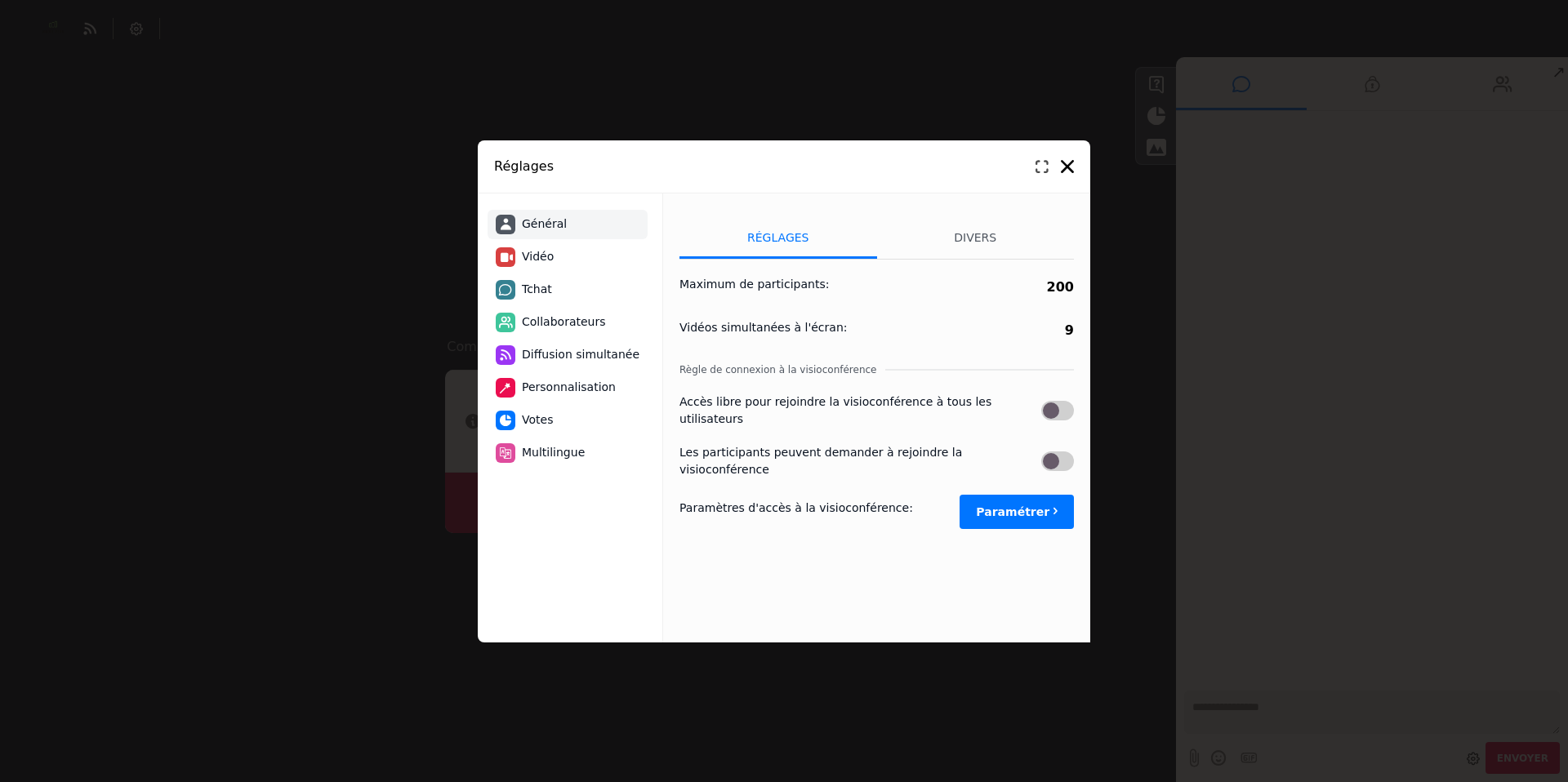
click at [1040, 164] on icon at bounding box center [1042, 166] width 13 height 13
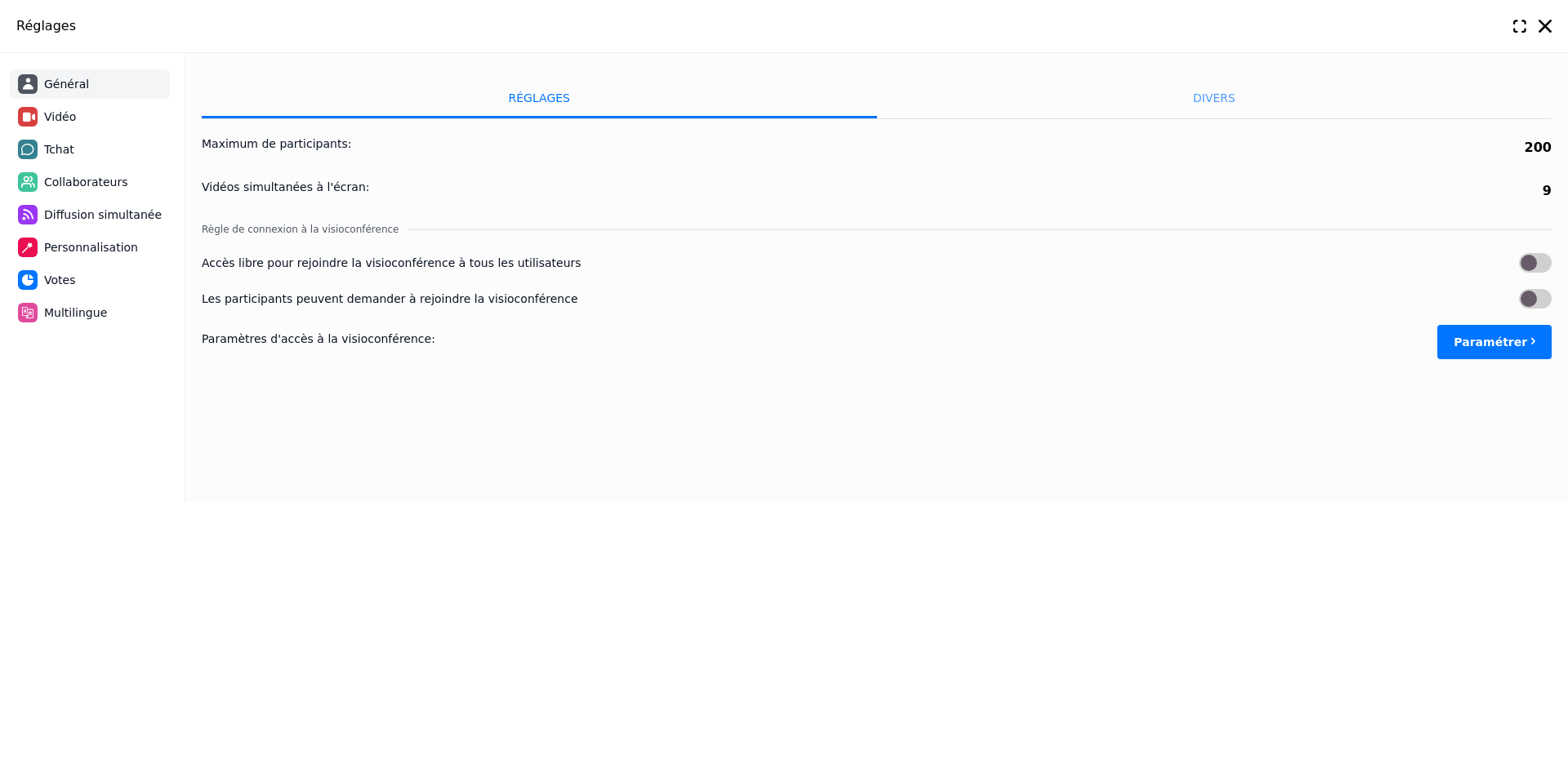
click at [1343, 94] on li "Divers" at bounding box center [1214, 98] width 676 height 41
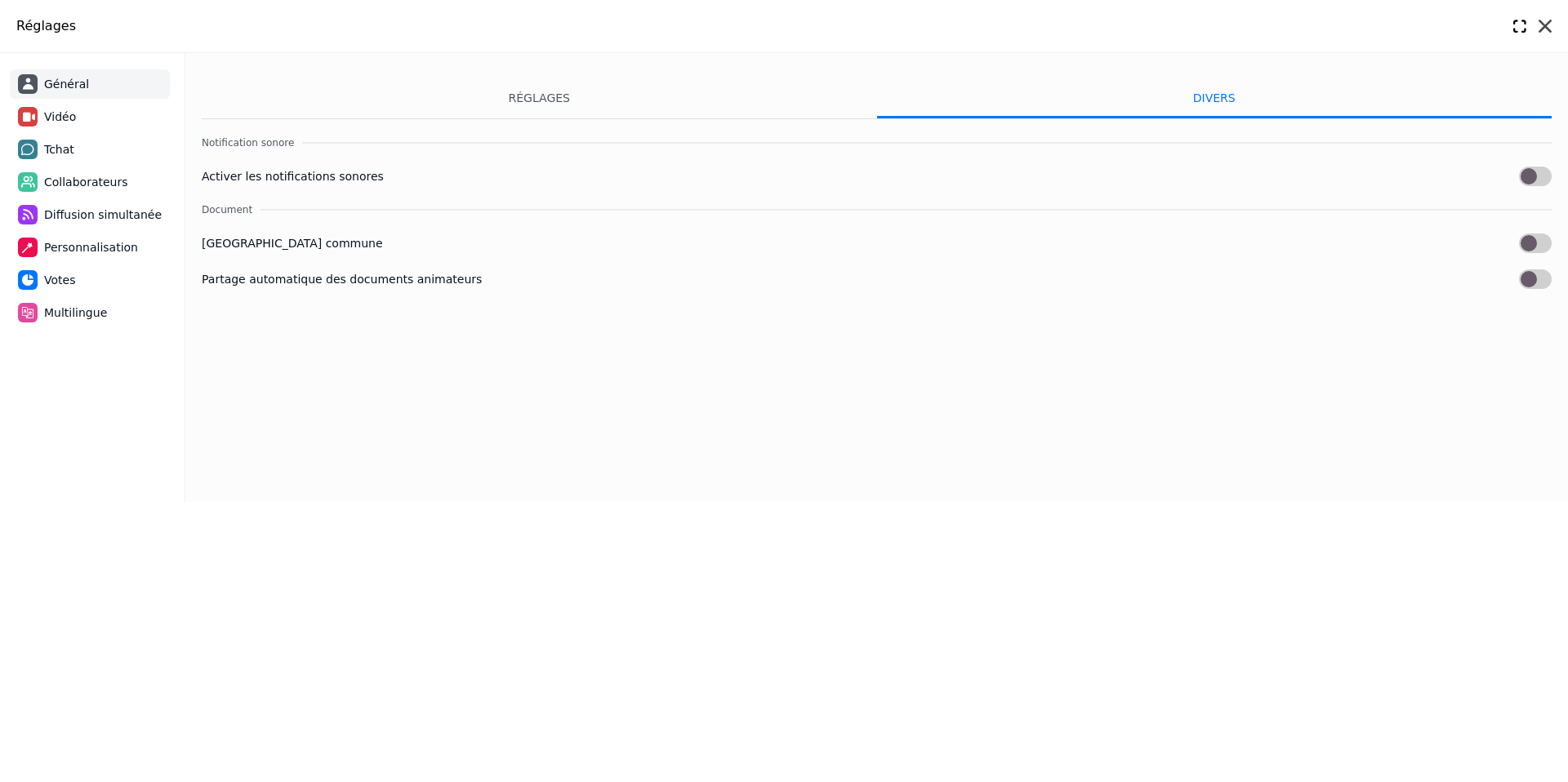
click at [1543, 26] on icon at bounding box center [1545, 26] width 13 height 13
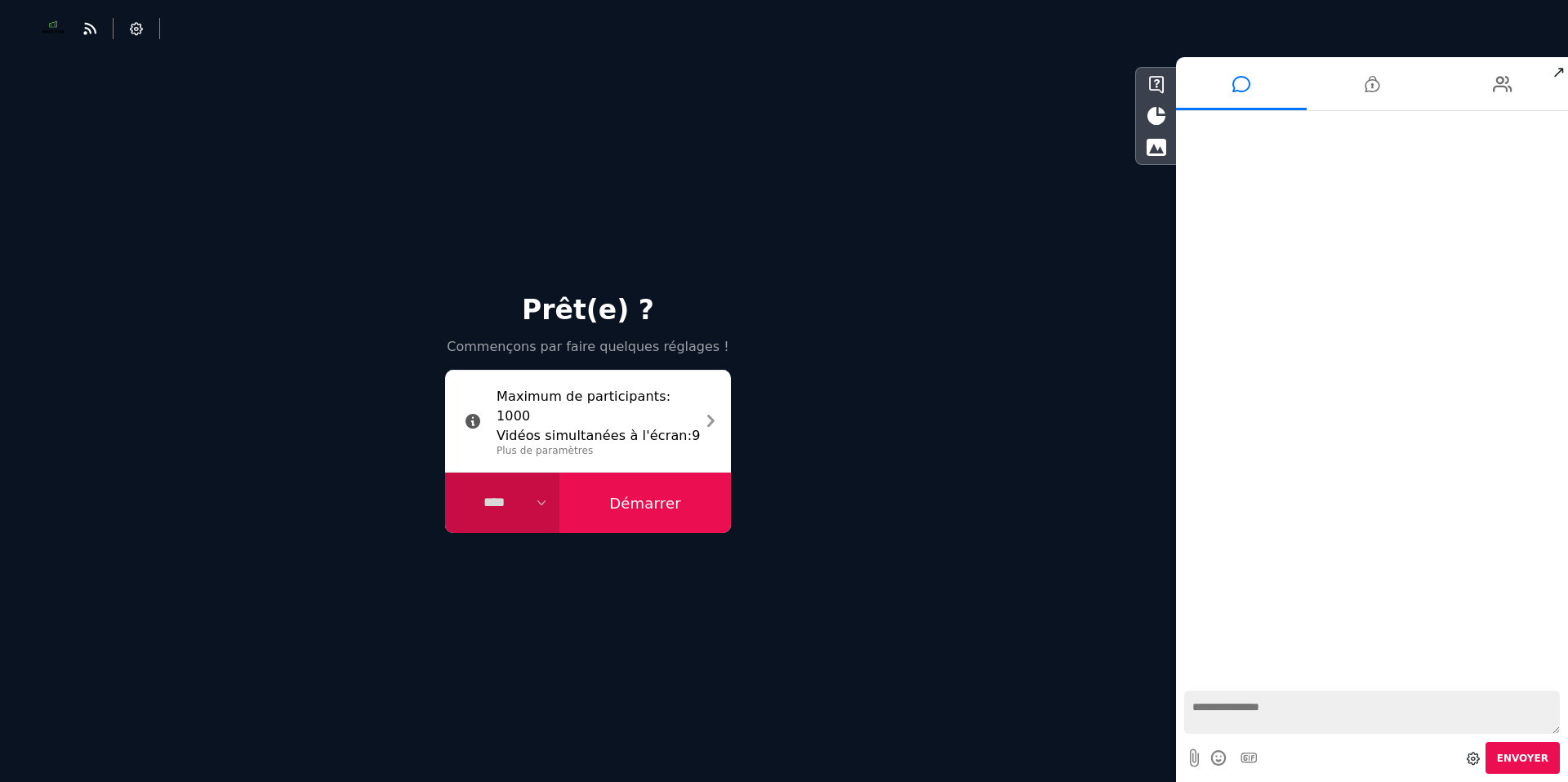
click at [651, 492] on button "Démarrer" at bounding box center [645, 503] width 172 height 61
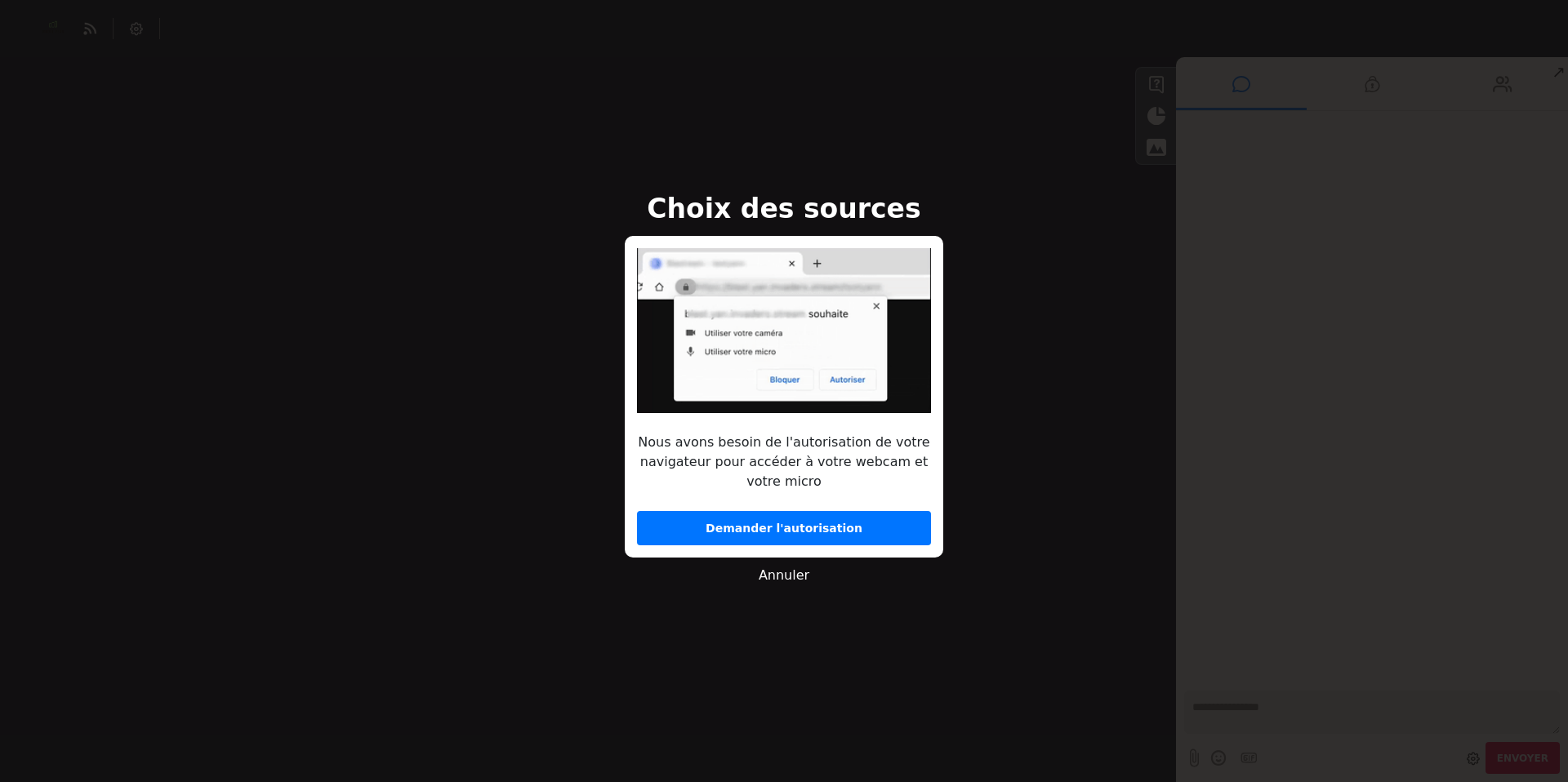
click at [774, 529] on button "Demander l'autorisation" at bounding box center [784, 528] width 294 height 34
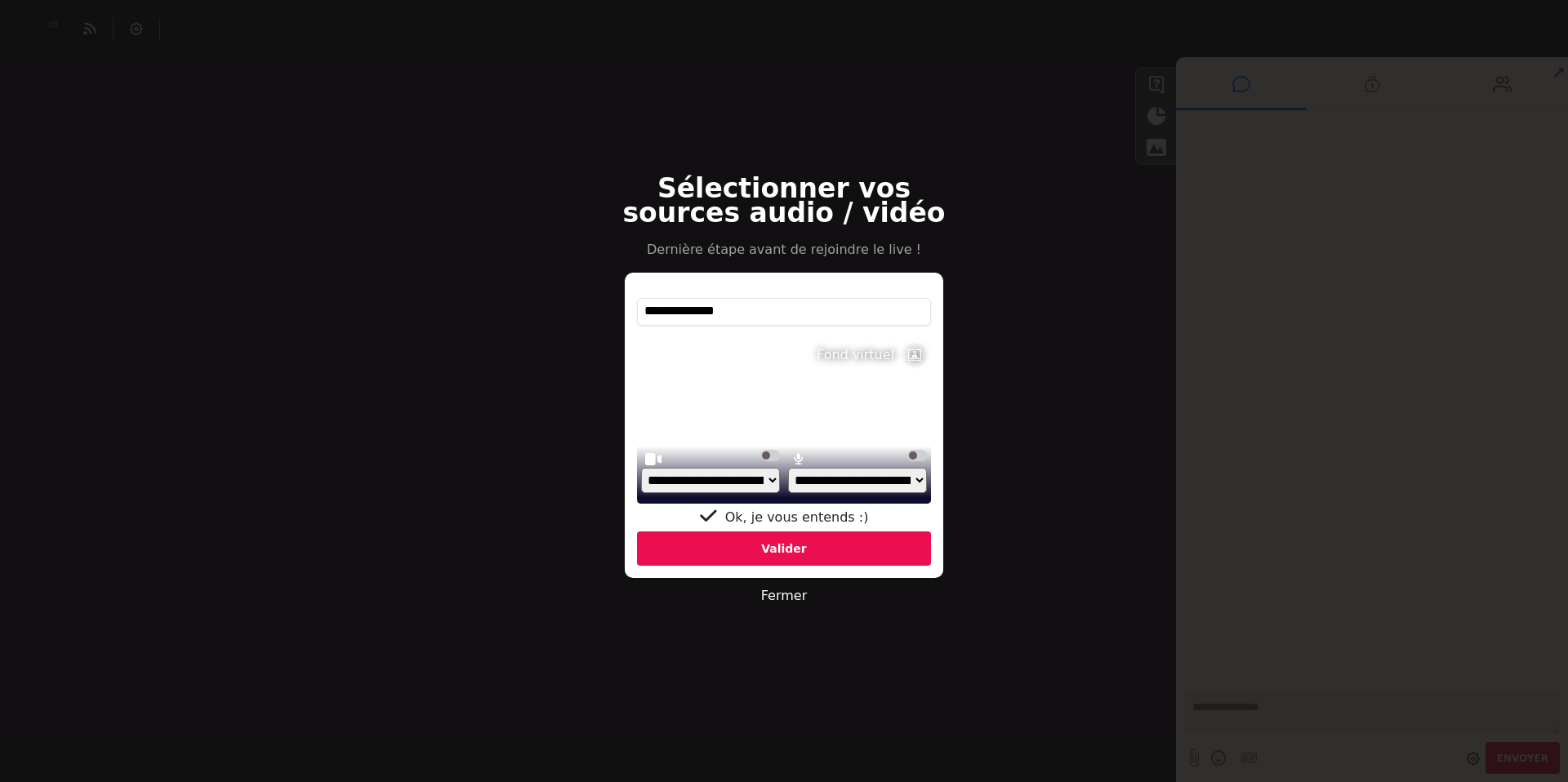
click at [825, 476] on select "**********" at bounding box center [857, 481] width 139 height 26
select select "**********"
click at [788, 487] on select "**********" at bounding box center [857, 481] width 139 height 26
click at [803, 546] on div "Valider" at bounding box center [784, 549] width 294 height 34
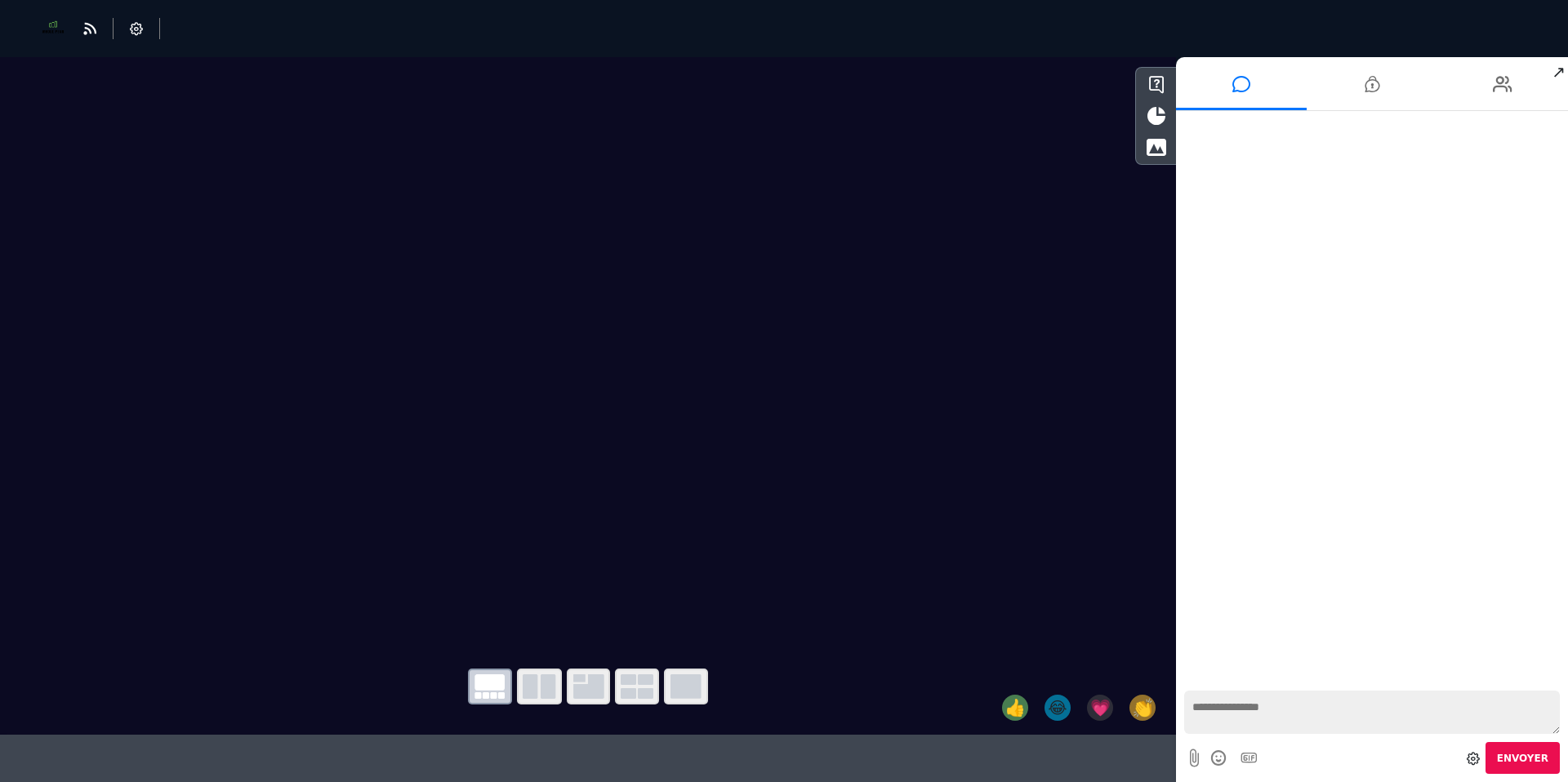
click at [482, 686] on icon "button" at bounding box center [490, 686] width 31 height 25
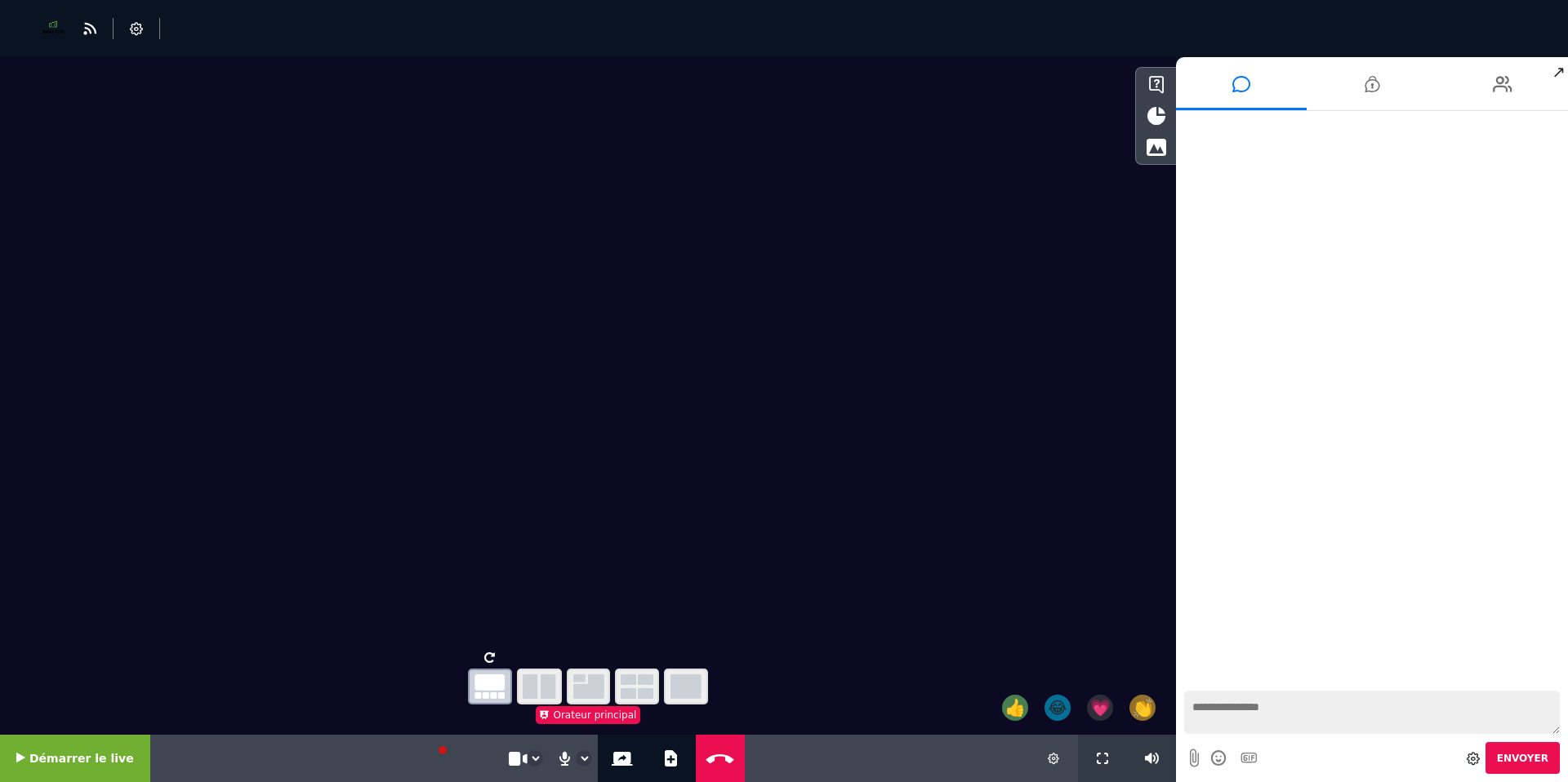
click at [537, 684] on icon "button" at bounding box center [539, 686] width 33 height 25
click at [588, 689] on icon "button" at bounding box center [588, 686] width 31 height 25
click at [664, 756] on icon at bounding box center [670, 758] width 12 height 16
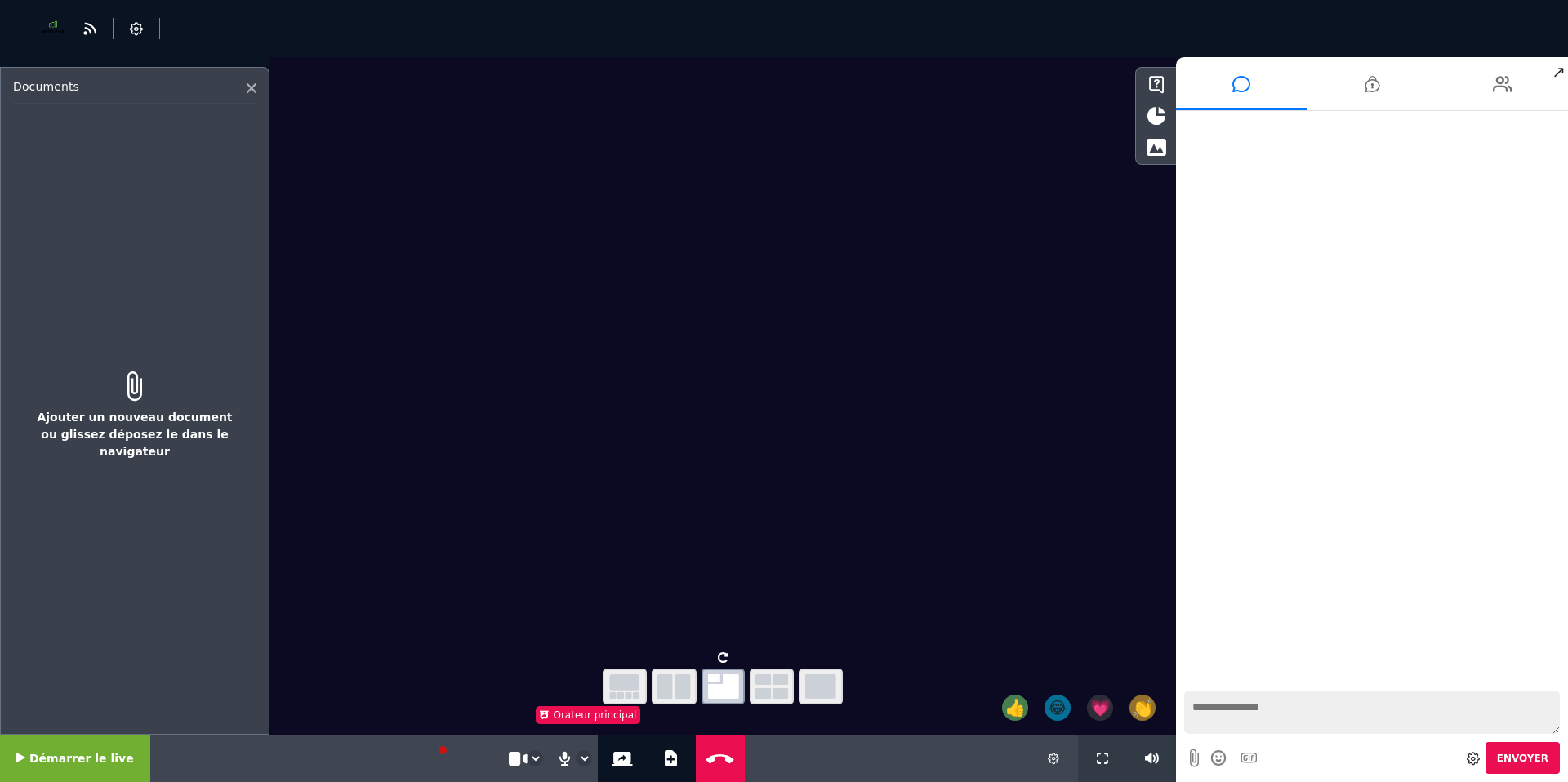
click at [167, 462] on div "Ajouter un nouveau document ou glissez déposez le dans le navigateur" at bounding box center [134, 411] width 243 height 582
click at [114, 385] on icon at bounding box center [134, 386] width 211 height 29
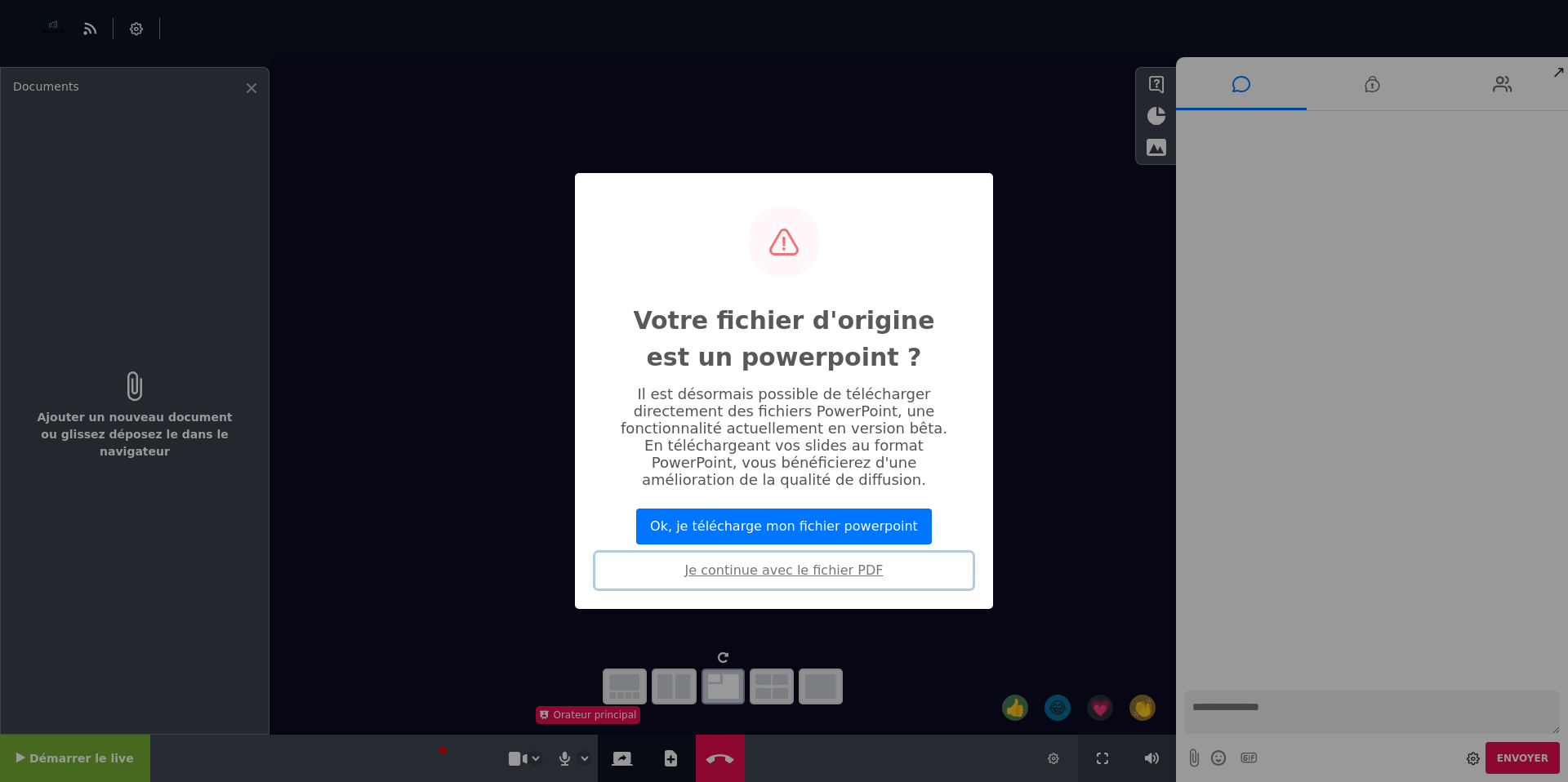
click at [783, 569] on button "Je continue avec le fichier PDF" at bounding box center [784, 570] width 377 height 36
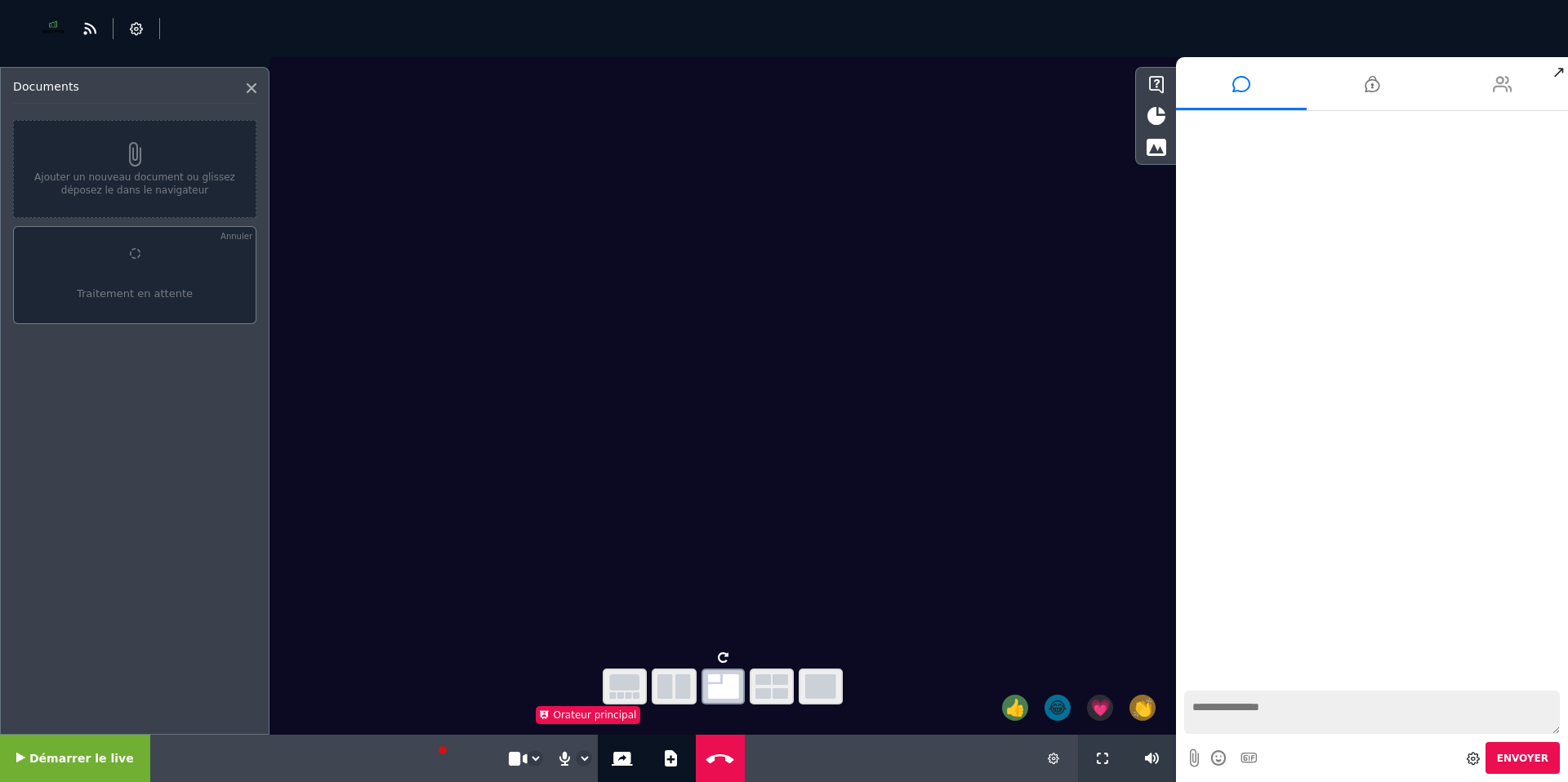
click at [1501, 95] on icon at bounding box center [1502, 85] width 20 height 41
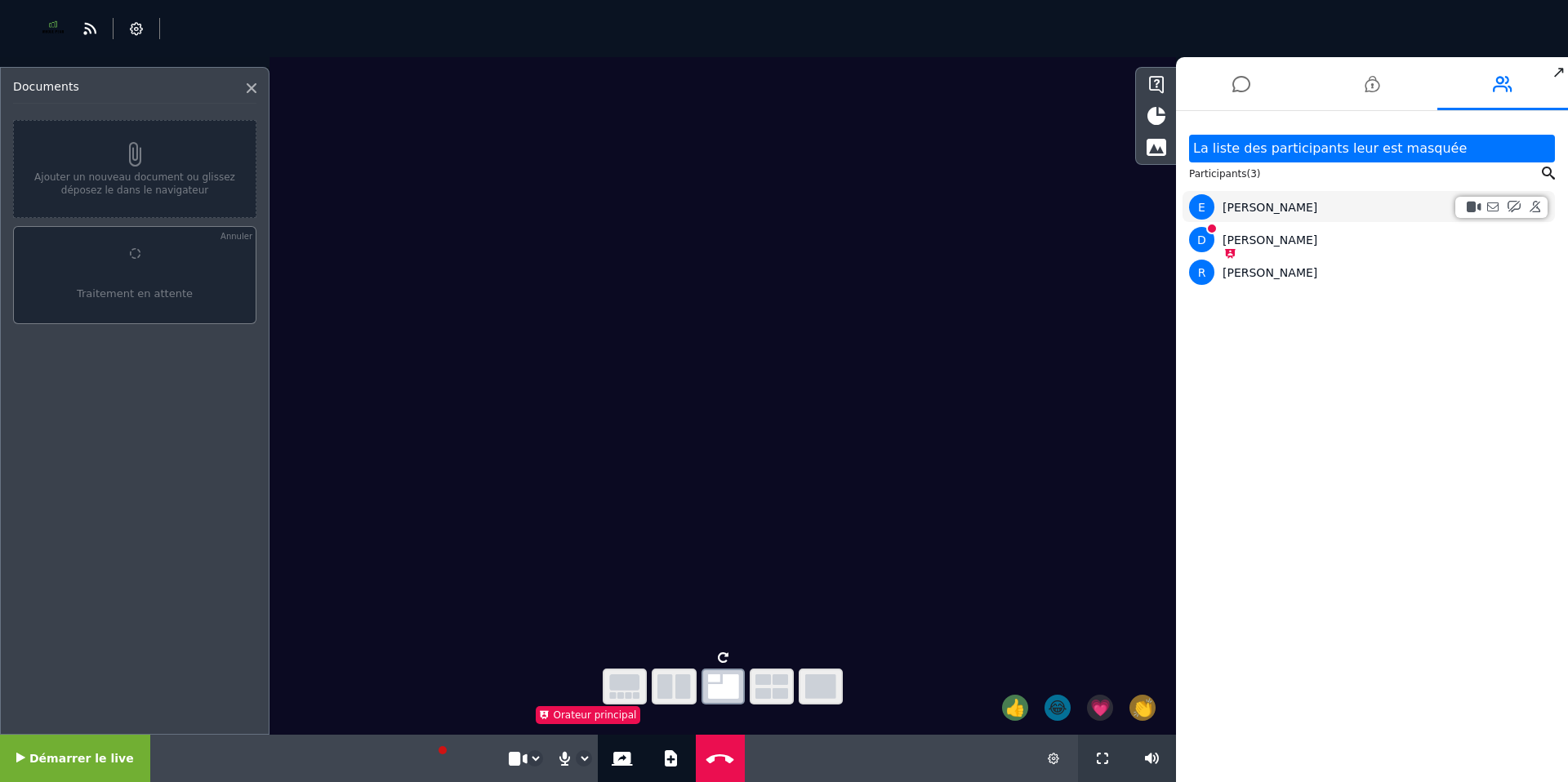
select select "****"
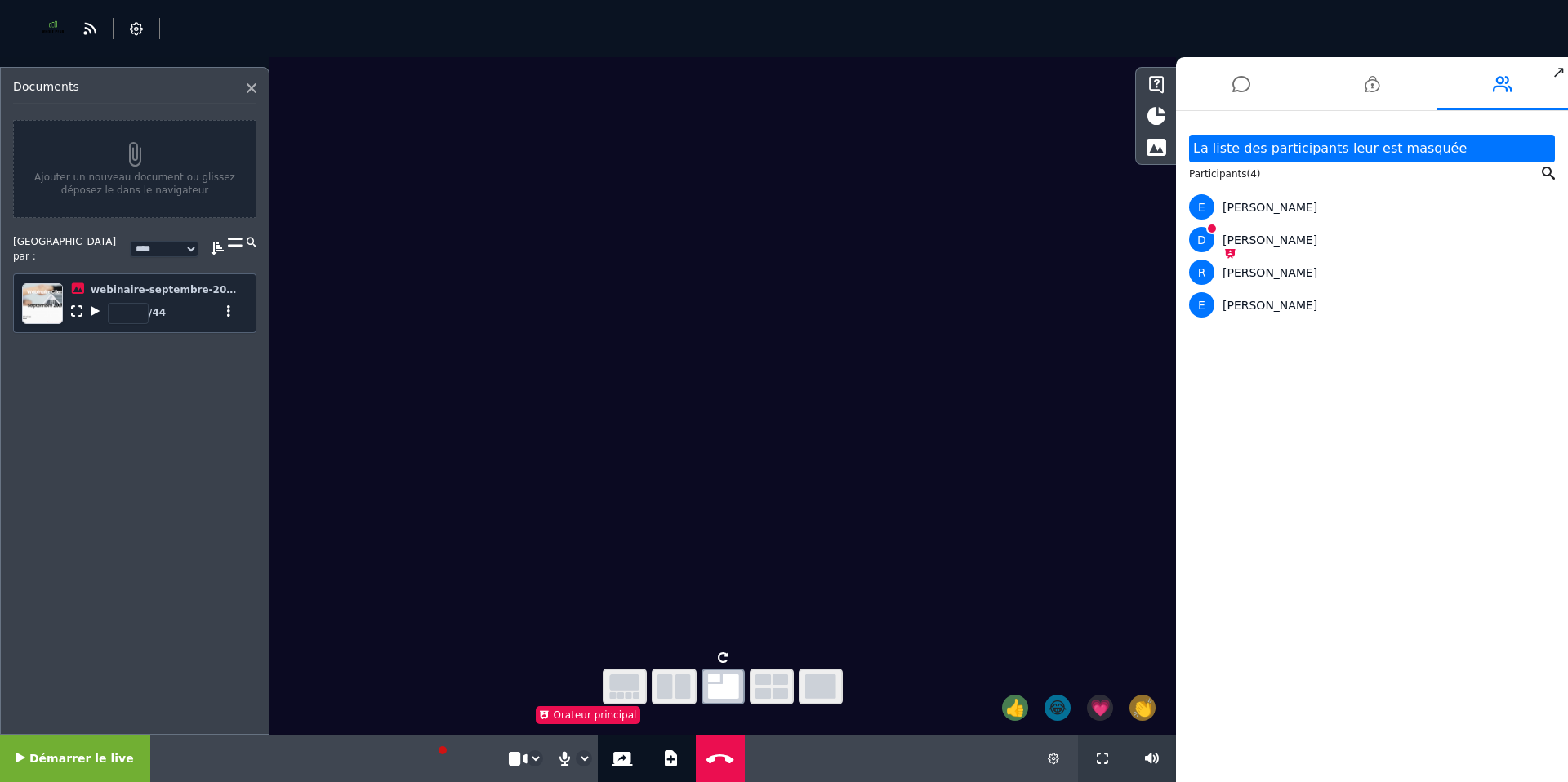
click at [53, 763] on span "Démarrer le live" at bounding box center [81, 758] width 104 height 13
click at [1361, 92] on li at bounding box center [1372, 84] width 131 height 53
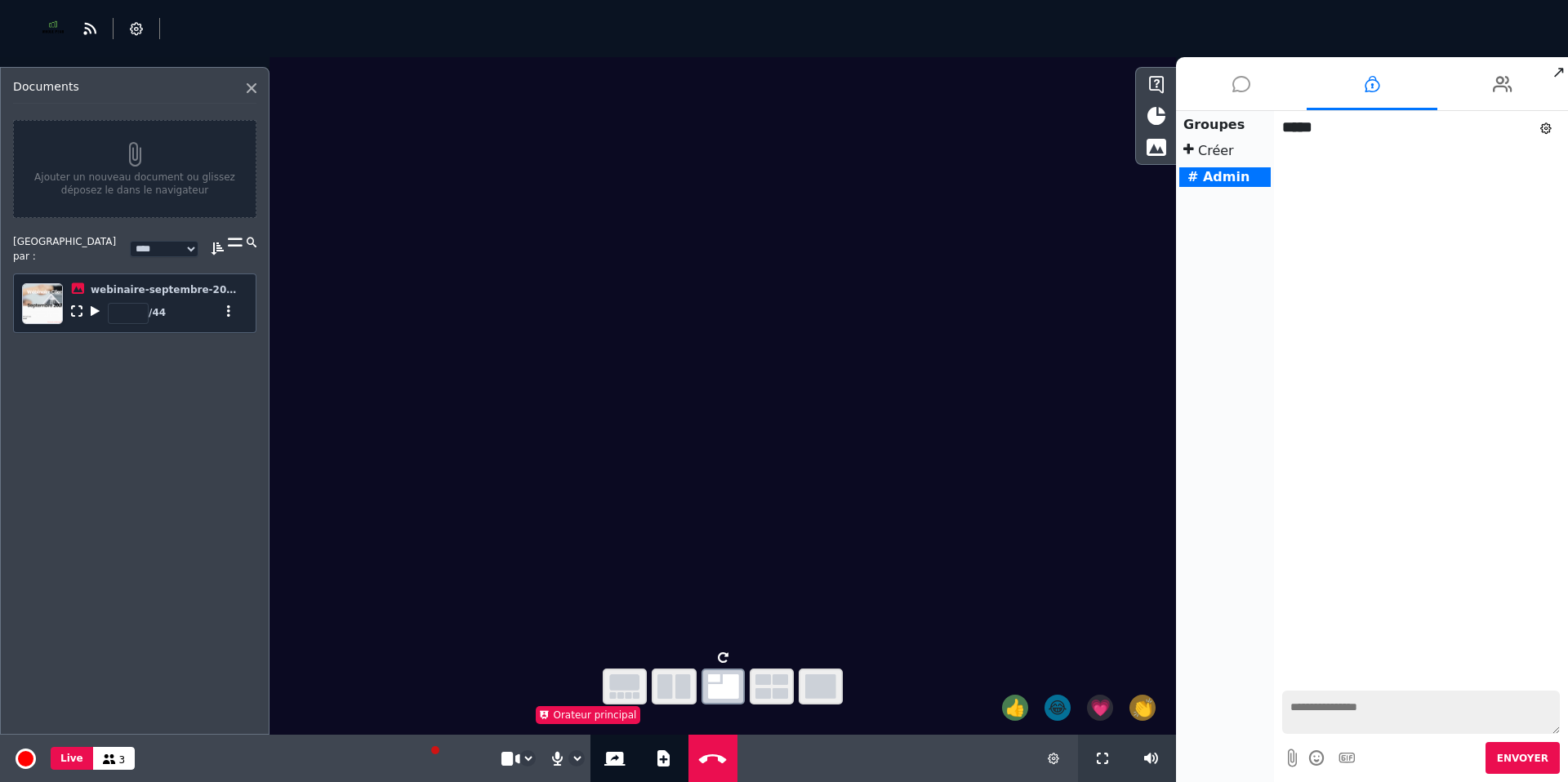
click at [1237, 87] on icon at bounding box center [1241, 85] width 18 height 41
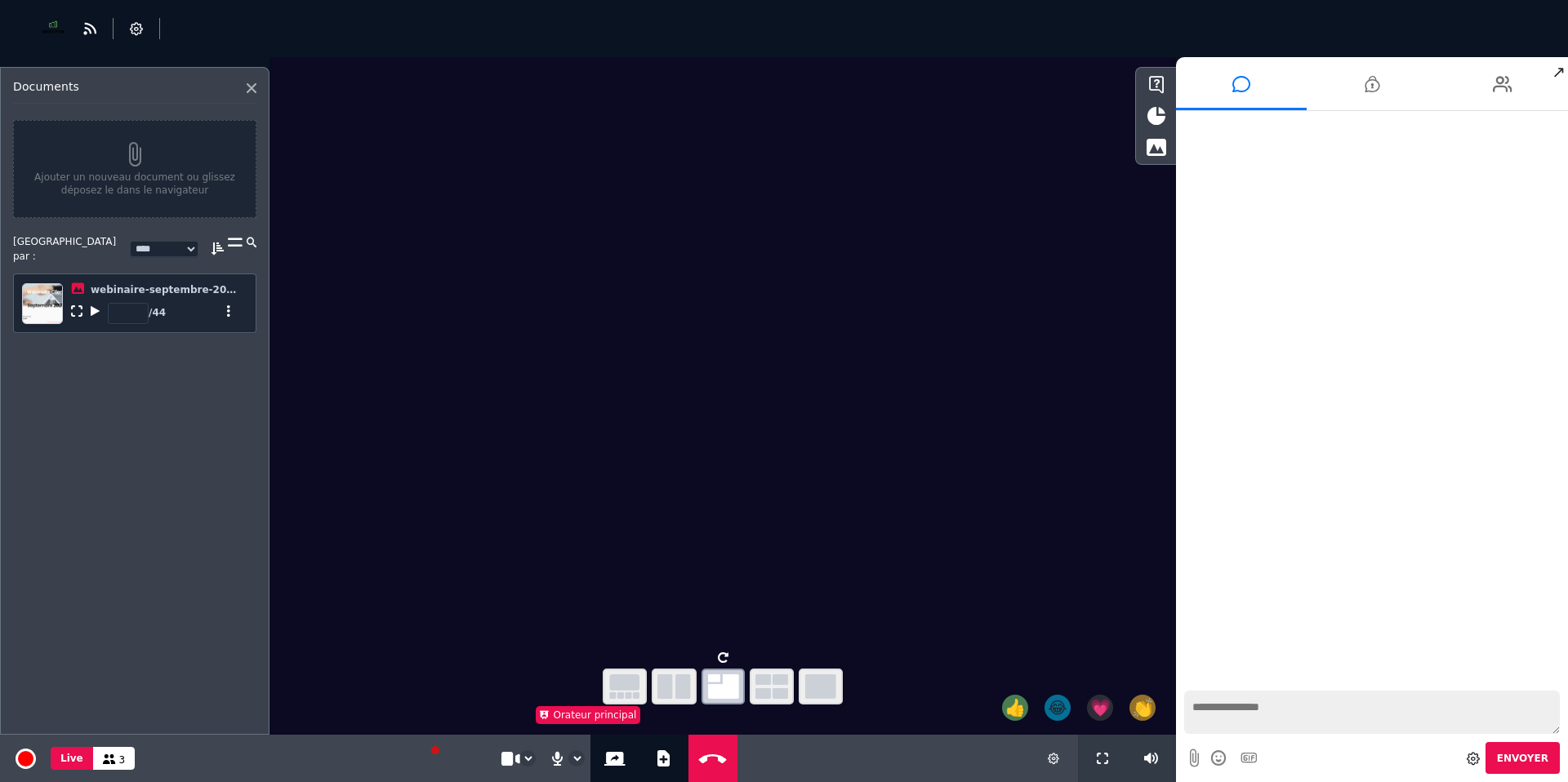
click at [120, 759] on span "3" at bounding box center [123, 760] width 7 height 11
click at [109, 760] on icon at bounding box center [108, 759] width 13 height 9
click at [81, 760] on button "Live" at bounding box center [72, 758] width 43 height 23
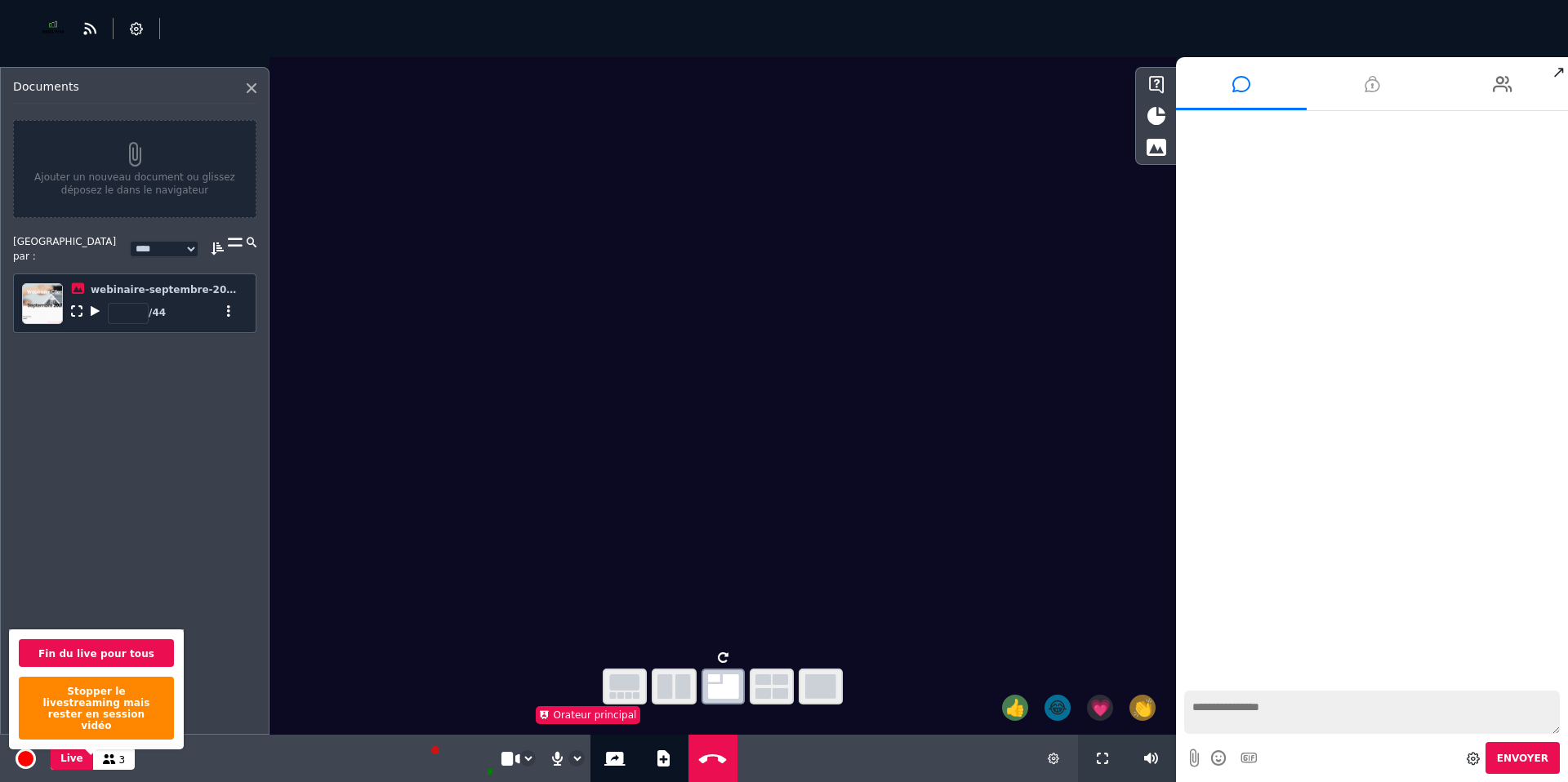
click at [1376, 81] on icon at bounding box center [1372, 85] width 15 height 41
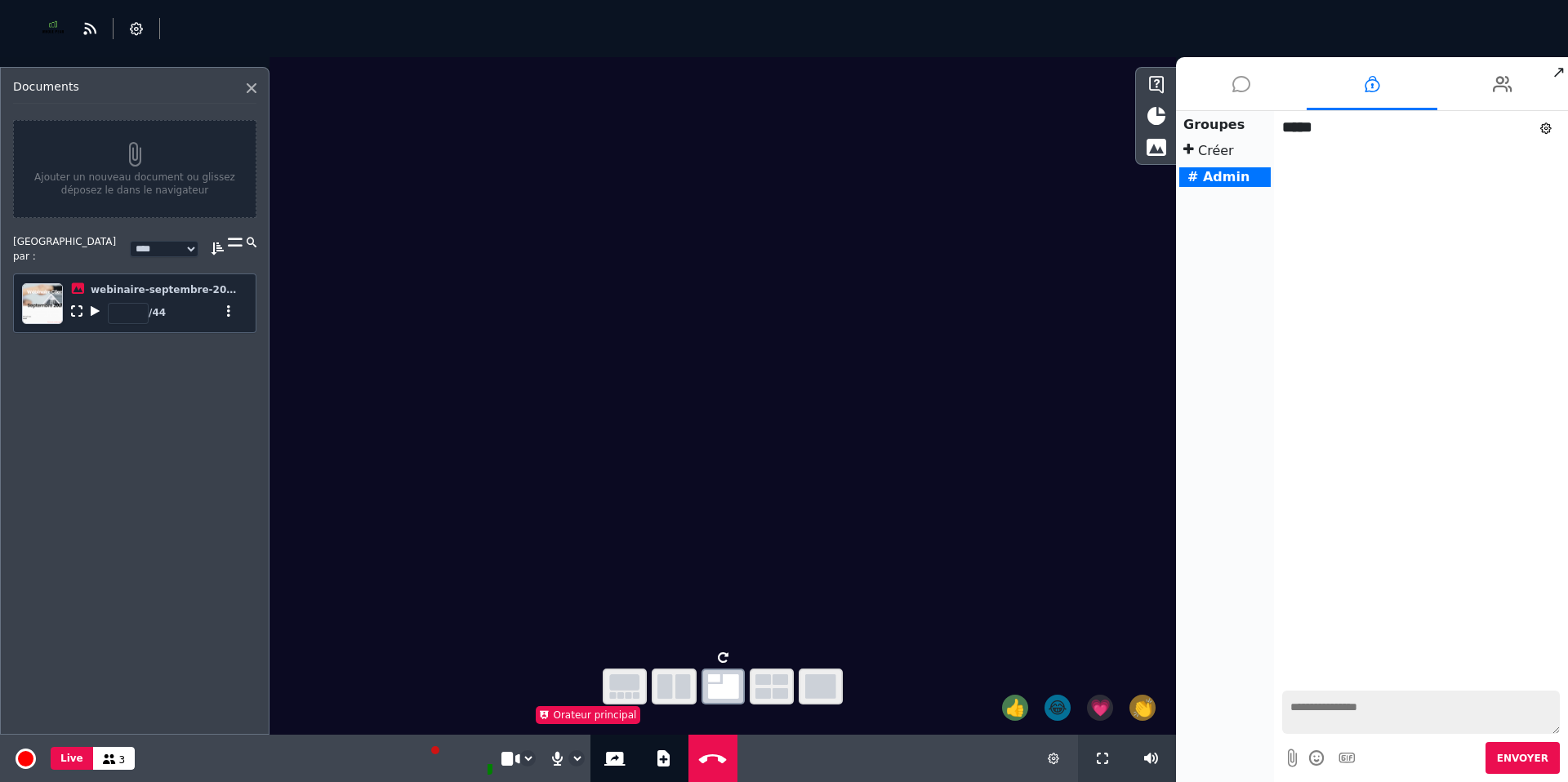
click at [1243, 85] on icon at bounding box center [1241, 85] width 18 height 41
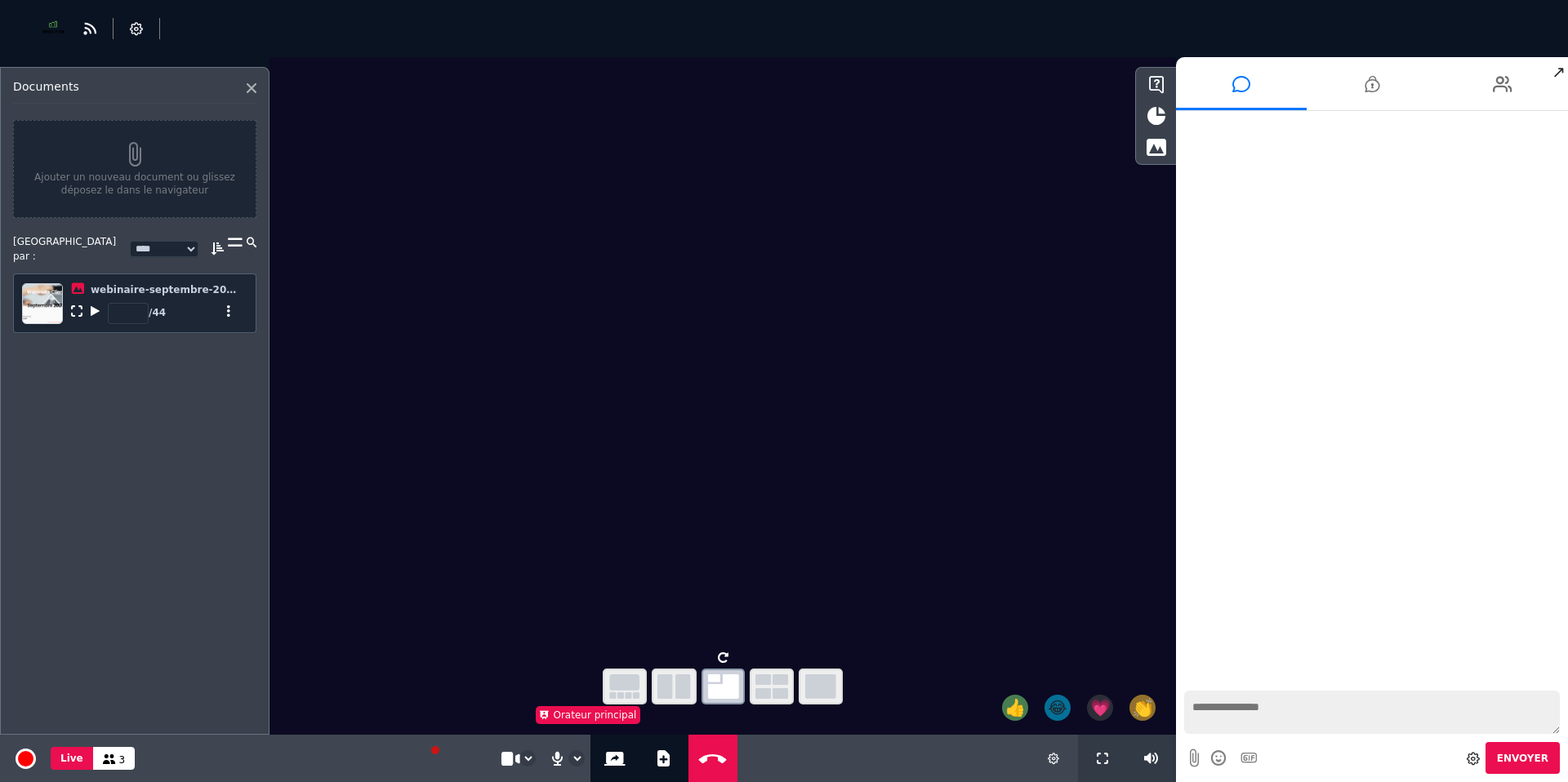
click at [75, 306] on icon at bounding box center [76, 311] width 11 height 11
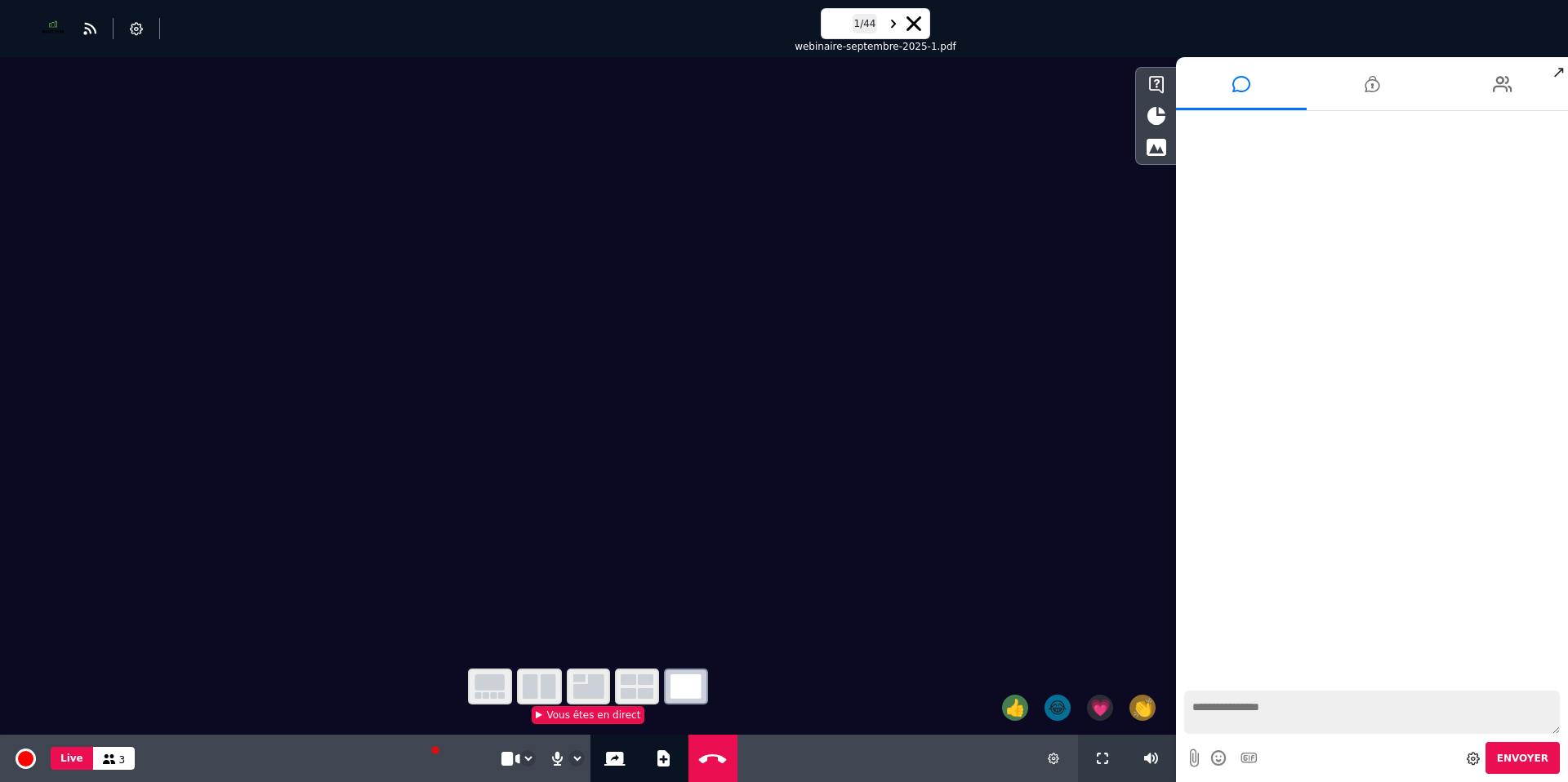
click at [581, 433] on video at bounding box center [588, 351] width 1176 height 588
click at [1379, 79] on icon at bounding box center [1372, 85] width 15 height 41
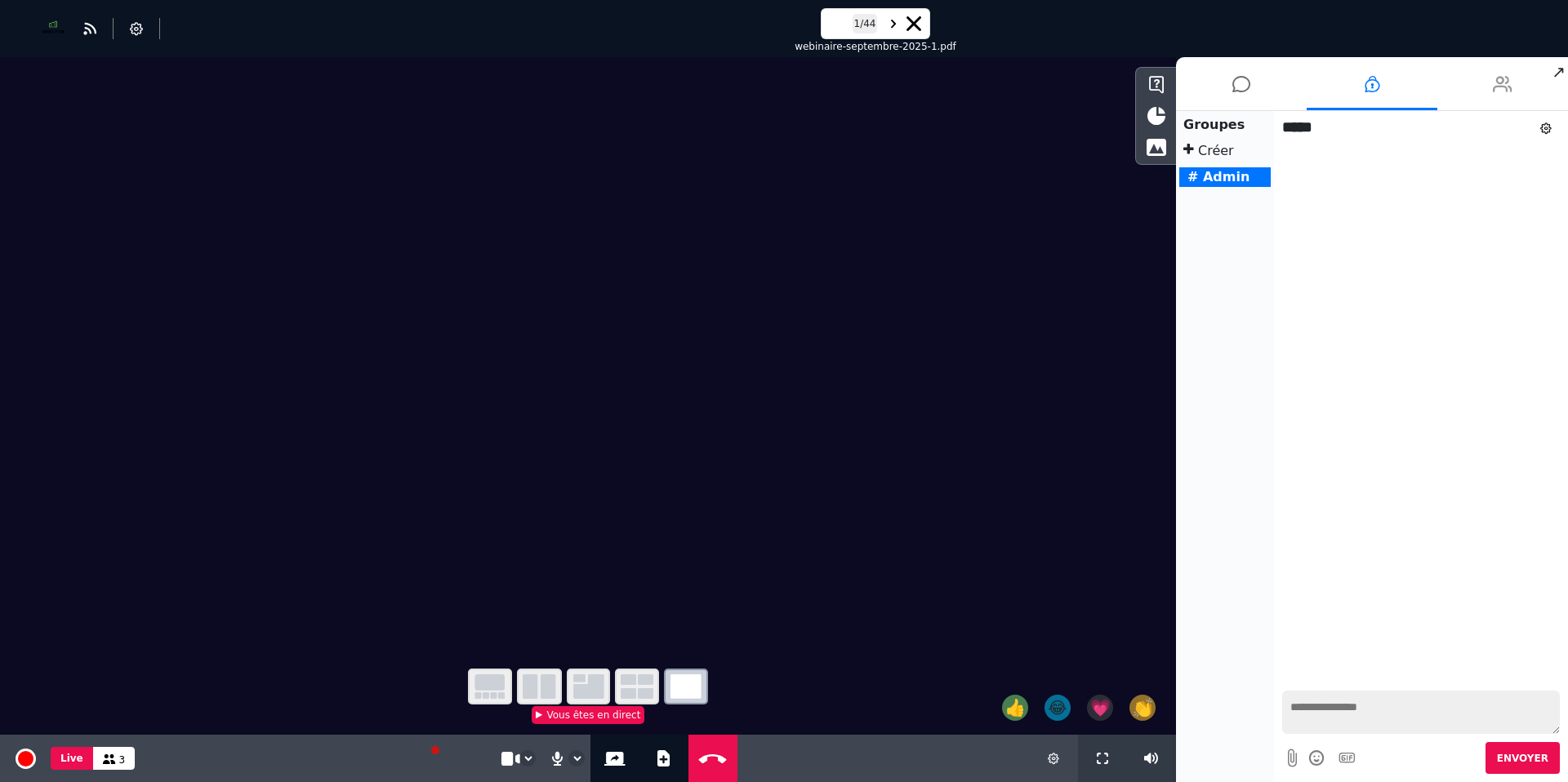
click at [1497, 89] on icon at bounding box center [1502, 85] width 20 height 41
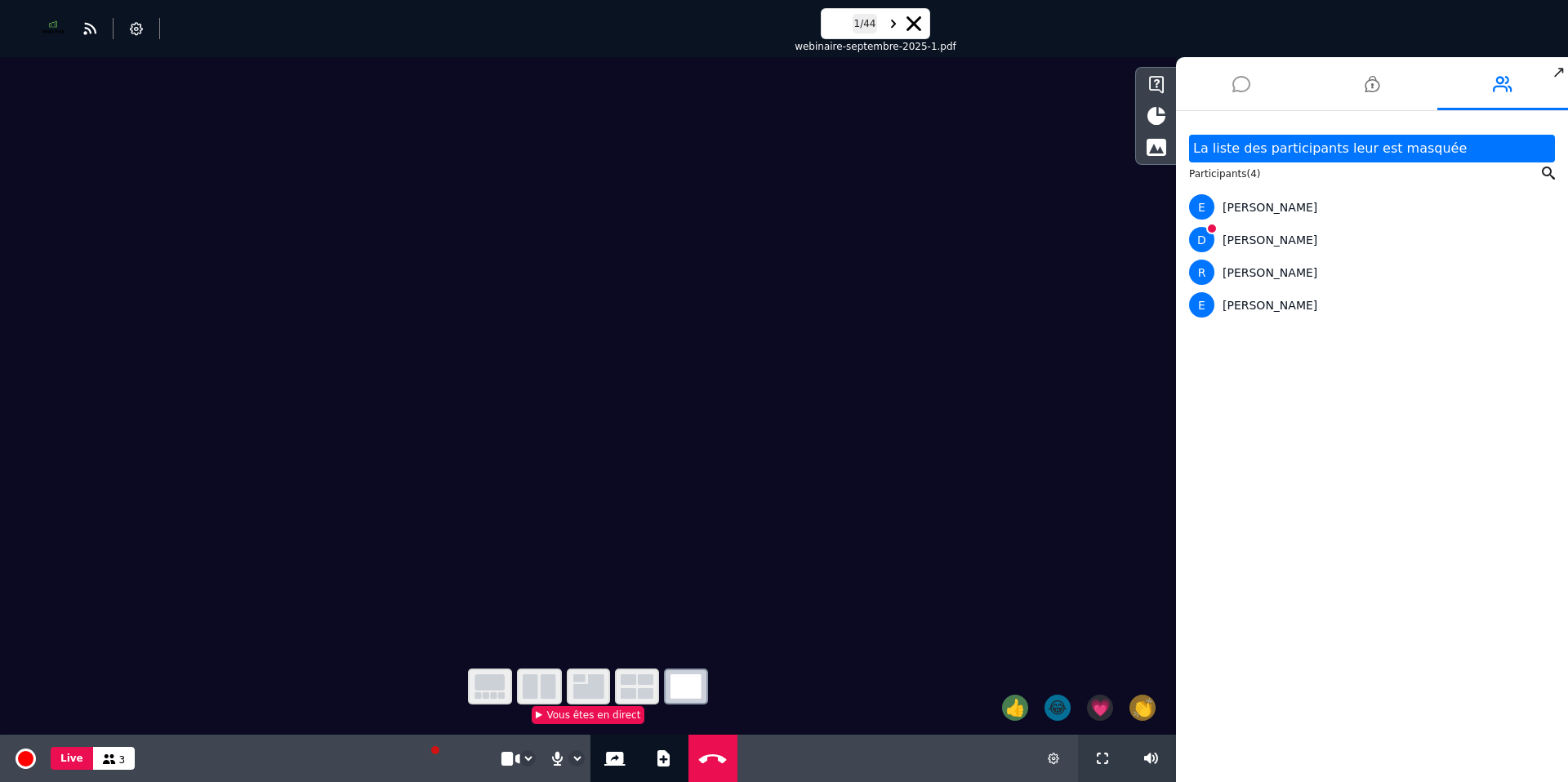
click at [1240, 90] on icon at bounding box center [1241, 85] width 18 height 41
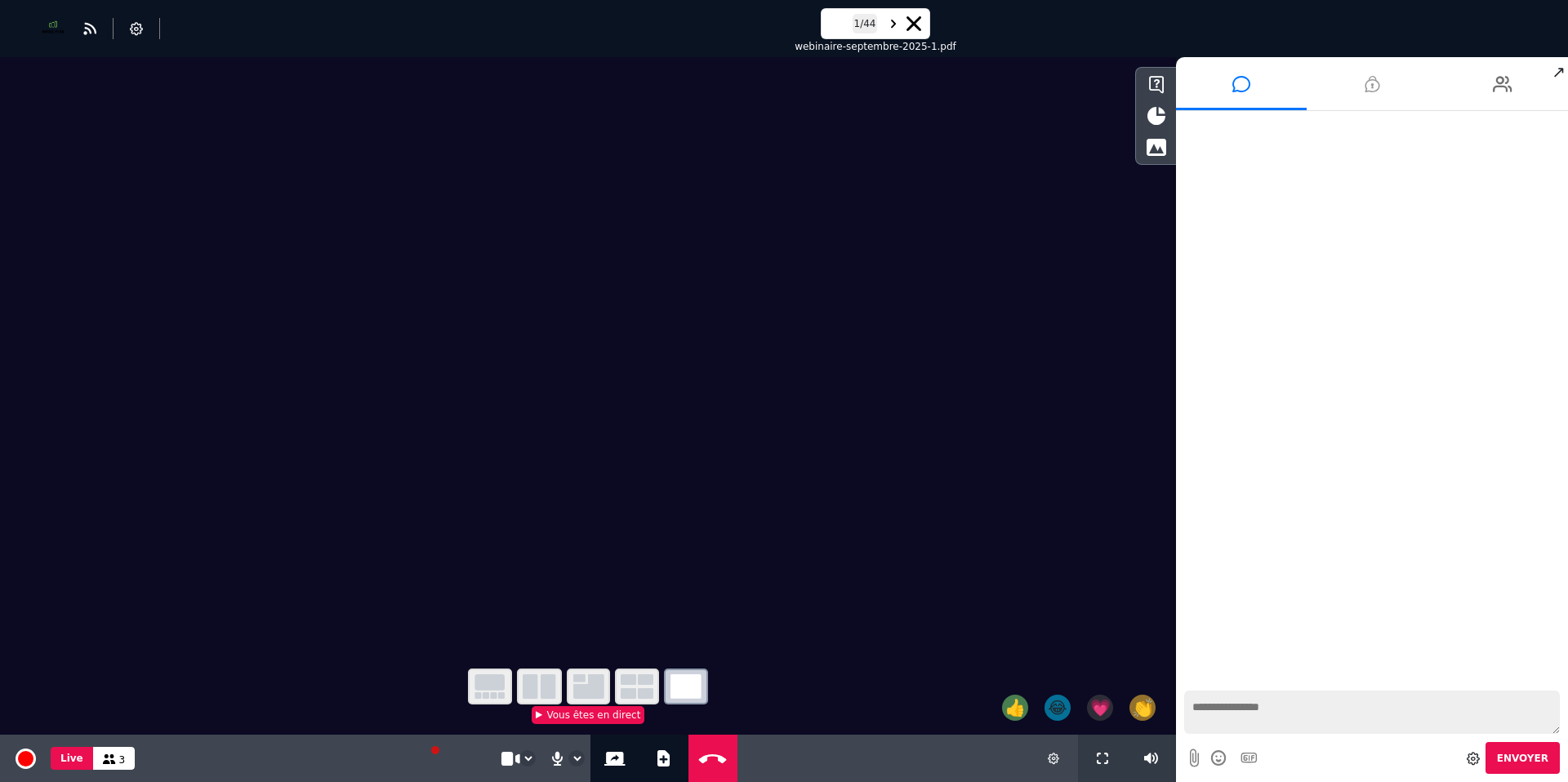
click at [1363, 92] on li at bounding box center [1372, 84] width 131 height 53
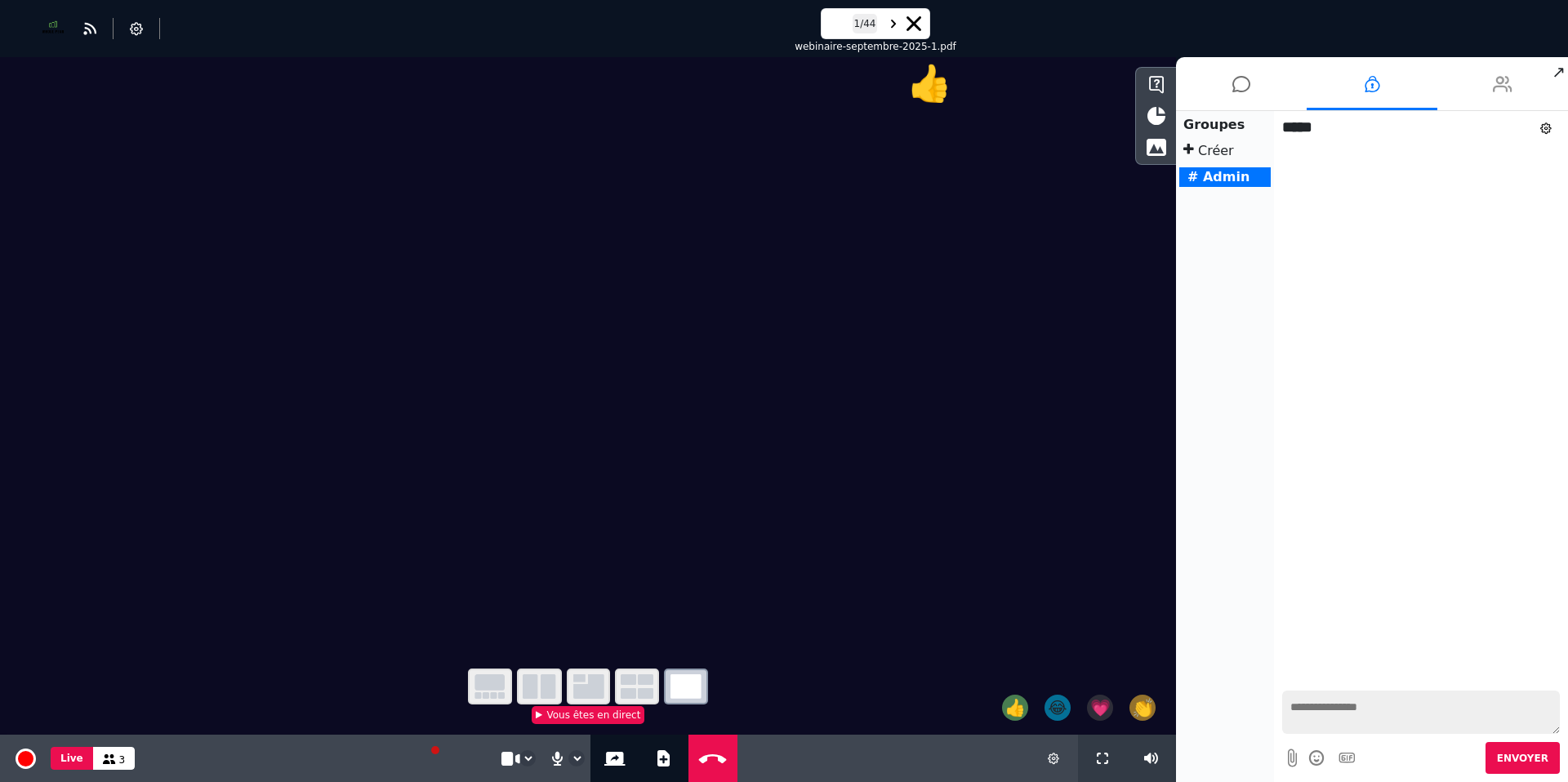
click at [1491, 85] on li at bounding box center [1502, 84] width 131 height 53
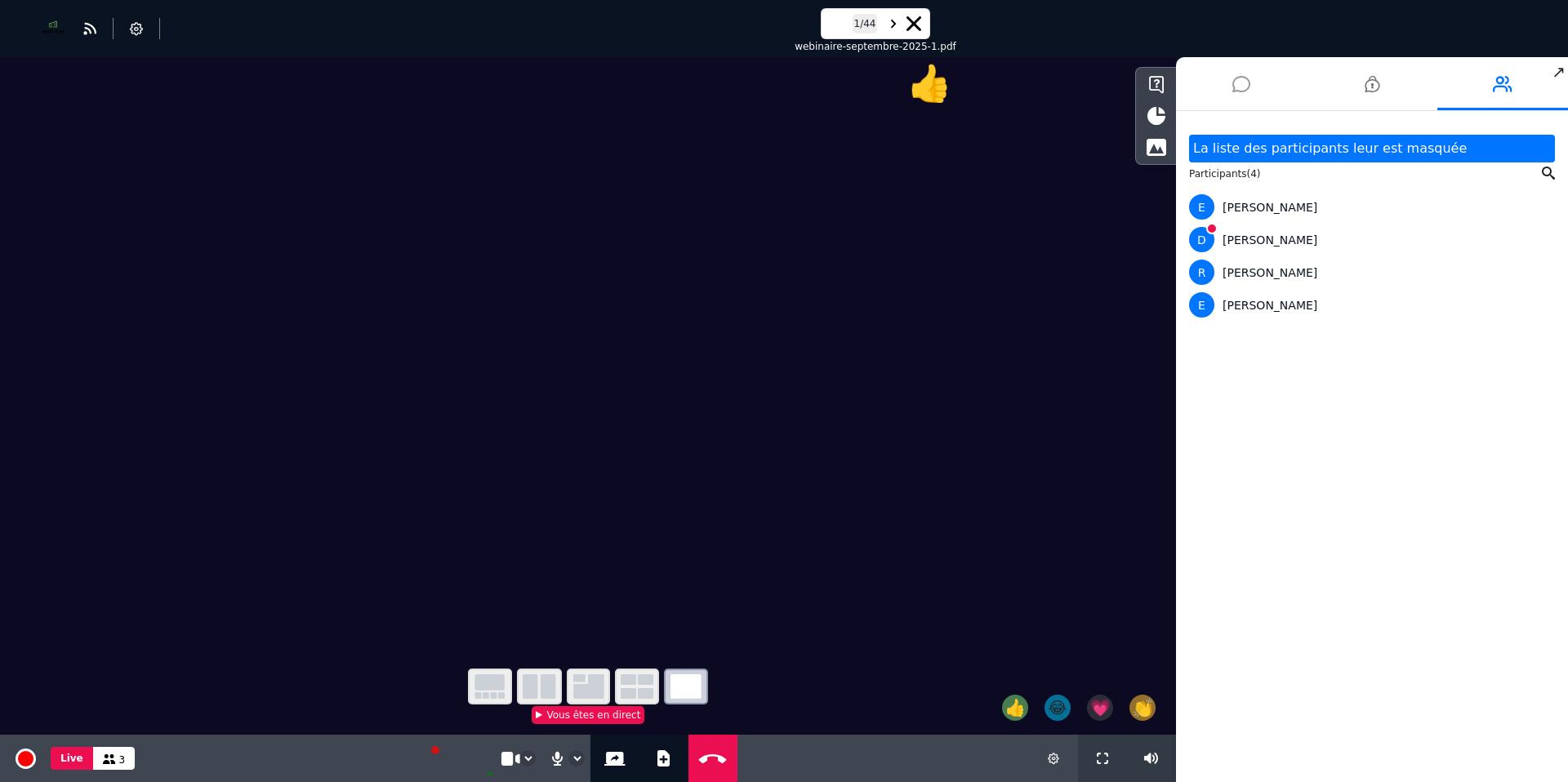
click at [1232, 81] on icon at bounding box center [1241, 85] width 18 height 41
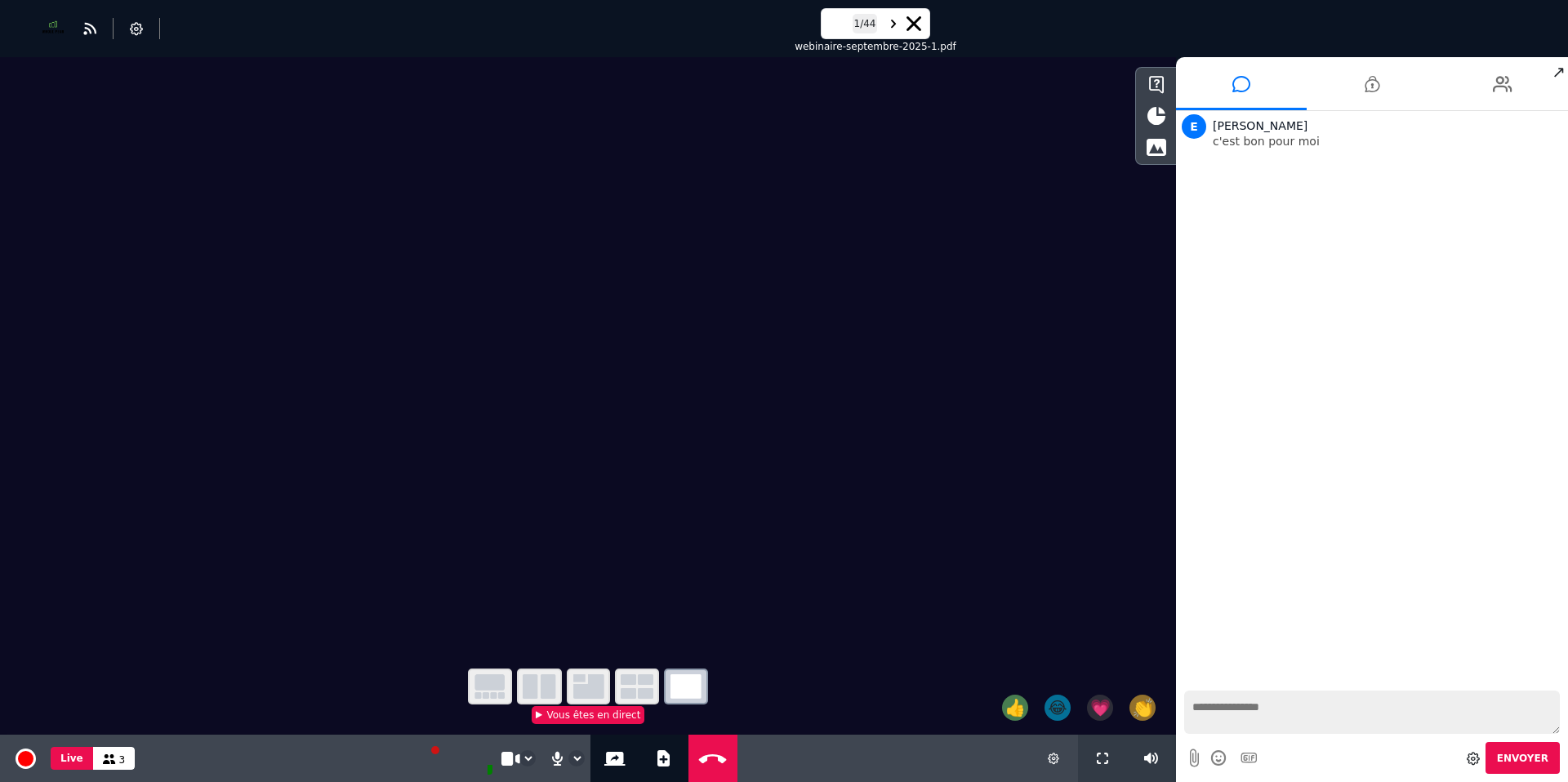
click at [1555, 69] on span "↗" at bounding box center [1559, 72] width 19 height 29
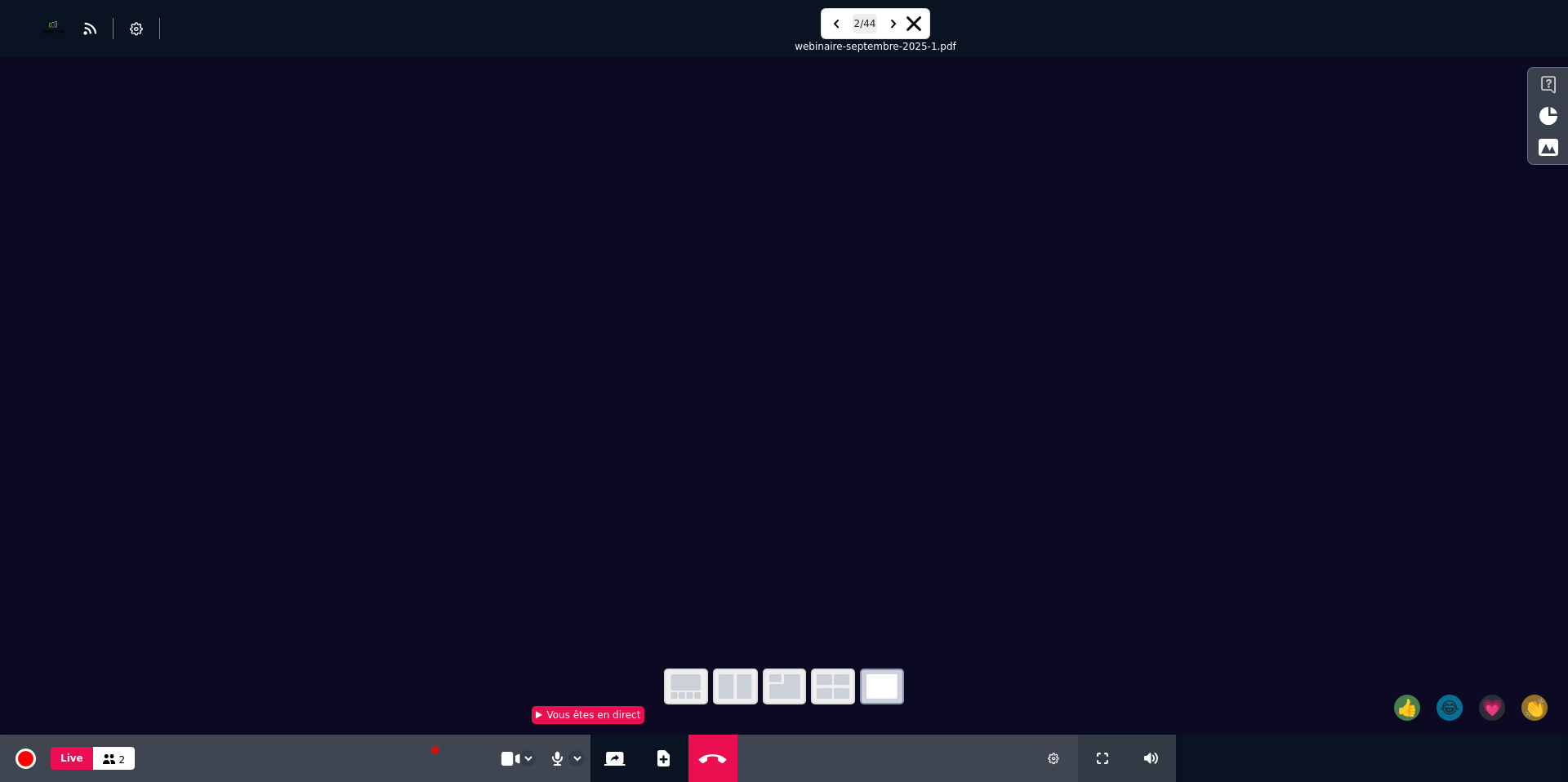
click at [1546, 78] on icon at bounding box center [1548, 85] width 15 height 18
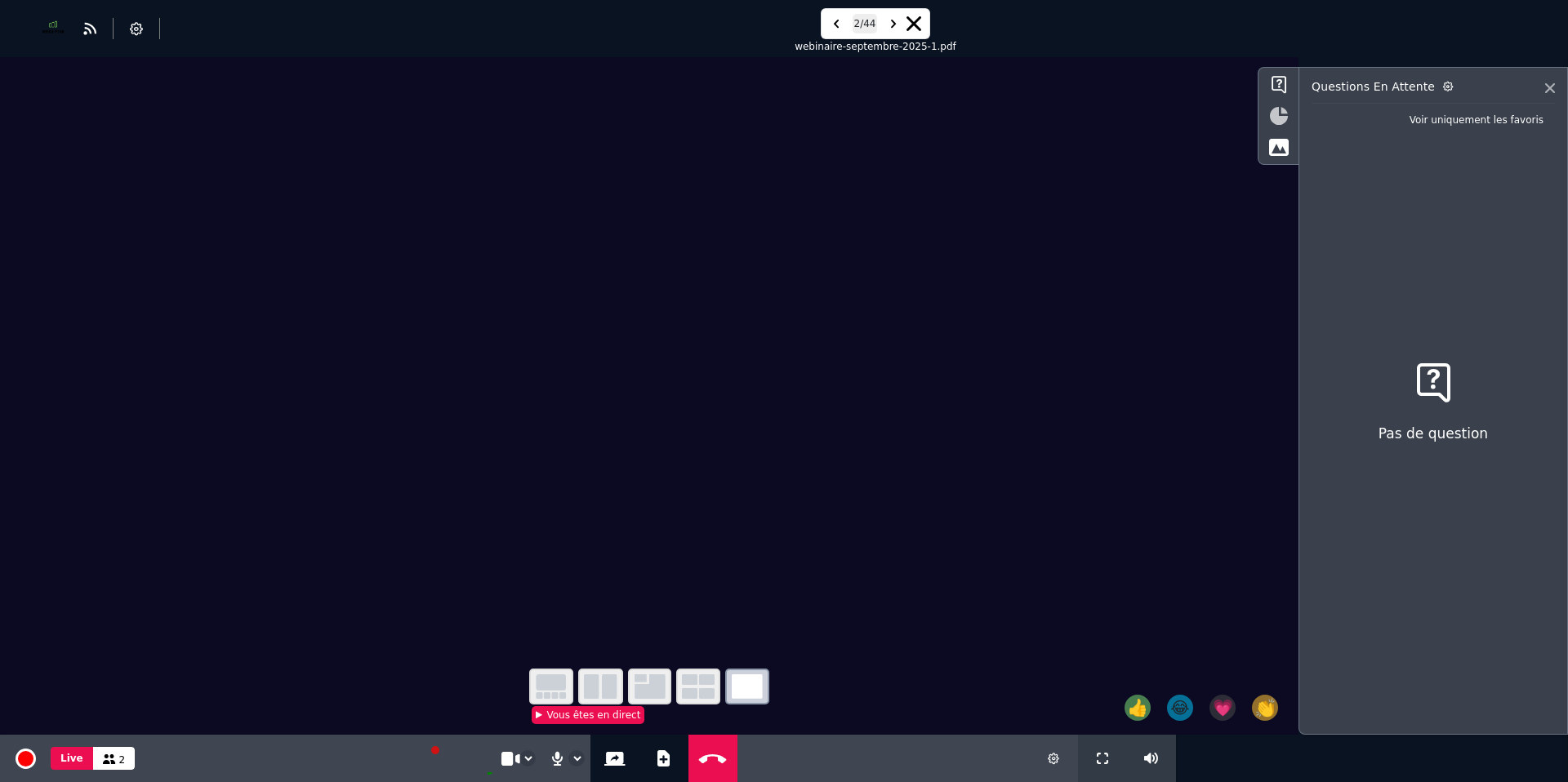
click at [1284, 120] on icon at bounding box center [1278, 115] width 18 height 18
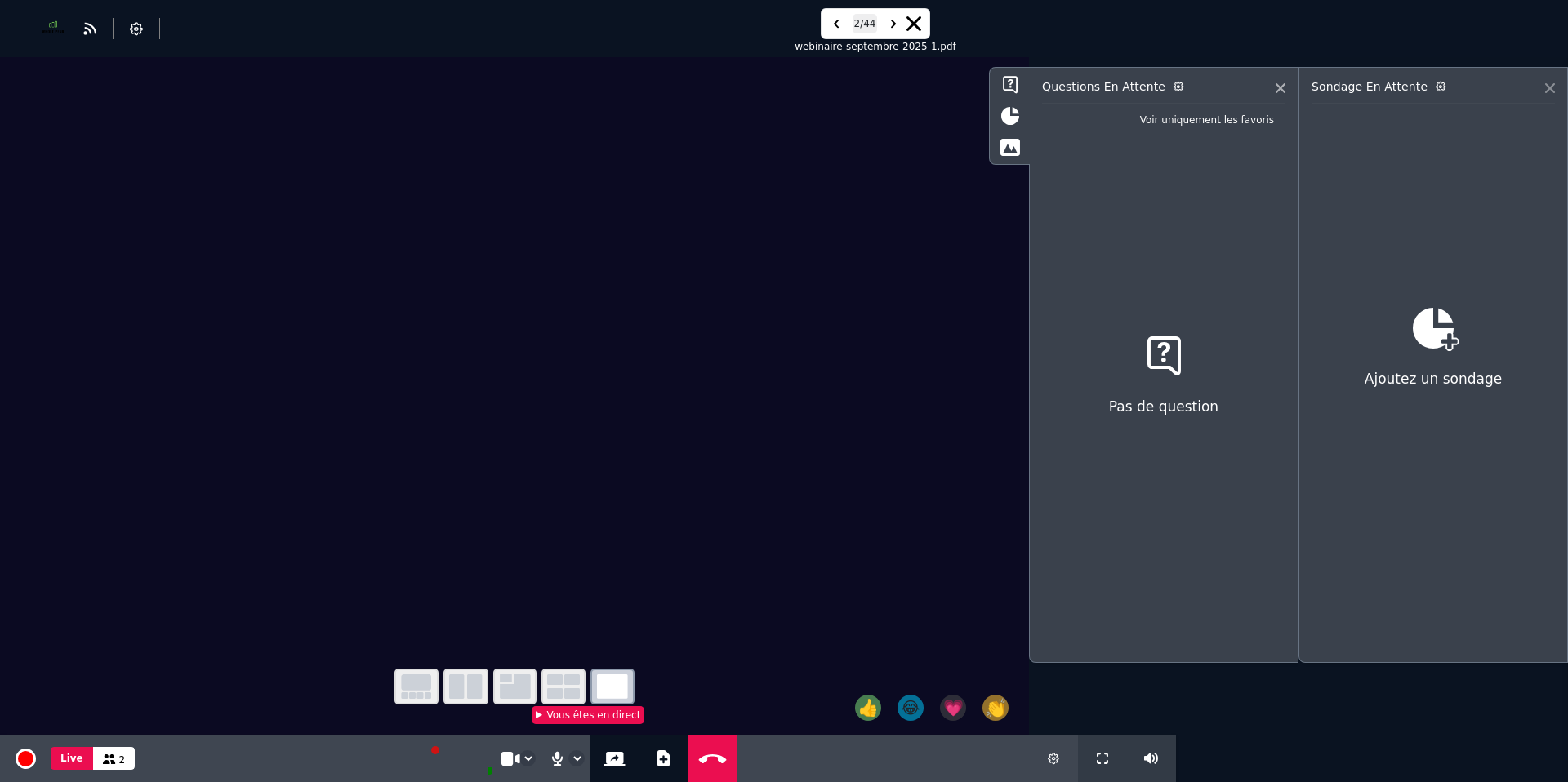
click at [1548, 87] on icon at bounding box center [1549, 88] width 9 height 9
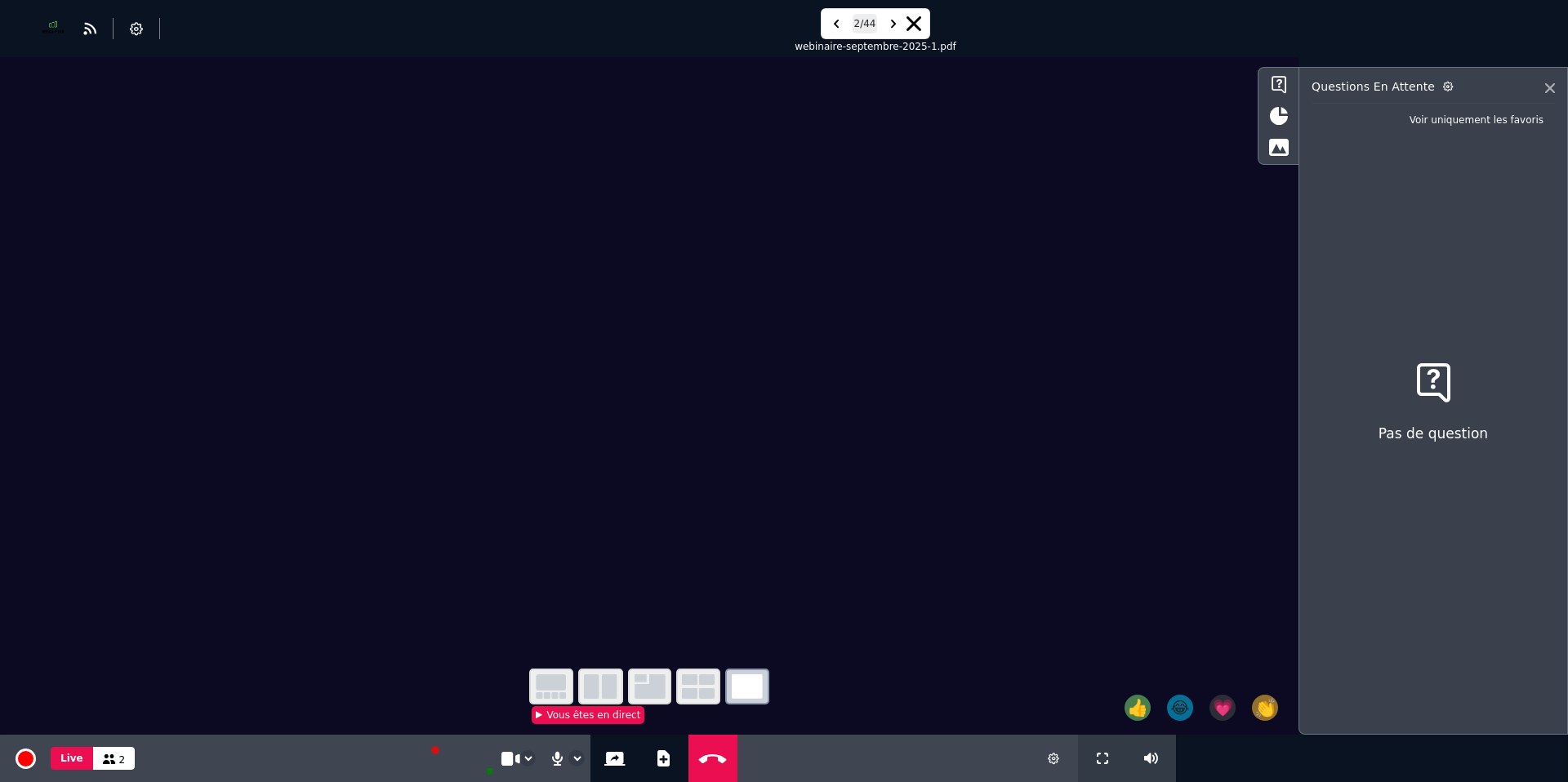
click at [1548, 87] on icon at bounding box center [1549, 88] width 9 height 9
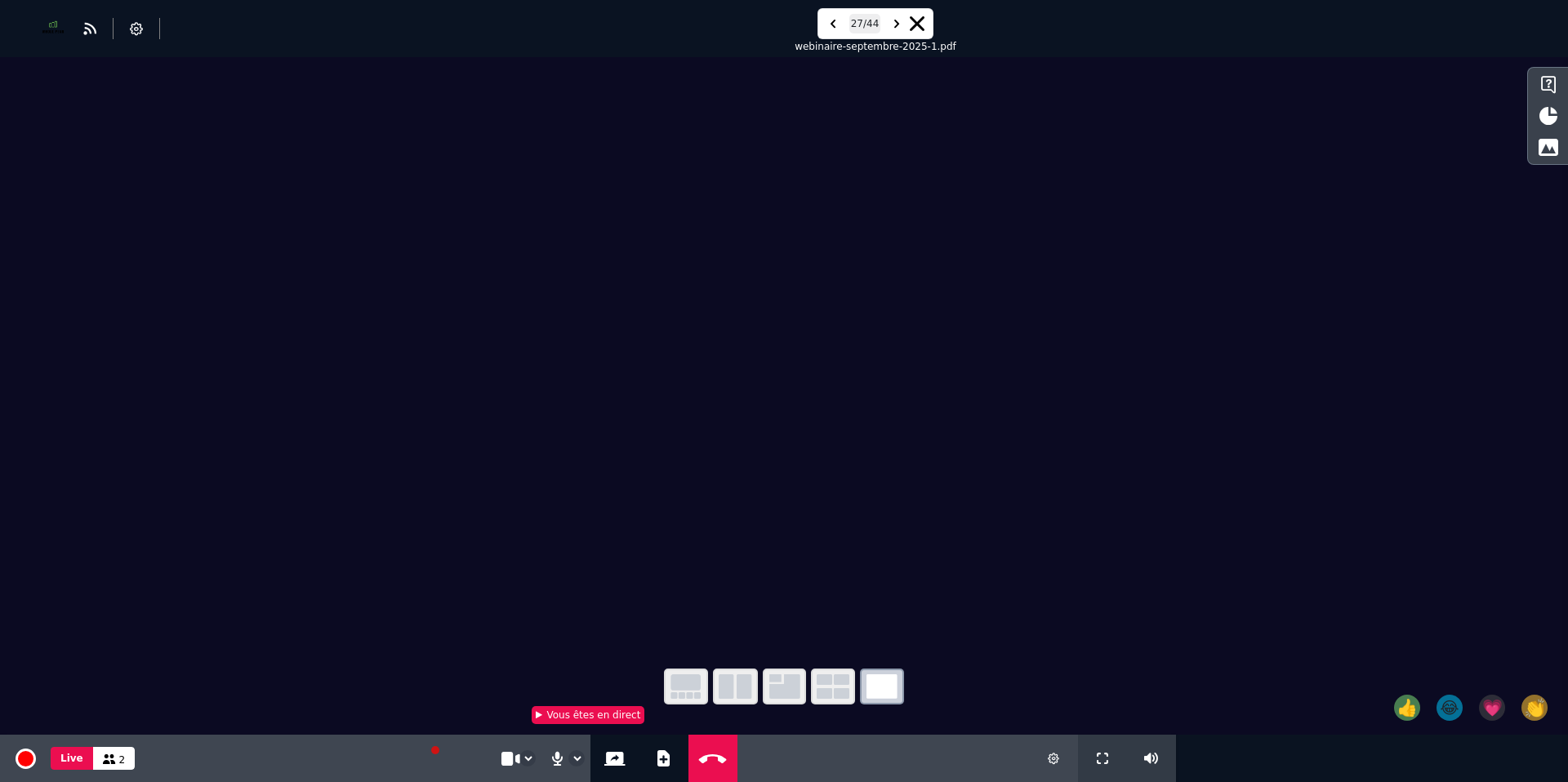
click at [1132, 445] on video at bounding box center [784, 351] width 1568 height 588
click at [1222, 439] on video at bounding box center [784, 351] width 1568 height 588
click at [896, 228] on video at bounding box center [784, 351] width 1568 height 588
click at [832, 685] on icon "button" at bounding box center [833, 686] width 32 height 25
click at [886, 690] on icon "button" at bounding box center [882, 686] width 31 height 25
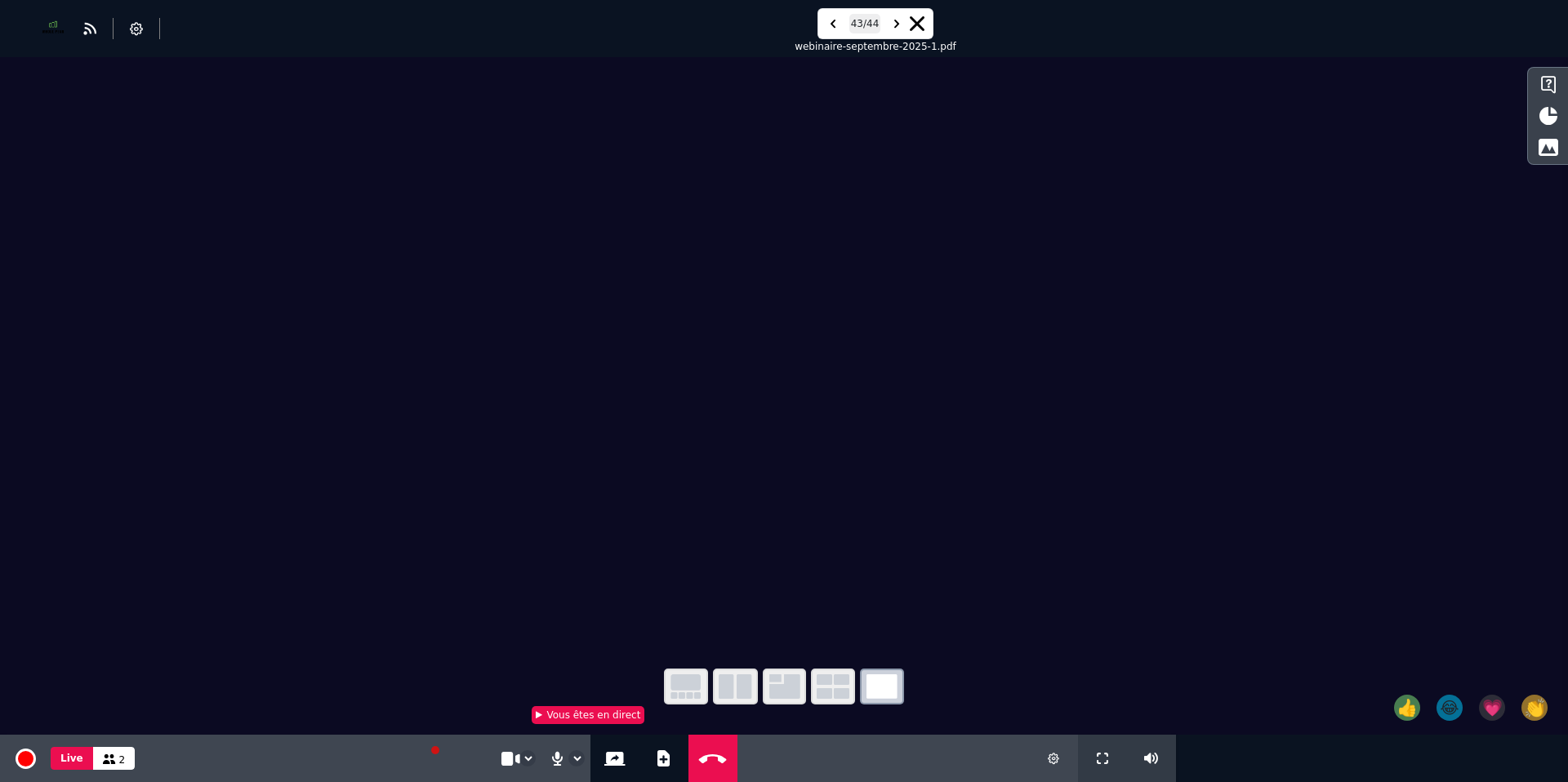
click at [779, 684] on icon "button" at bounding box center [785, 686] width 31 height 25
click at [743, 683] on icon "button" at bounding box center [735, 686] width 33 height 25
click at [688, 683] on icon "button" at bounding box center [686, 686] width 31 height 25
click at [739, 683] on icon "button" at bounding box center [735, 686] width 33 height 25
click at [670, 355] on video at bounding box center [784, 351] width 1568 height 588
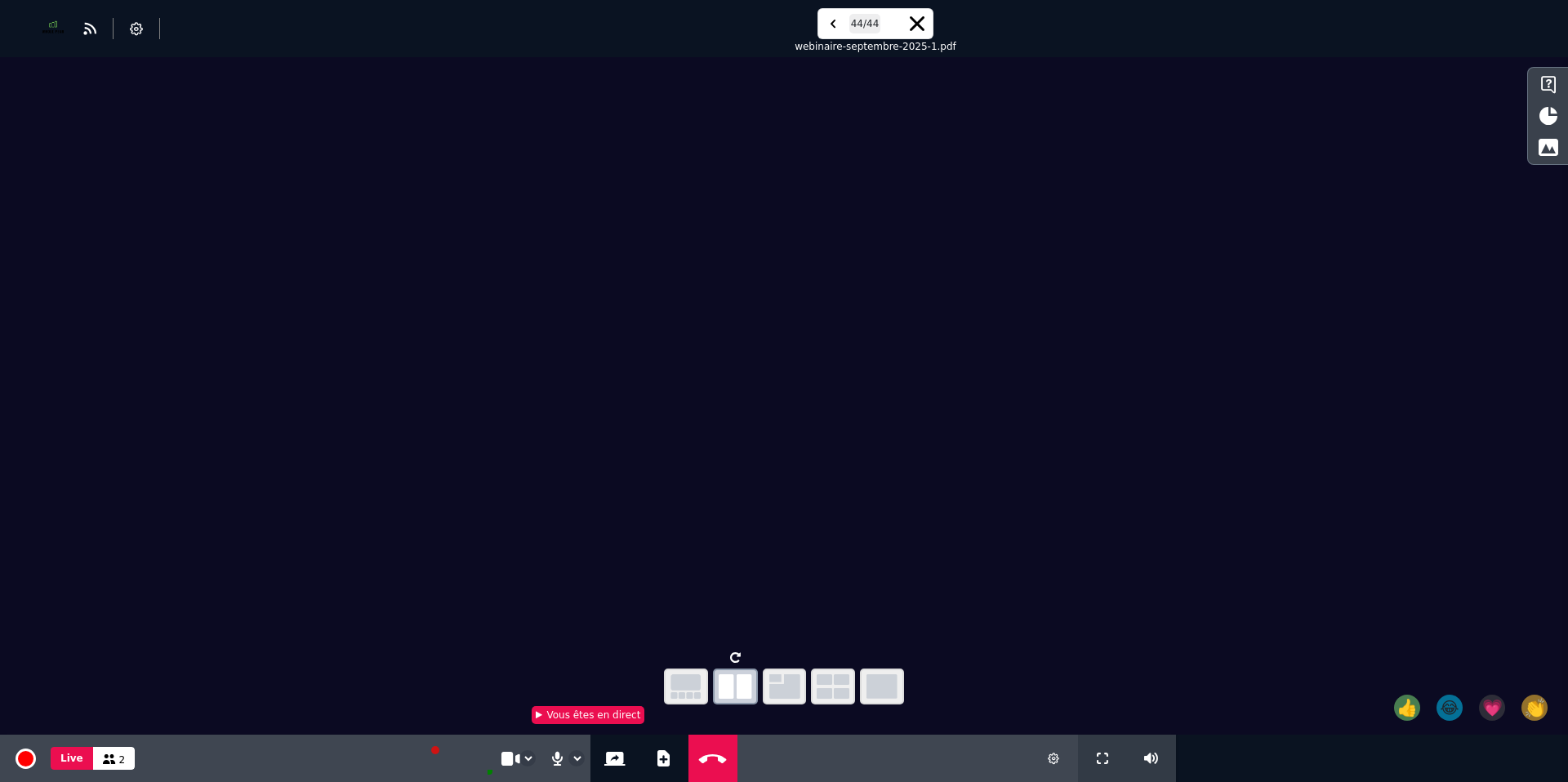
click at [120, 765] on span "2" at bounding box center [123, 760] width 7 height 11
click at [108, 759] on icon at bounding box center [108, 759] width 13 height 9
click at [787, 682] on icon "button" at bounding box center [785, 686] width 31 height 25
click at [843, 682] on icon "button" at bounding box center [833, 686] width 32 height 25
click at [867, 683] on icon "button" at bounding box center [882, 686] width 31 height 25
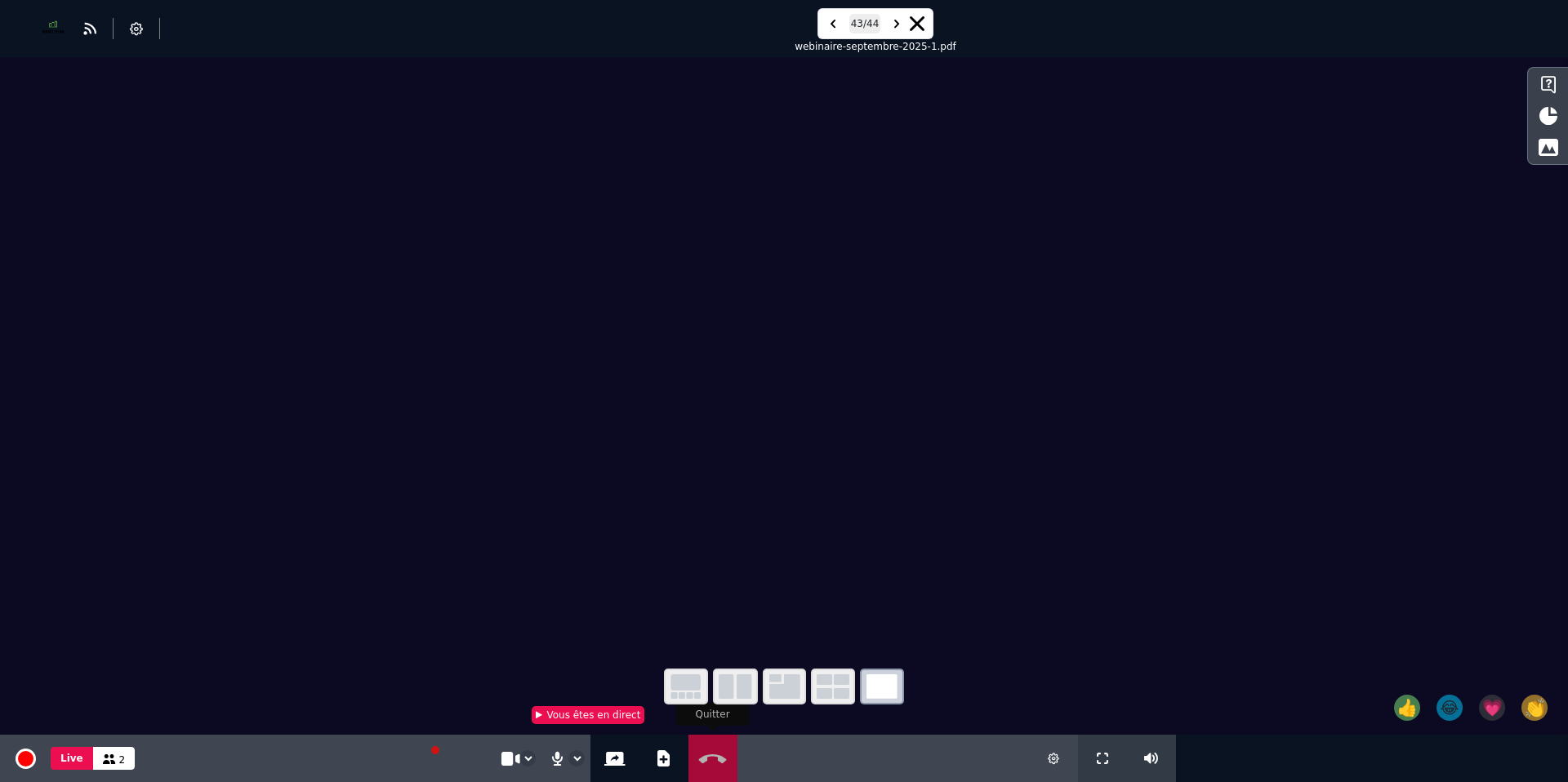
click at [717, 753] on icon at bounding box center [712, 759] width 35 height 12
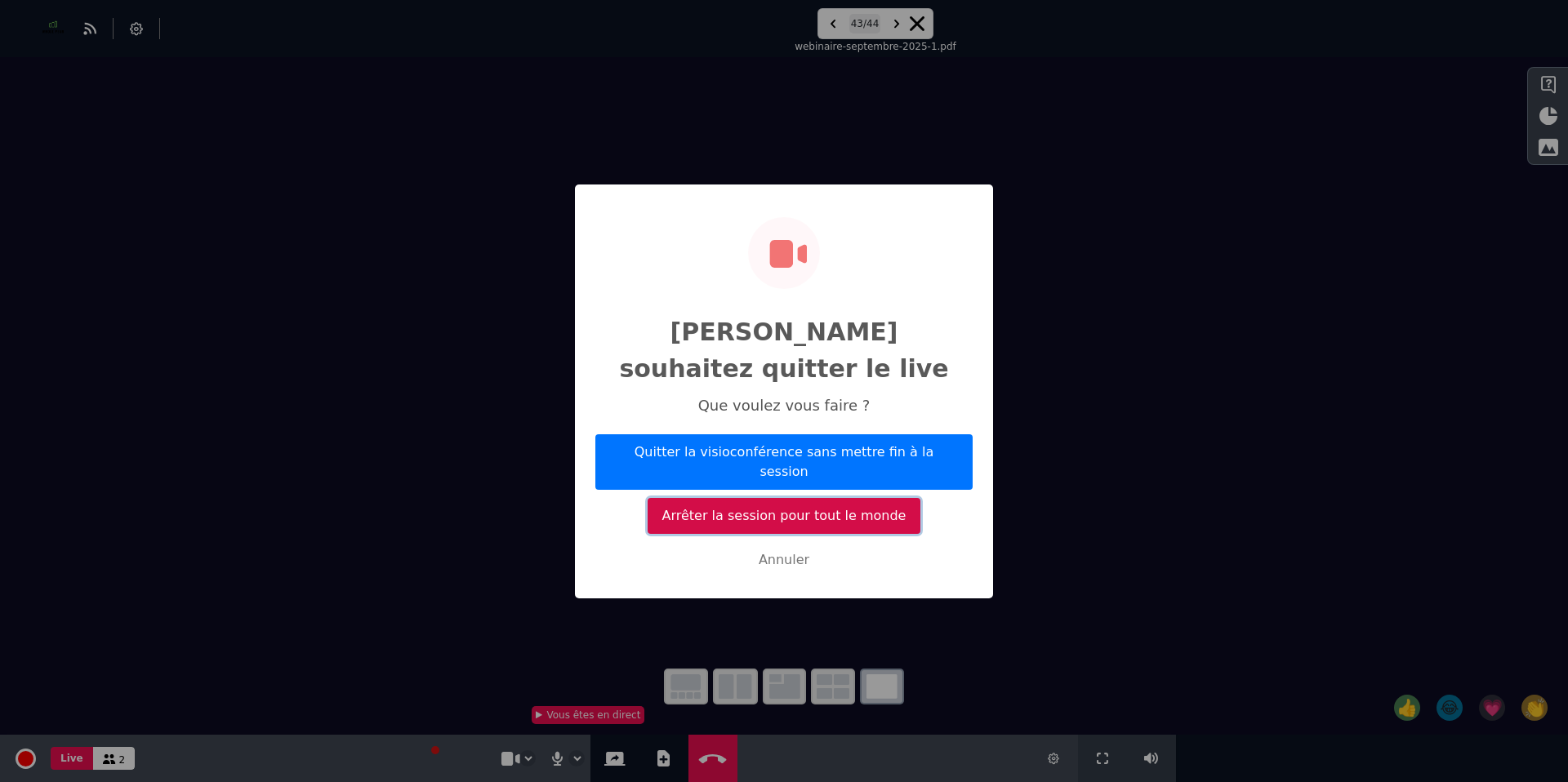
click at [722, 498] on button "Arrêter la session pour tout le monde" at bounding box center [783, 516] width 272 height 36
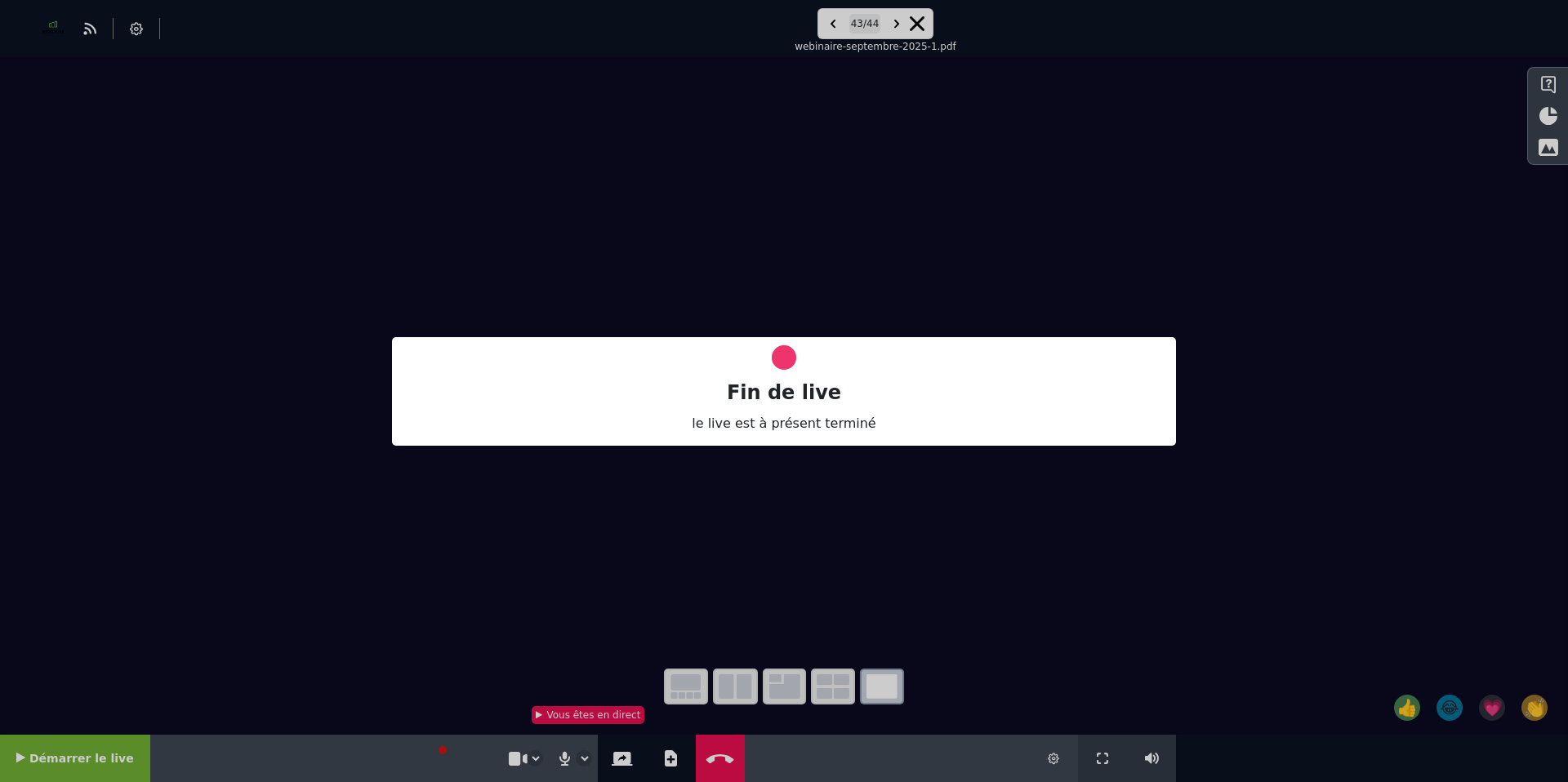
select select "****"
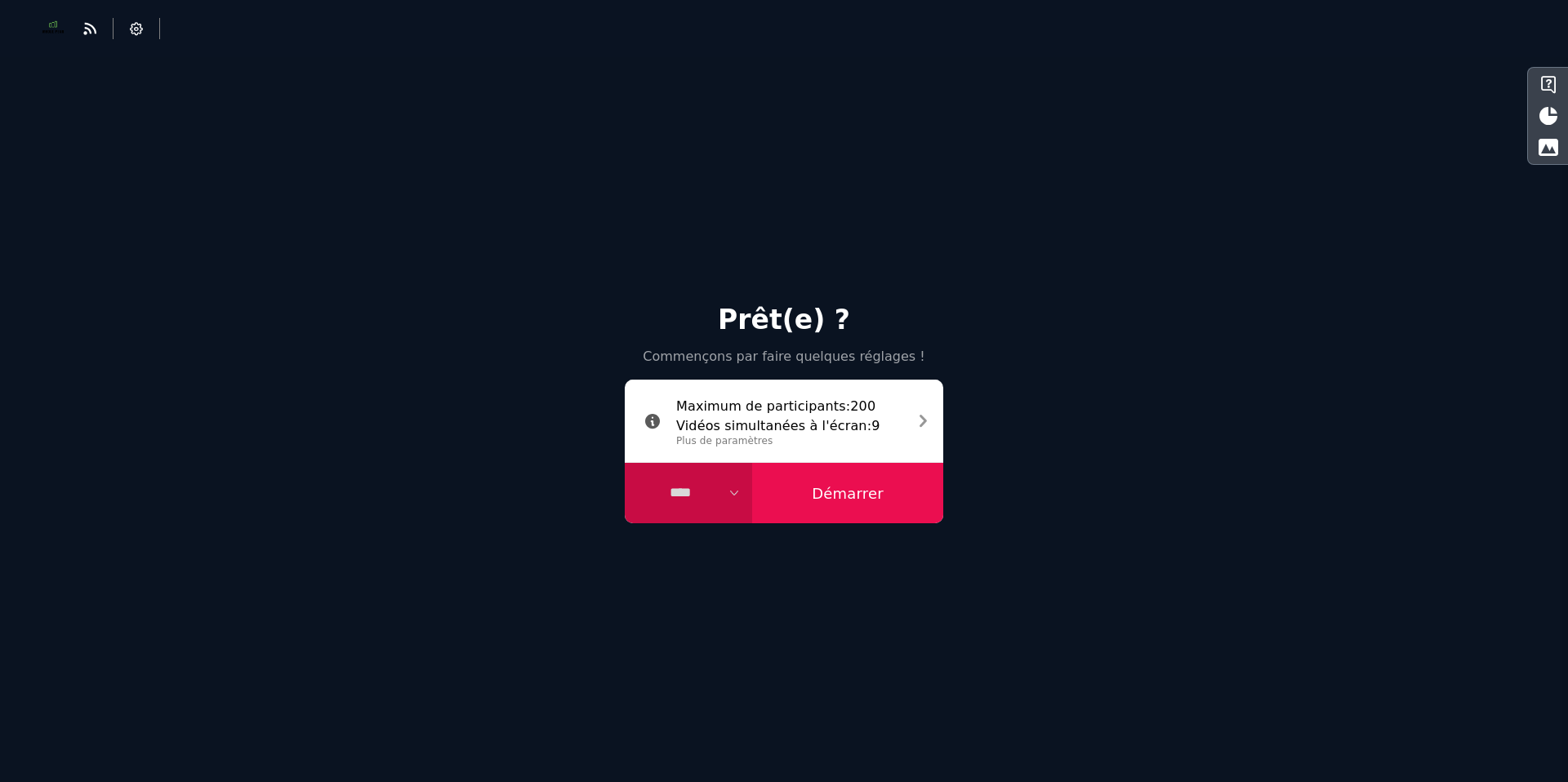
click at [49, 26] on img at bounding box center [53, 28] width 28 height 28
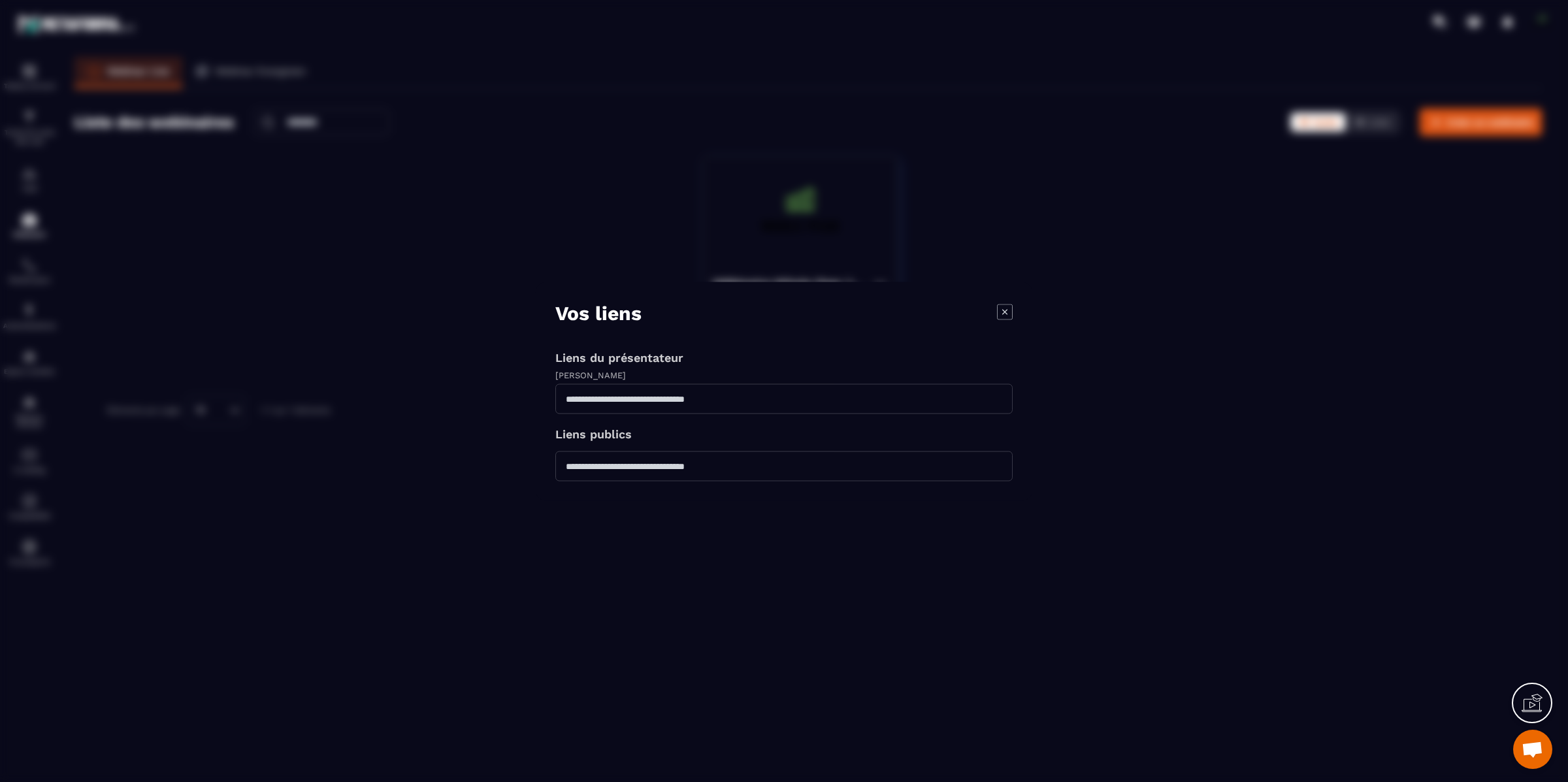
click at [1002, 311] on icon "Modal window" at bounding box center [1004, 311] width 16 height 16
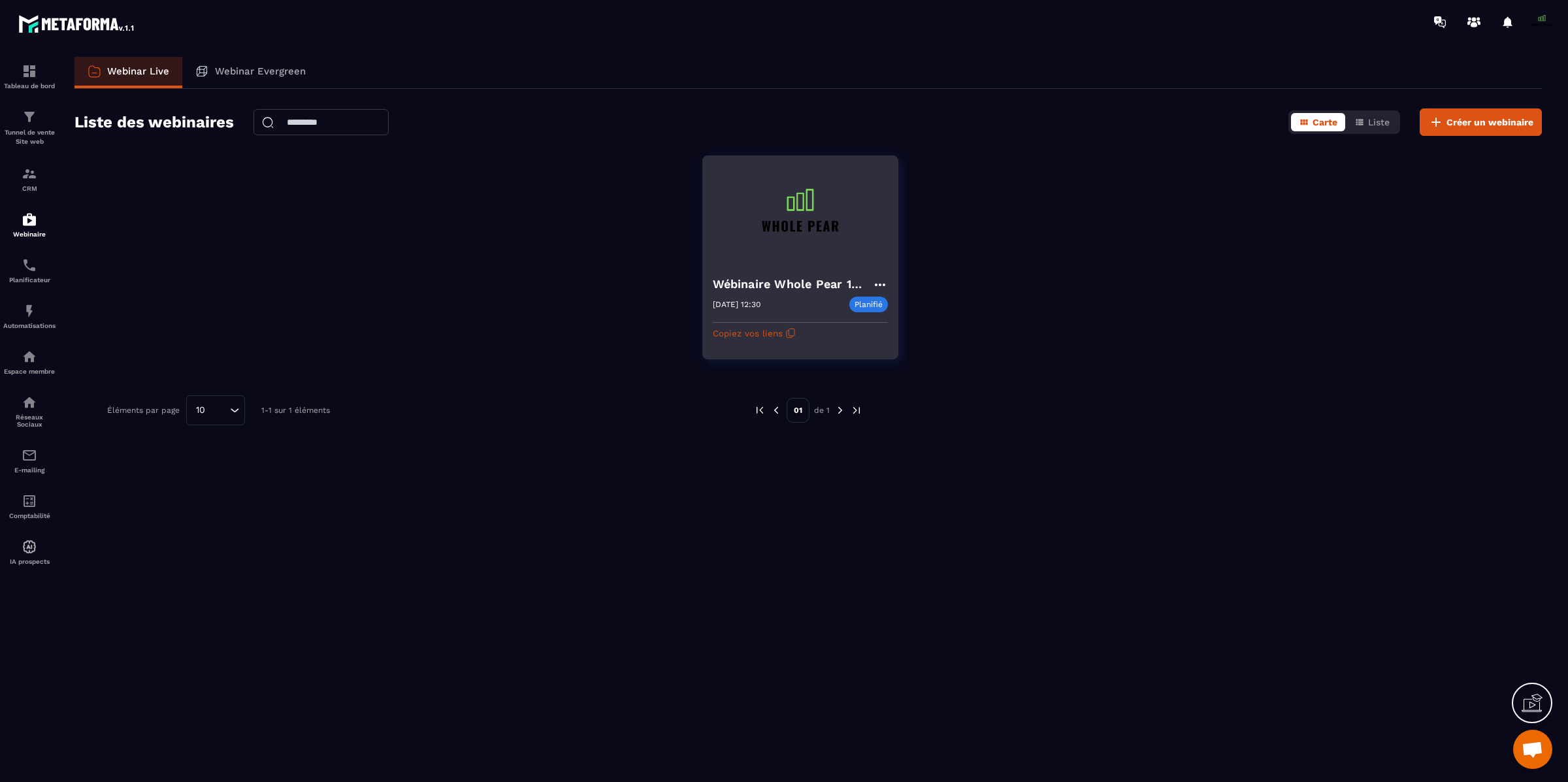
click at [797, 261] on img at bounding box center [800, 215] width 175 height 99
click at [883, 285] on icon at bounding box center [879, 285] width 10 height 3
click at [859, 380] on button "Rediffusion" at bounding box center [840, 382] width 85 height 23
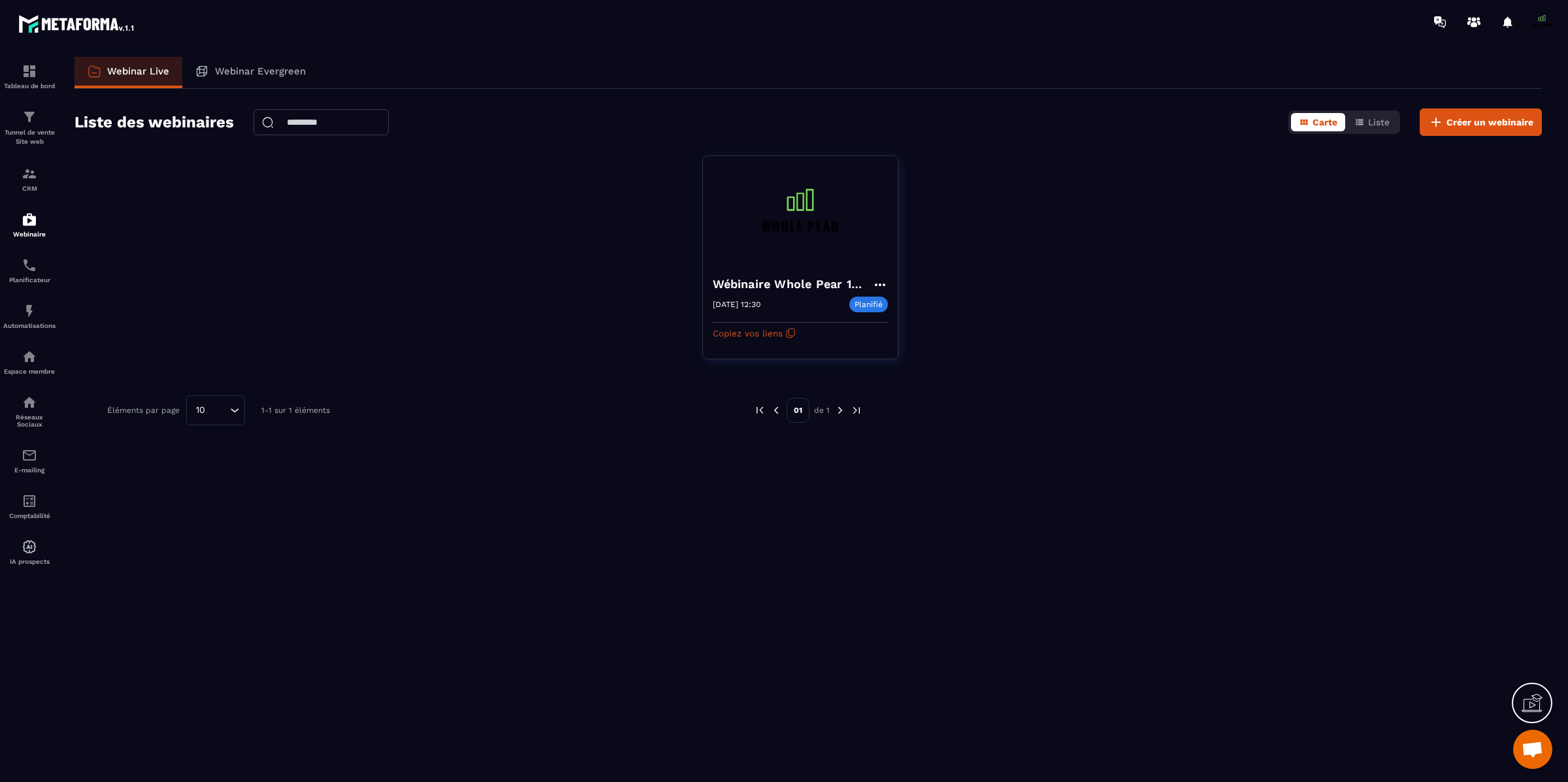
click at [1476, 477] on div "Webinar Live Webinar Evergreen Liste des webinaires Carte Liste Créer un webina…" at bounding box center [808, 417] width 1494 height 720
click at [1532, 740] on span "Ouvrir le chat" at bounding box center [1532, 749] width 39 height 39
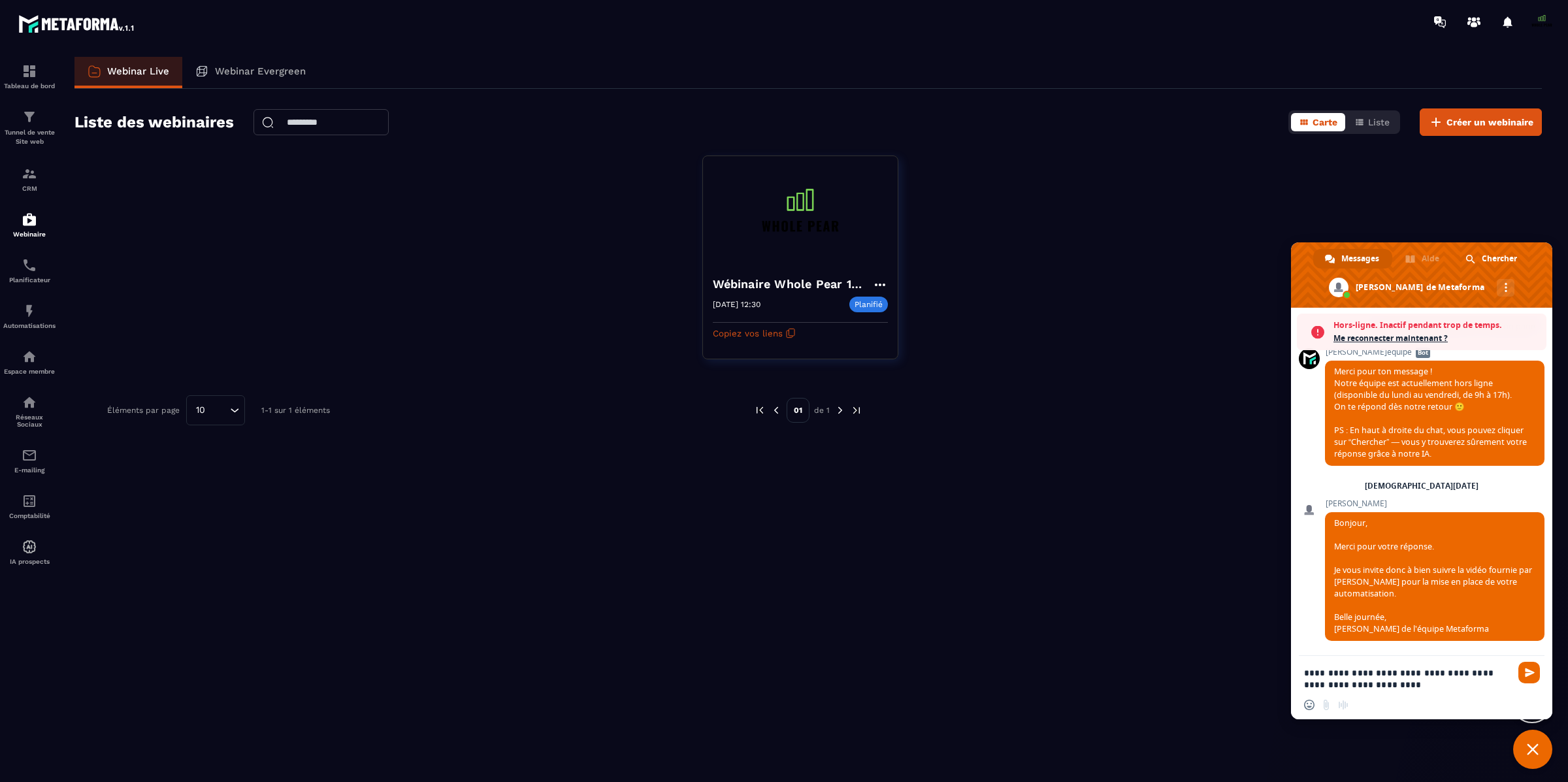
scroll to position [11142, 0]
type textarea "**********"
click at [1530, 668] on span "Envoyer" at bounding box center [1530, 672] width 10 height 10
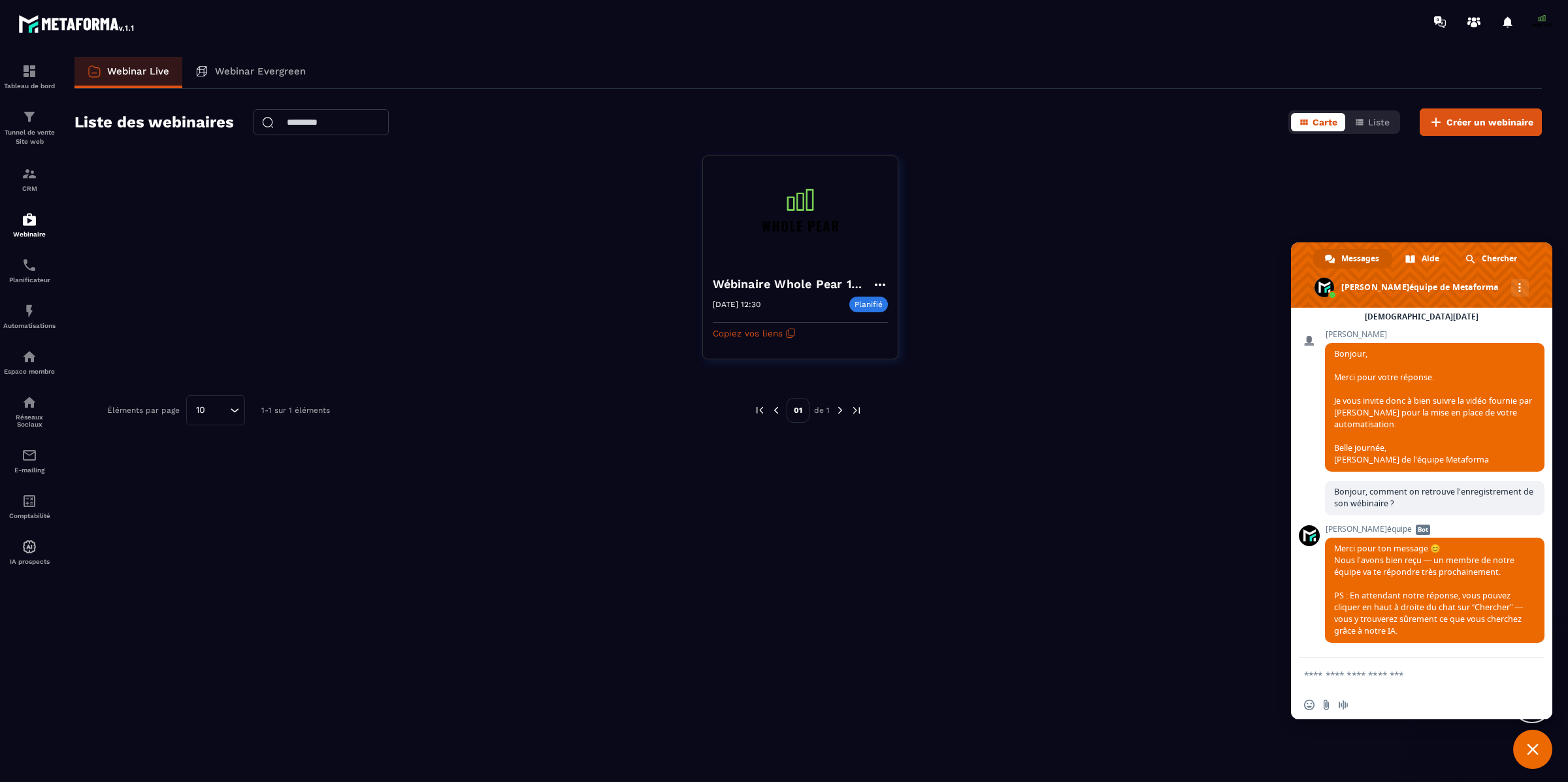
scroll to position [11319, 0]
